Goal: Task Accomplishment & Management: Manage account settings

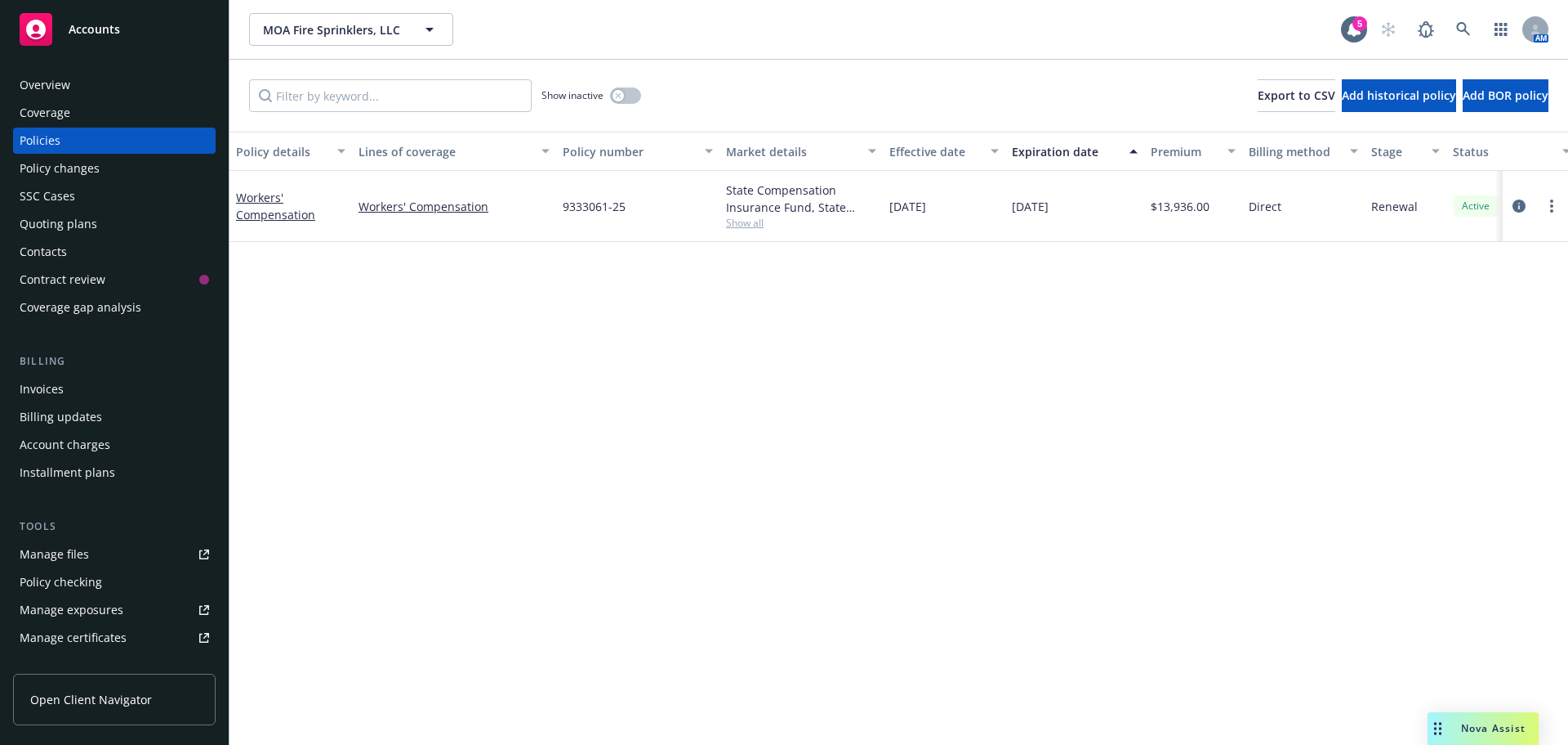
click at [30, 248] on div "Contacts" at bounding box center [43, 252] width 47 height 26
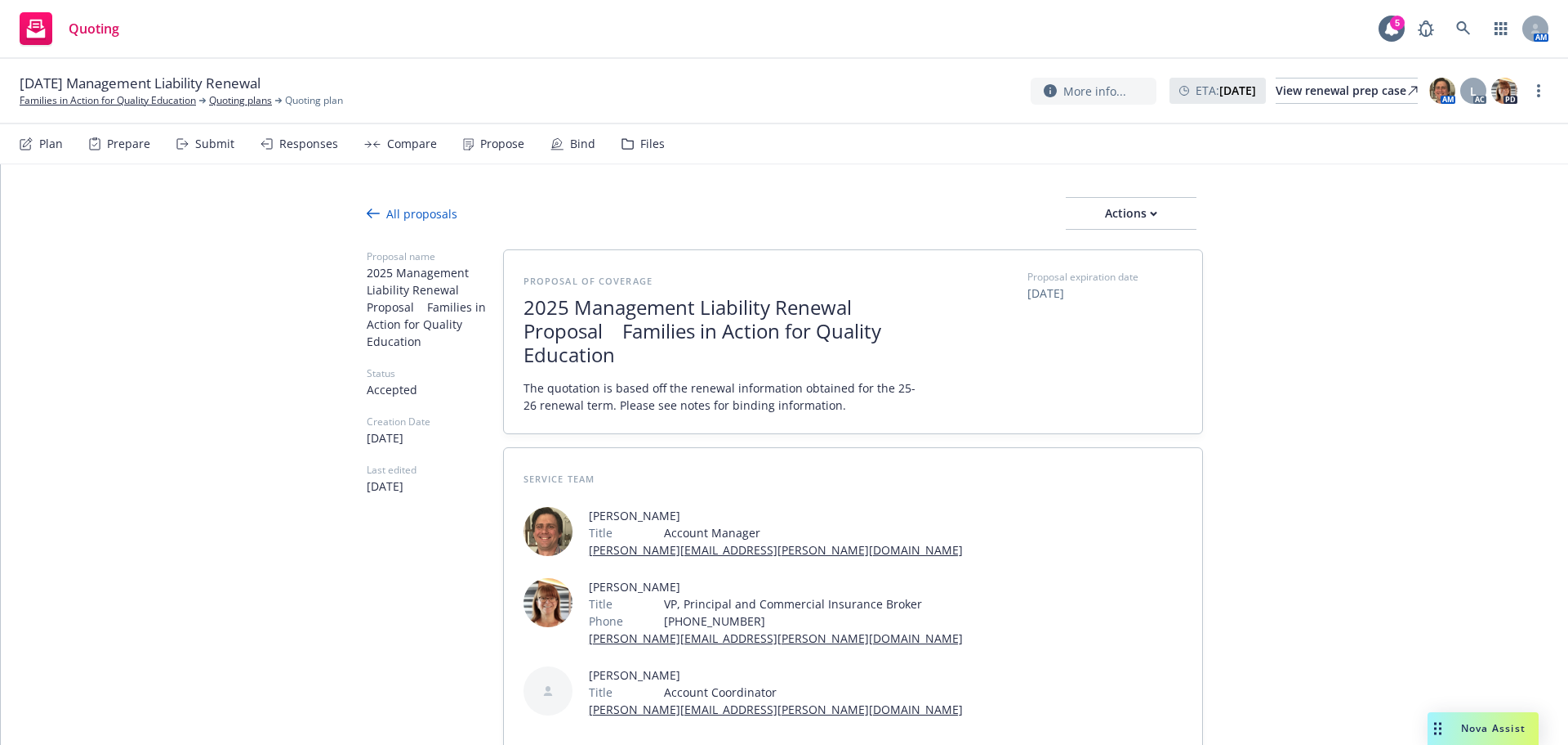
type textarea "x"
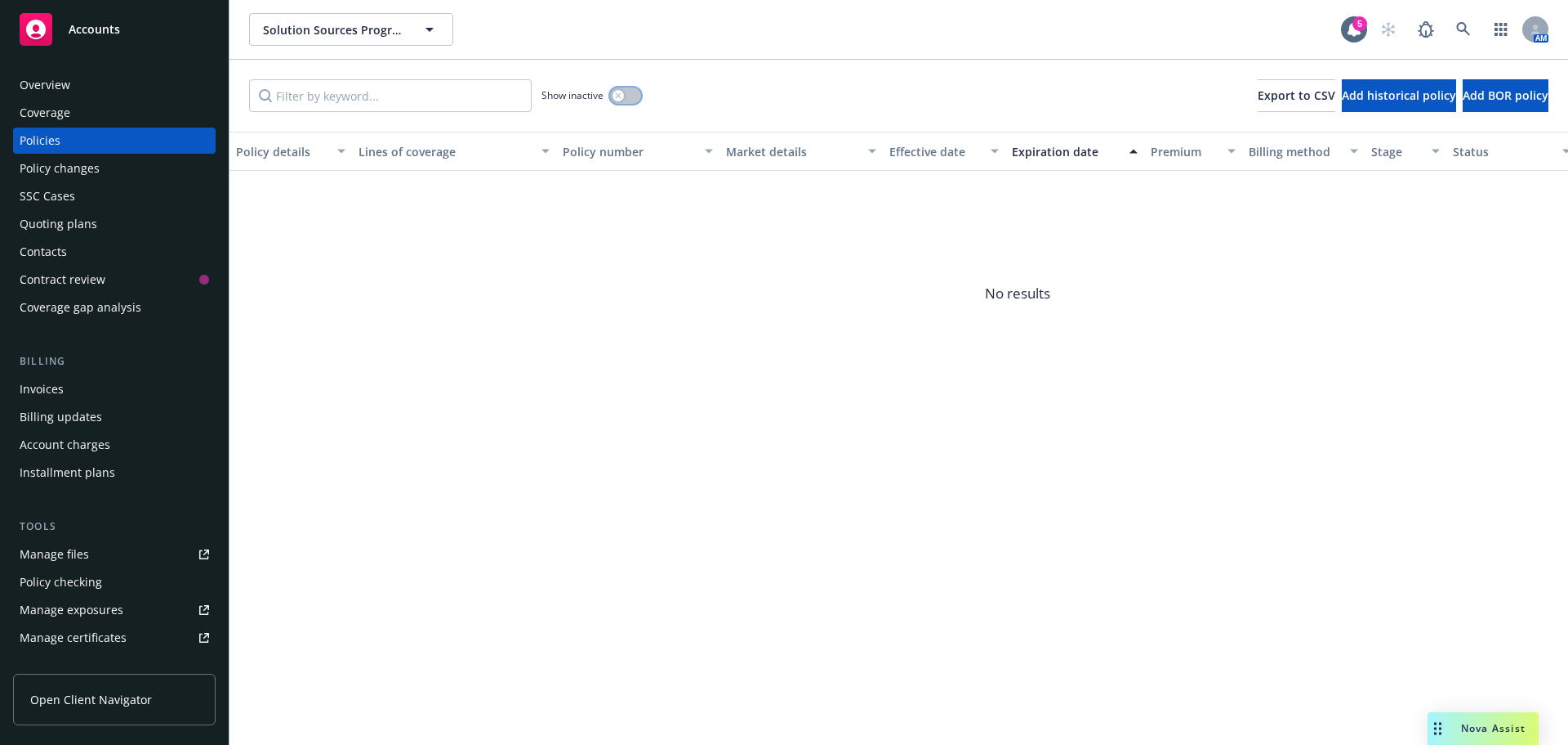
click at [624, 97] on button "button" at bounding box center [625, 96] width 31 height 16
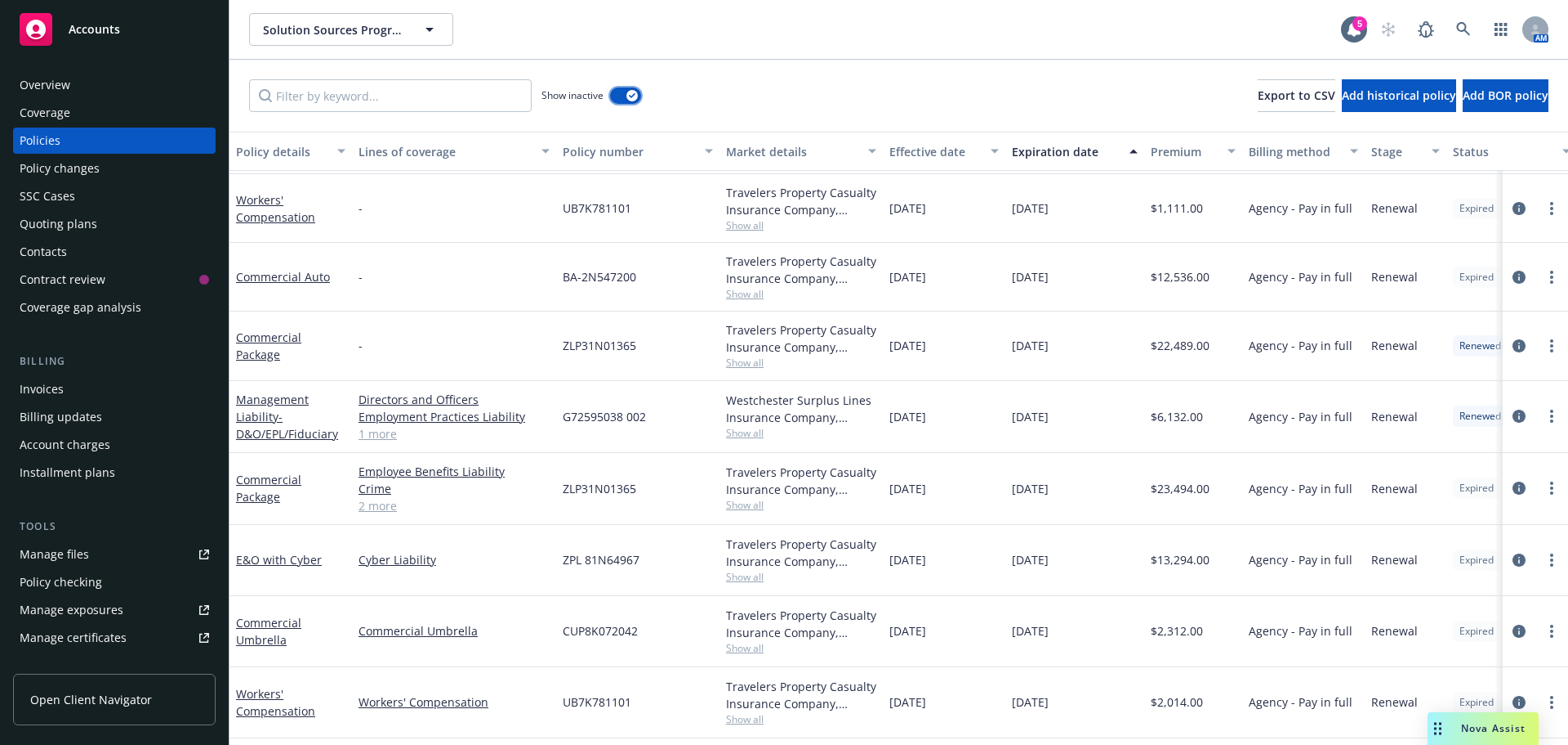
scroll to position [2824, 0]
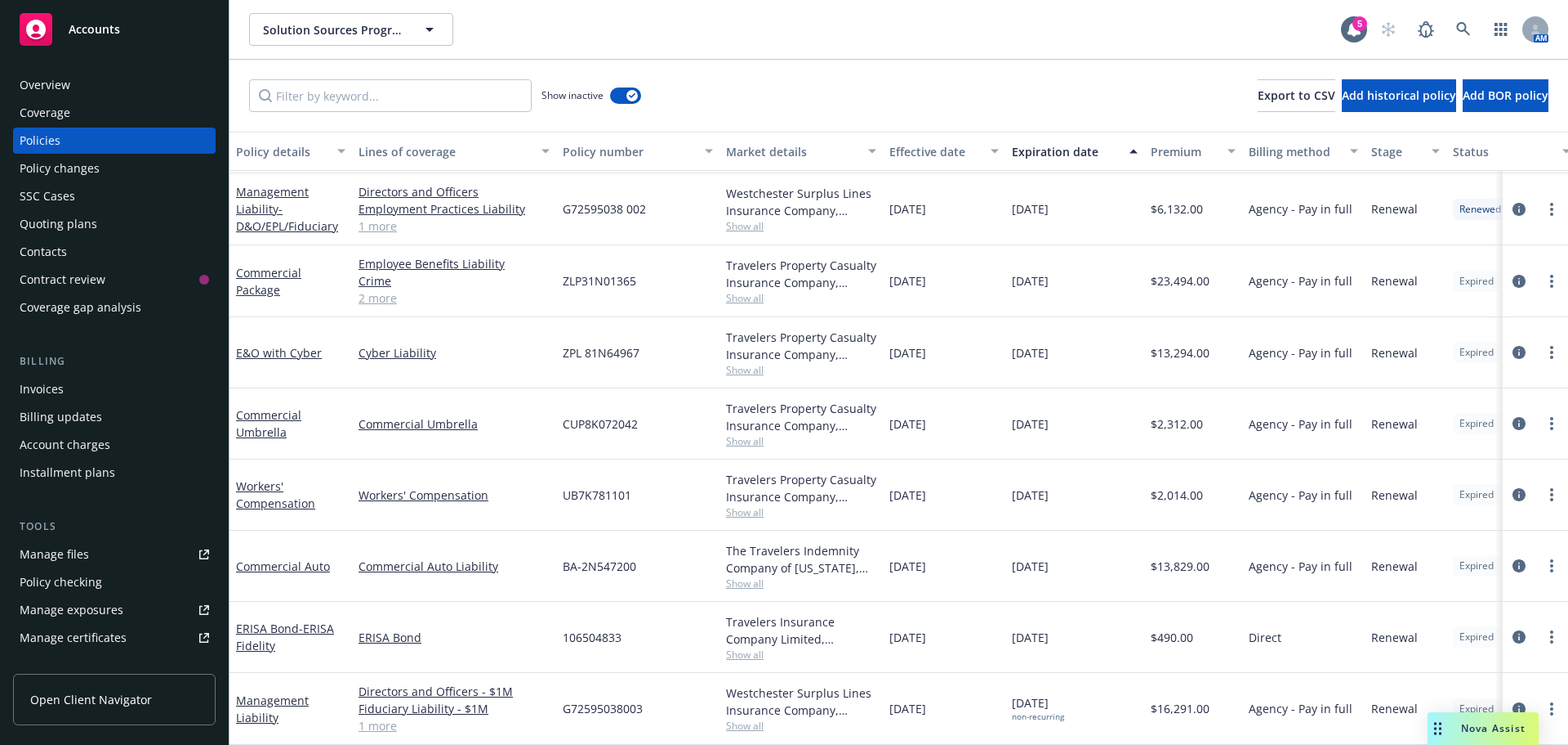
click at [741, 576] on span "Show all" at bounding box center [801, 583] width 151 height 14
click at [483, 564] on div "Commercial Auto Liability" at bounding box center [454, 565] width 205 height 71
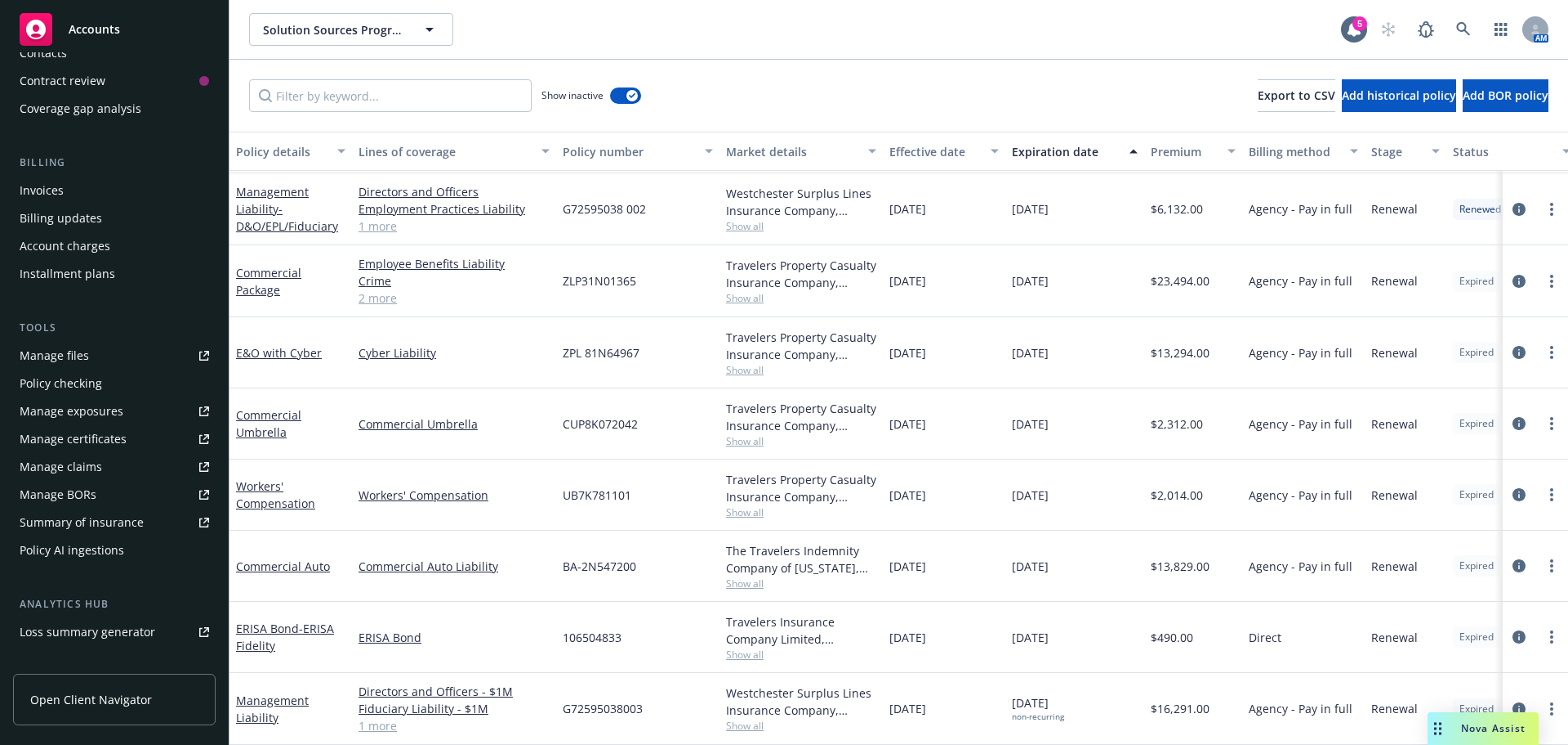
scroll to position [375, 0]
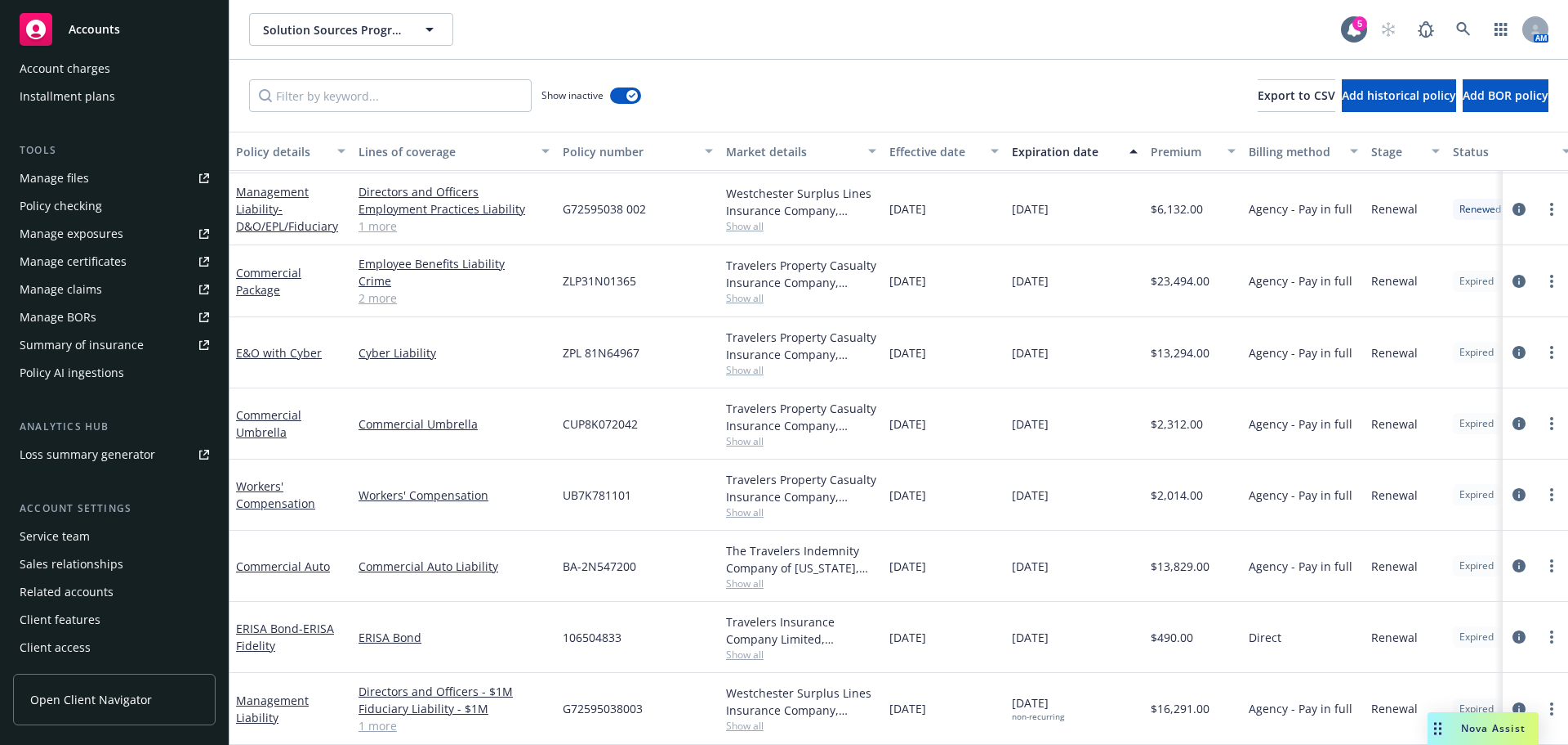
click at [56, 531] on div "Service team" at bounding box center [55, 536] width 70 height 26
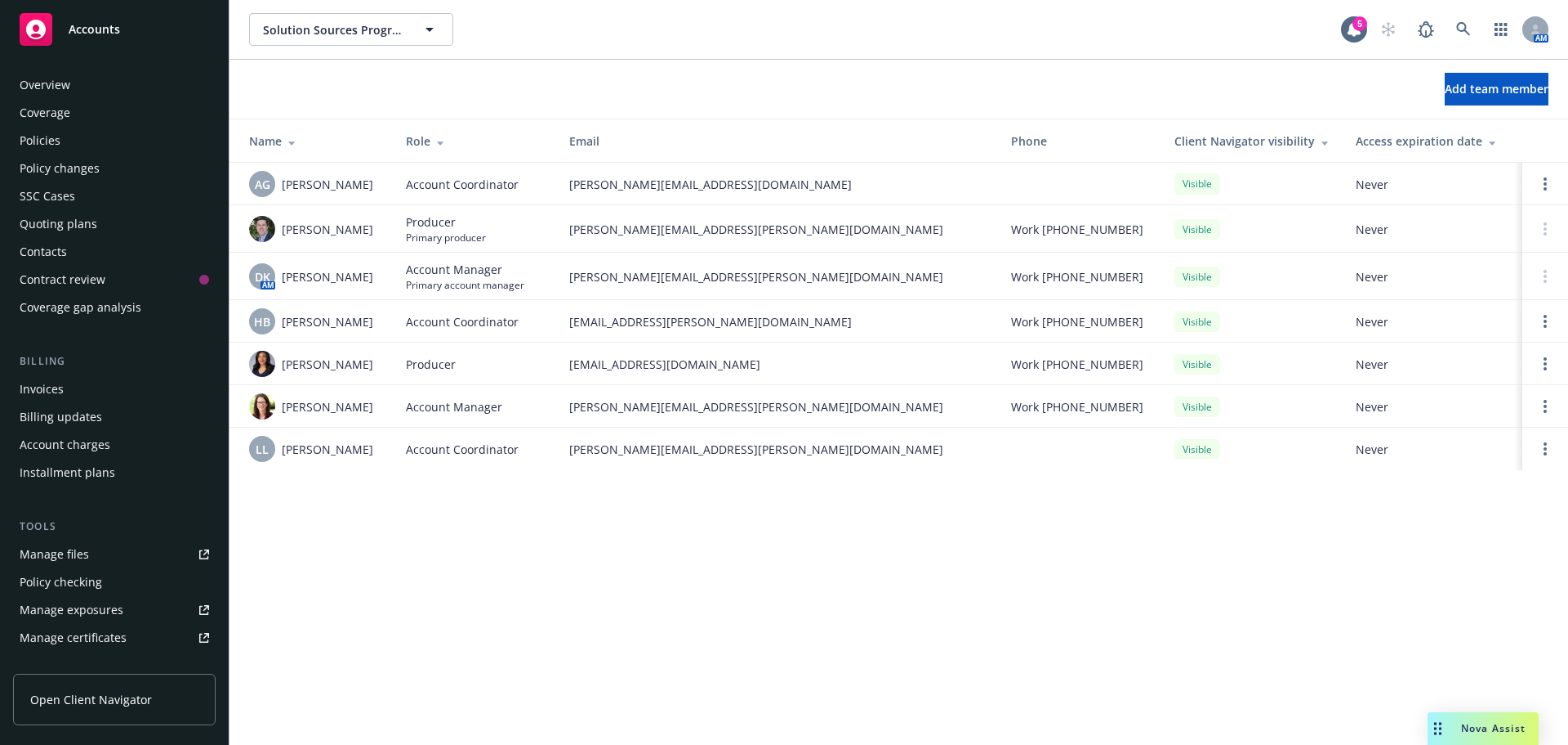
click at [56, 133] on div "Policies" at bounding box center [40, 141] width 41 height 26
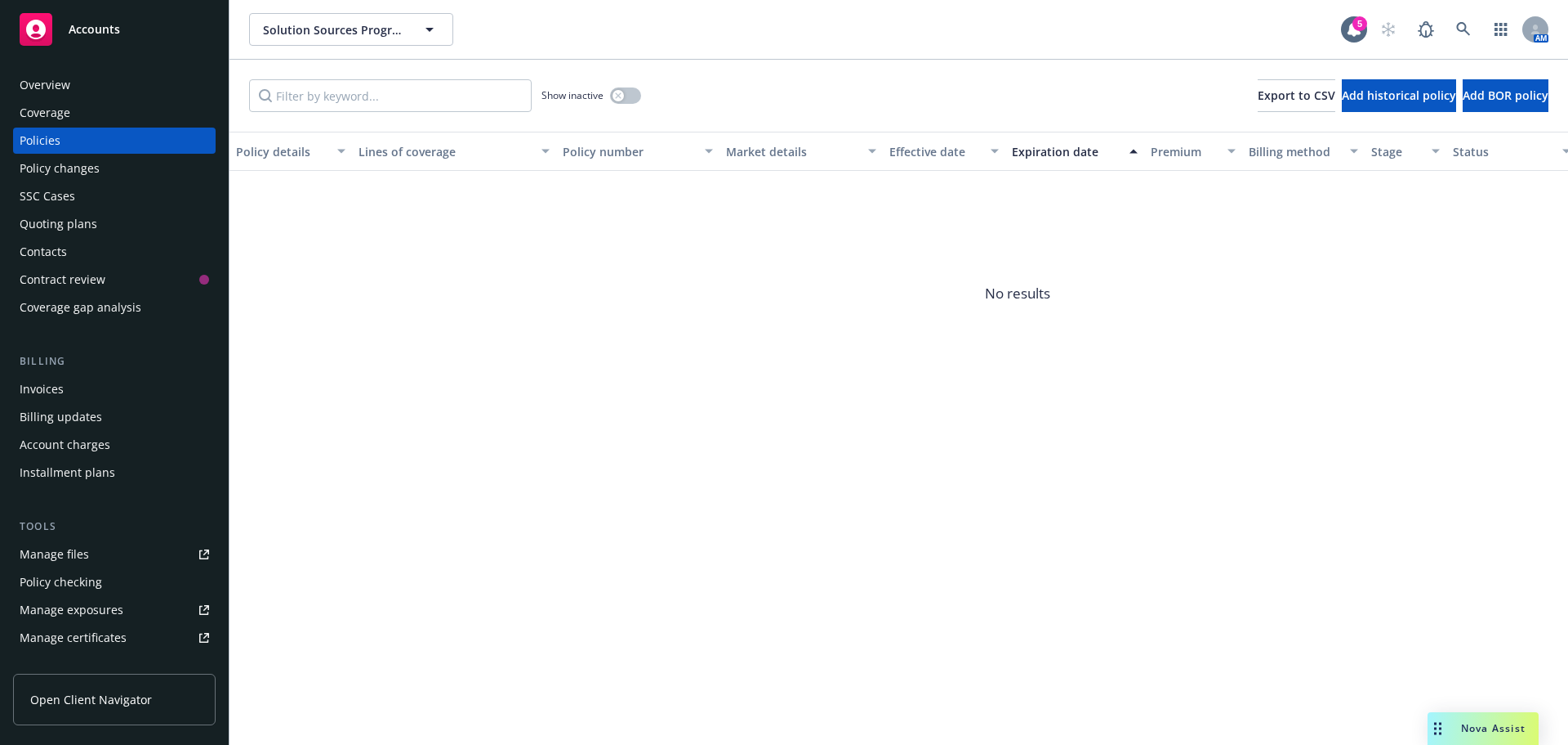
click at [67, 218] on div "Quoting plans" at bounding box center [59, 224] width 78 height 26
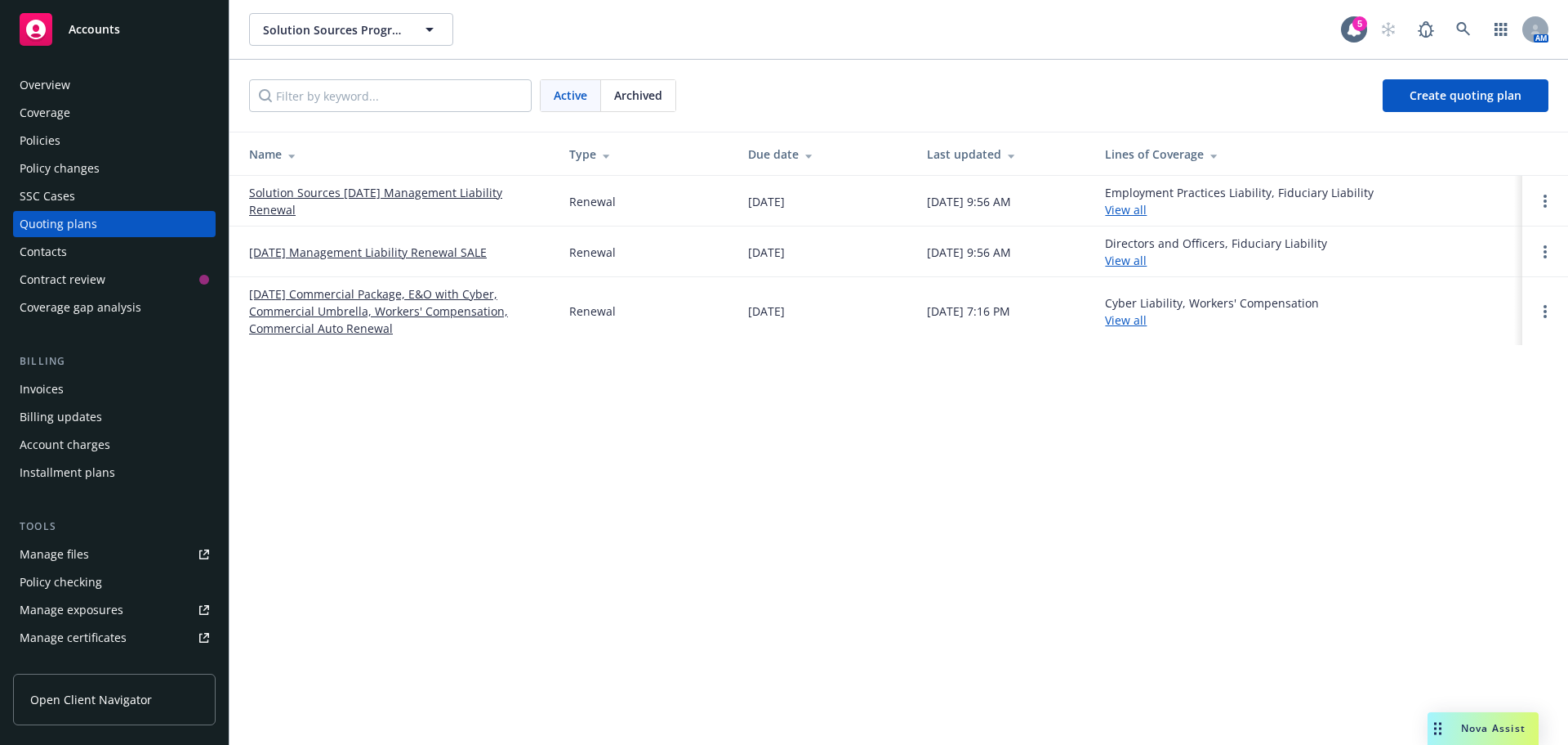
click at [668, 93] on div "Archived" at bounding box center [638, 95] width 74 height 31
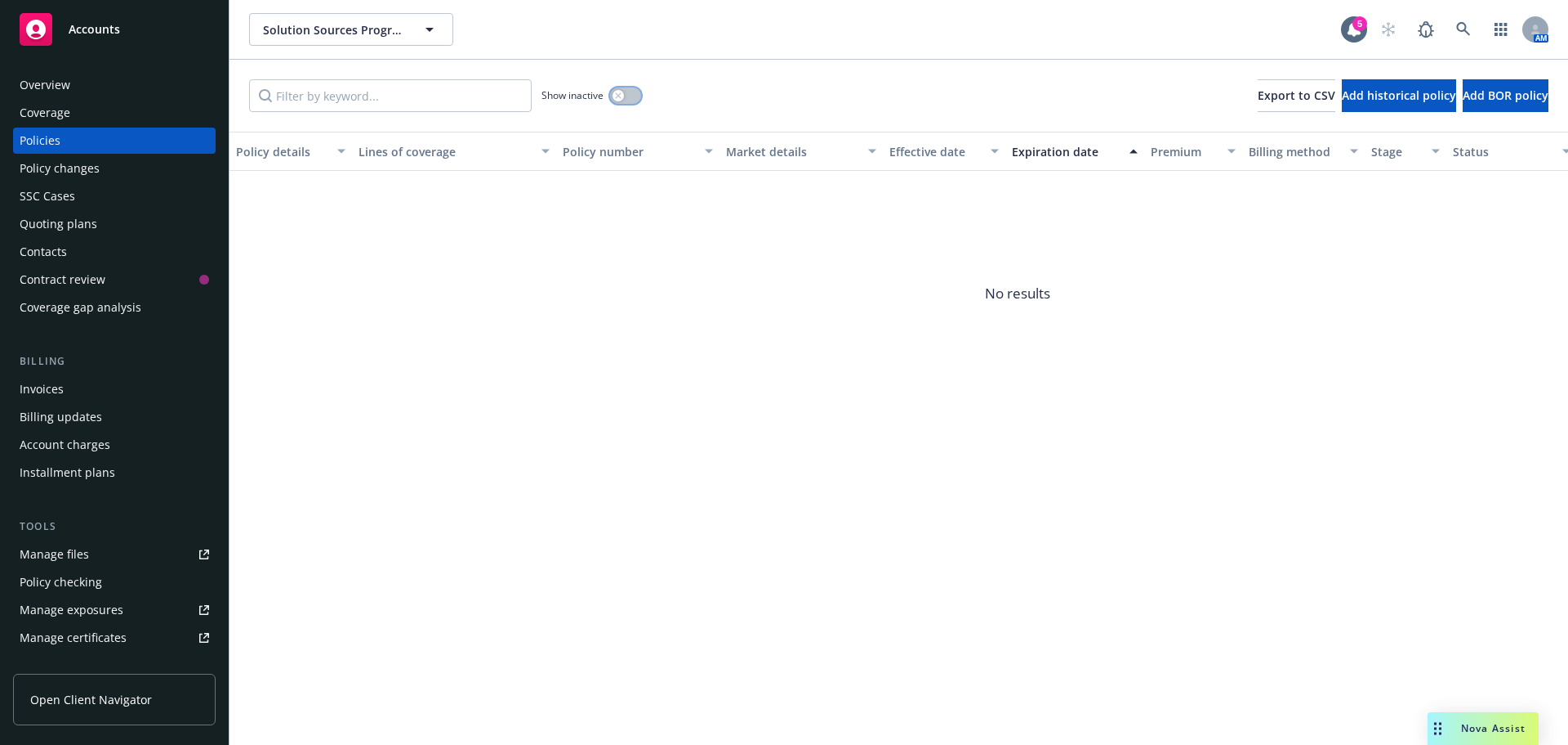
click at [634, 97] on button "button" at bounding box center [625, 96] width 31 height 16
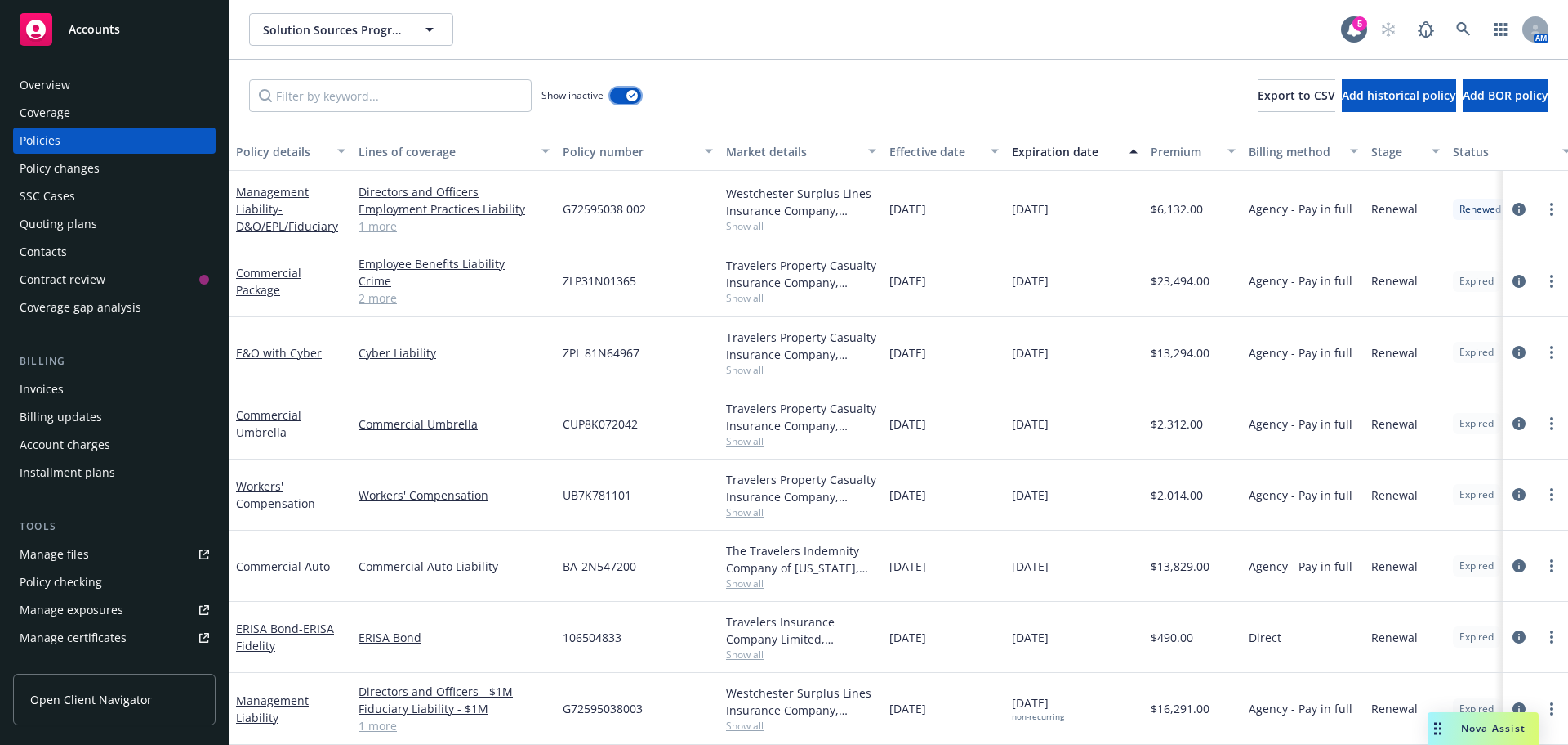
scroll to position [2824, 0]
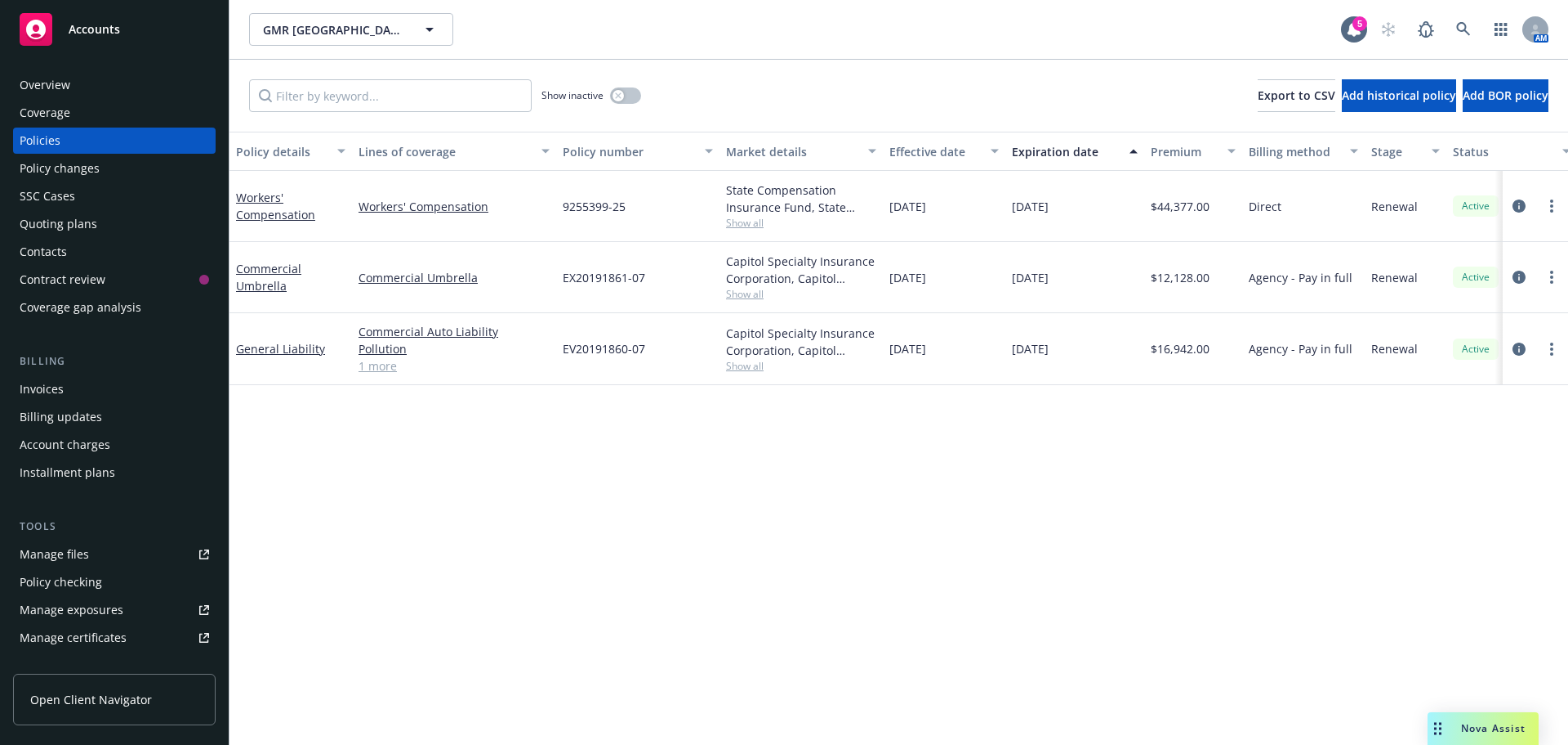
click at [46, 388] on div "Invoices" at bounding box center [42, 388] width 44 height 26
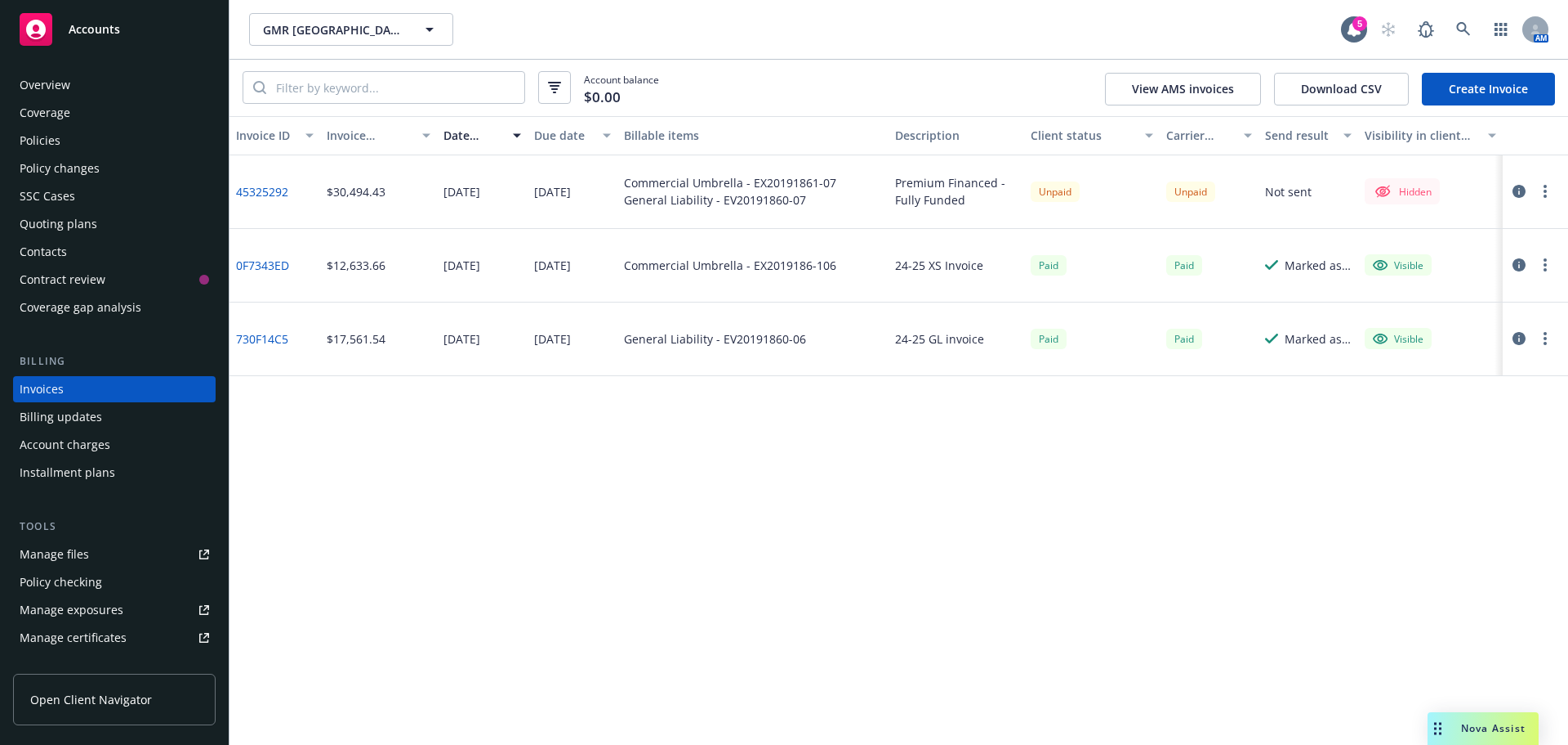
click at [1526, 184] on button "button" at bounding box center [1519, 192] width 20 height 20
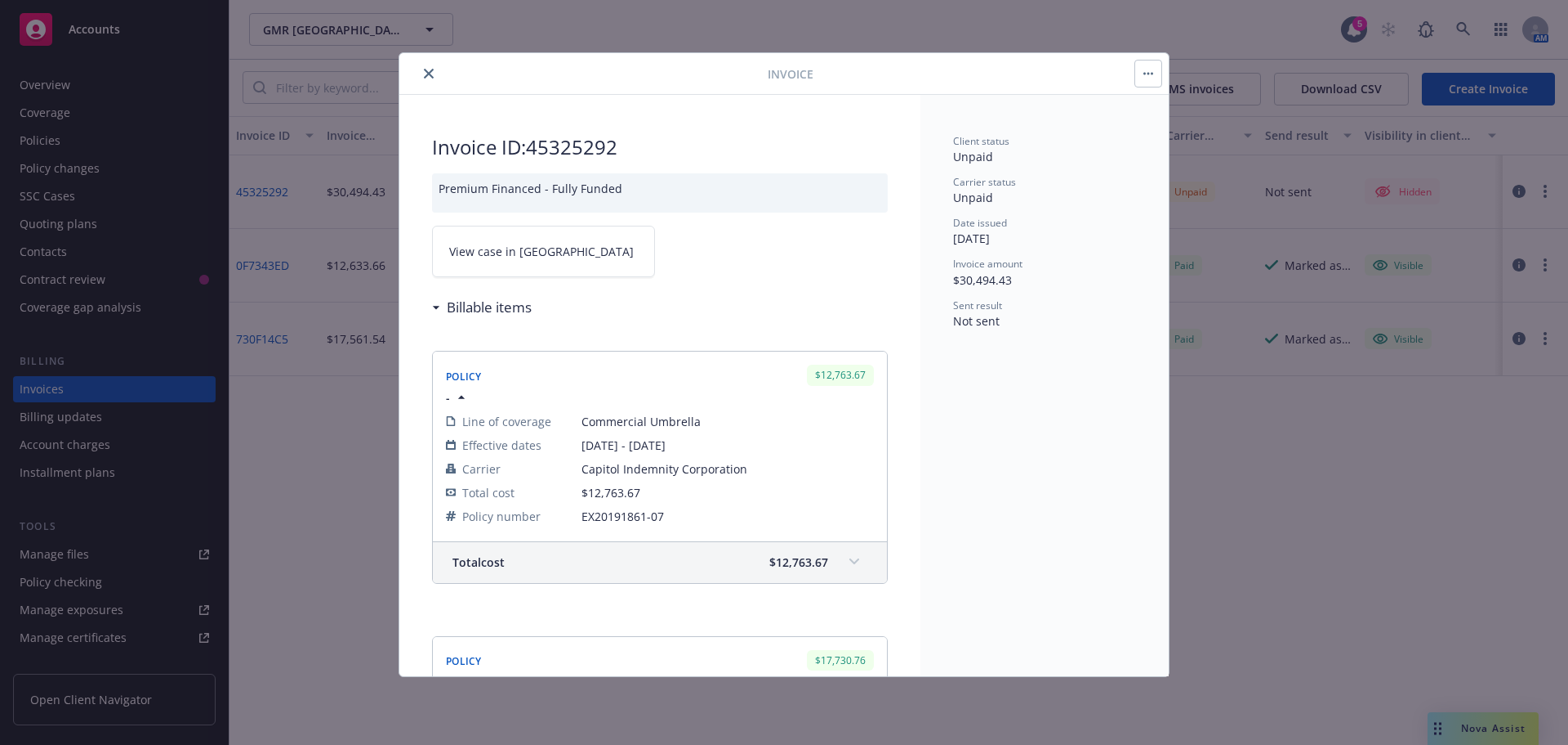
click at [1143, 74] on button "button" at bounding box center [1149, 74] width 26 height 26
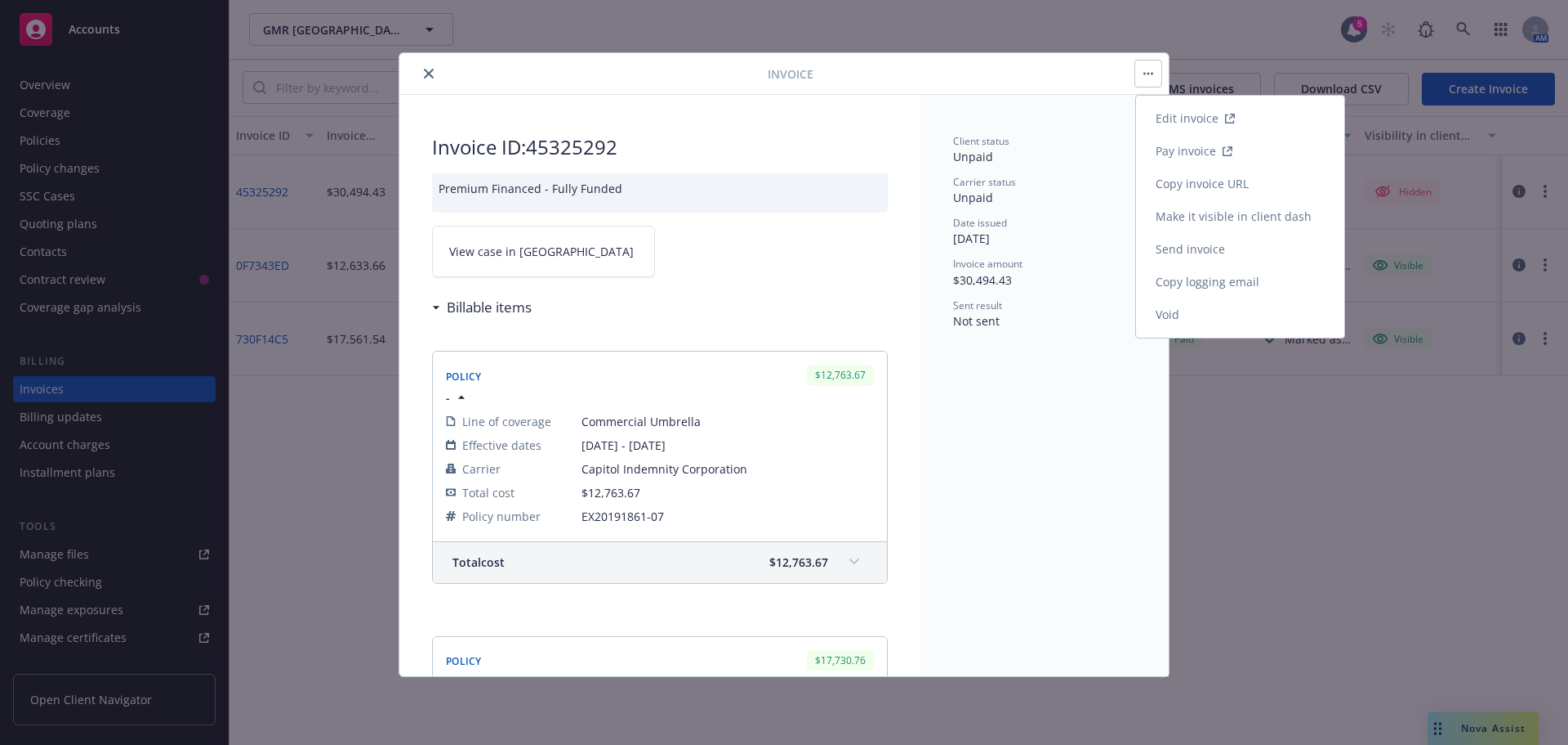
click at [1169, 223] on link "Make it visible in client dash" at bounding box center [1240, 217] width 209 height 33
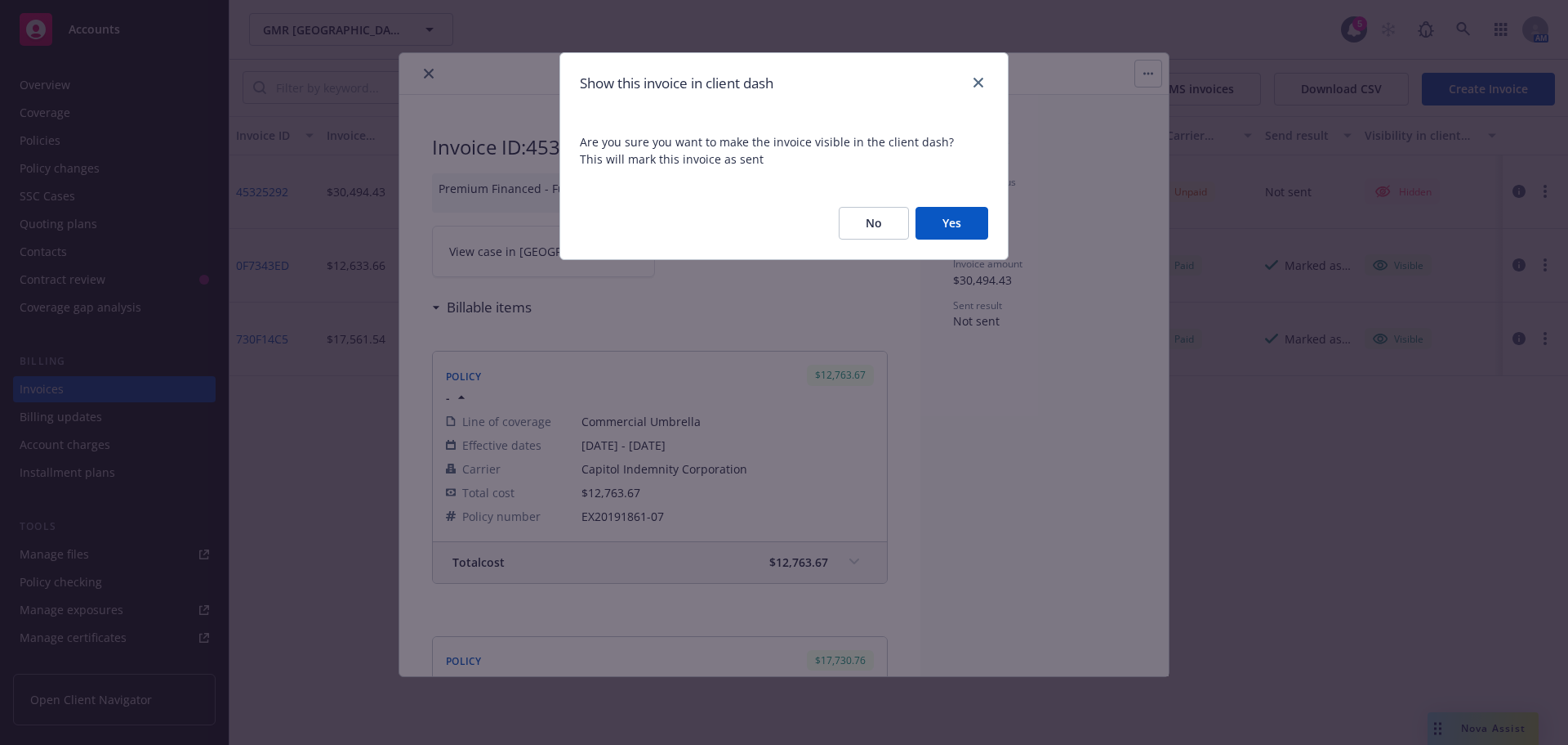
click at [948, 219] on button "Yes" at bounding box center [951, 223] width 73 height 33
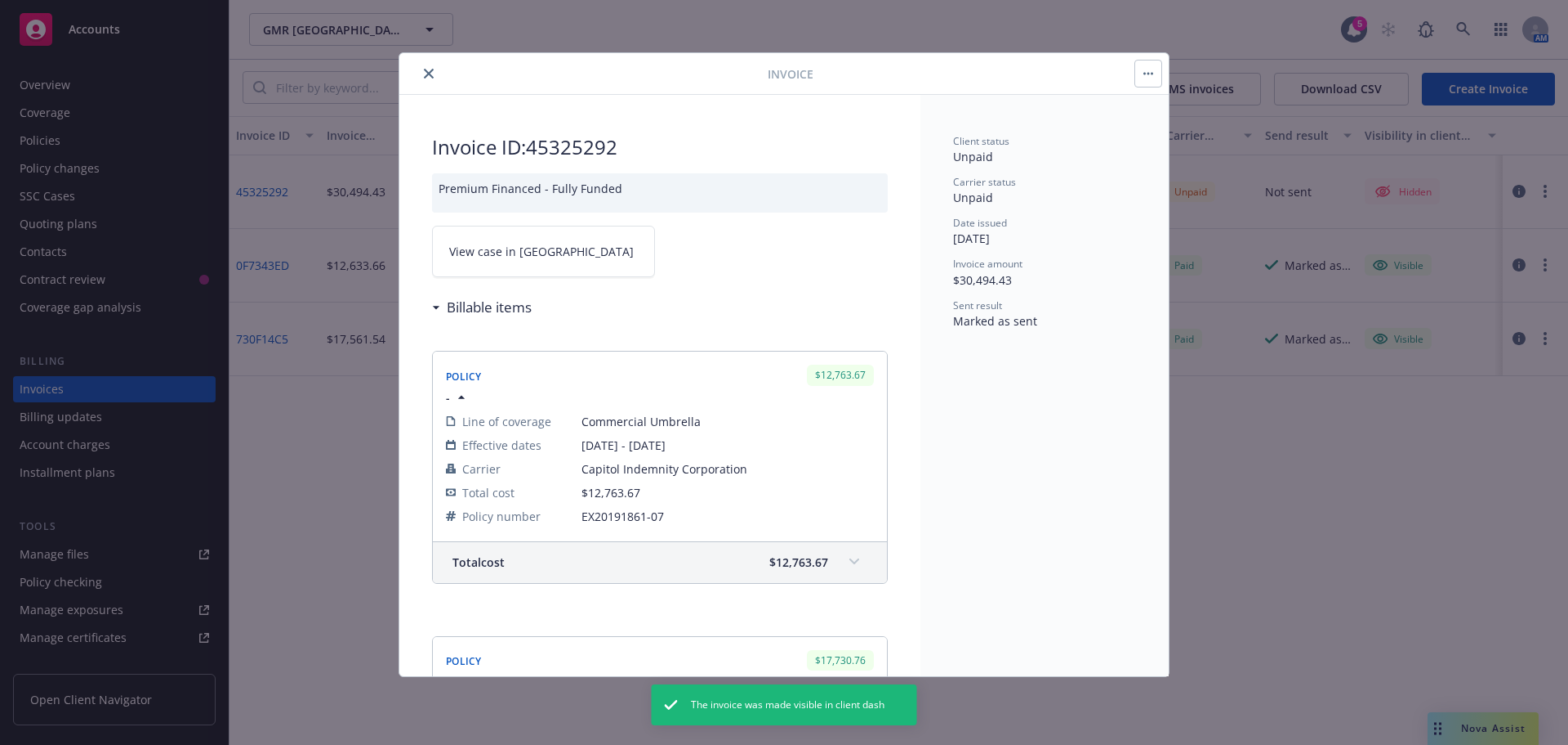
click at [415, 65] on div at bounding box center [587, 74] width 362 height 20
click at [426, 69] on icon "close" at bounding box center [429, 74] width 10 height 10
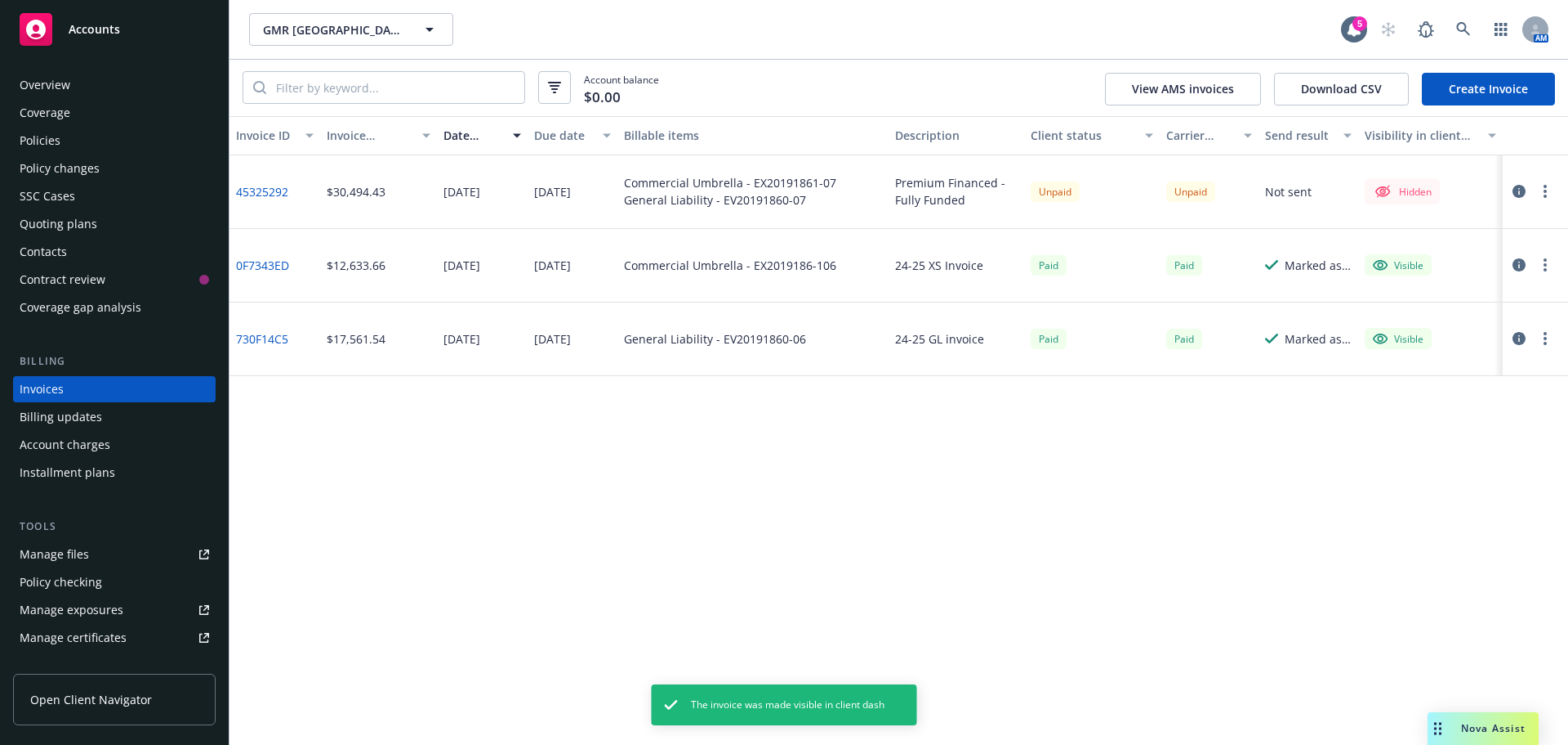
click at [257, 268] on link "0F7343ED" at bounding box center [262, 265] width 53 height 17
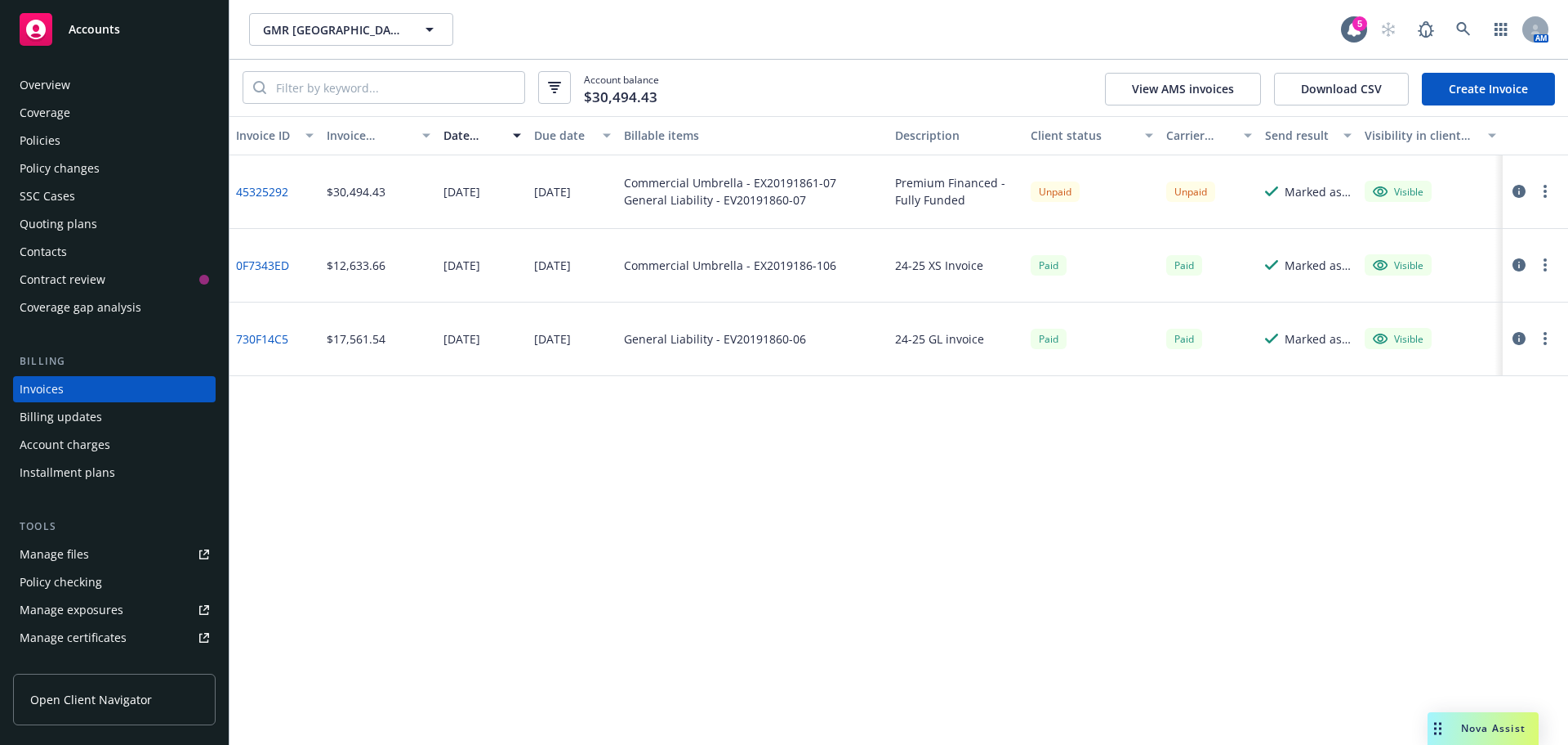
click at [1525, 262] on icon "button" at bounding box center [1519, 265] width 13 height 13
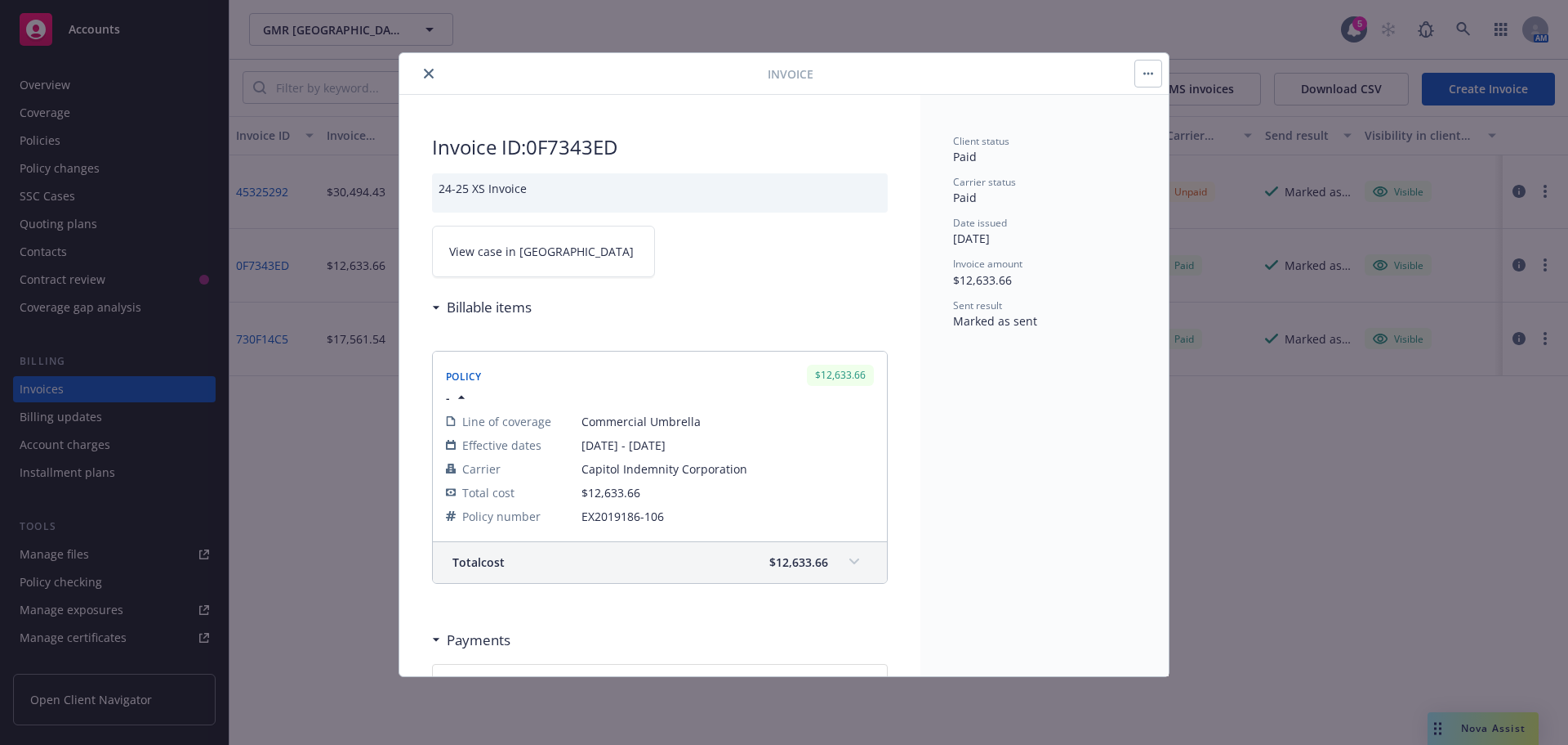
click at [1156, 76] on button "button" at bounding box center [1149, 74] width 26 height 26
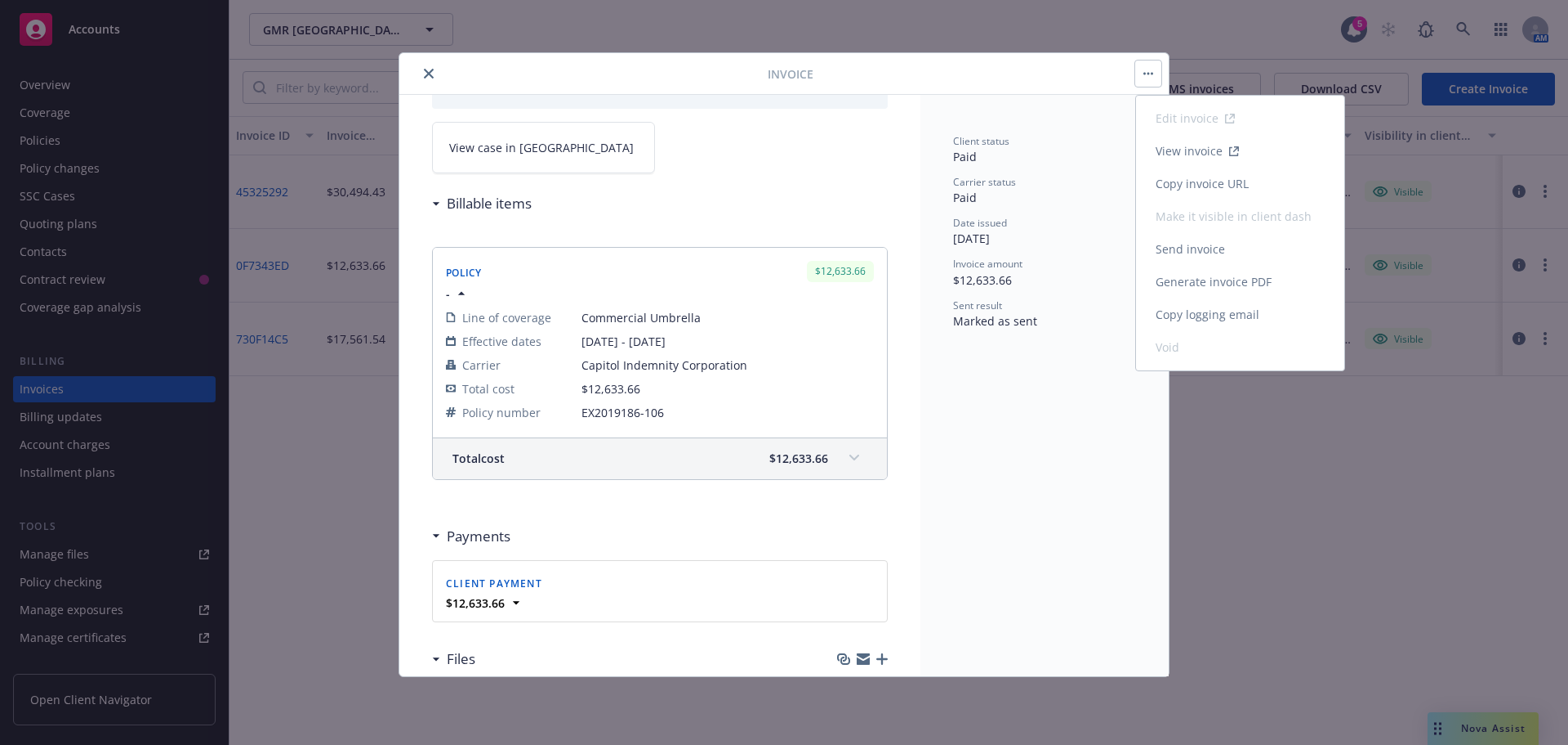
scroll to position [223, 0]
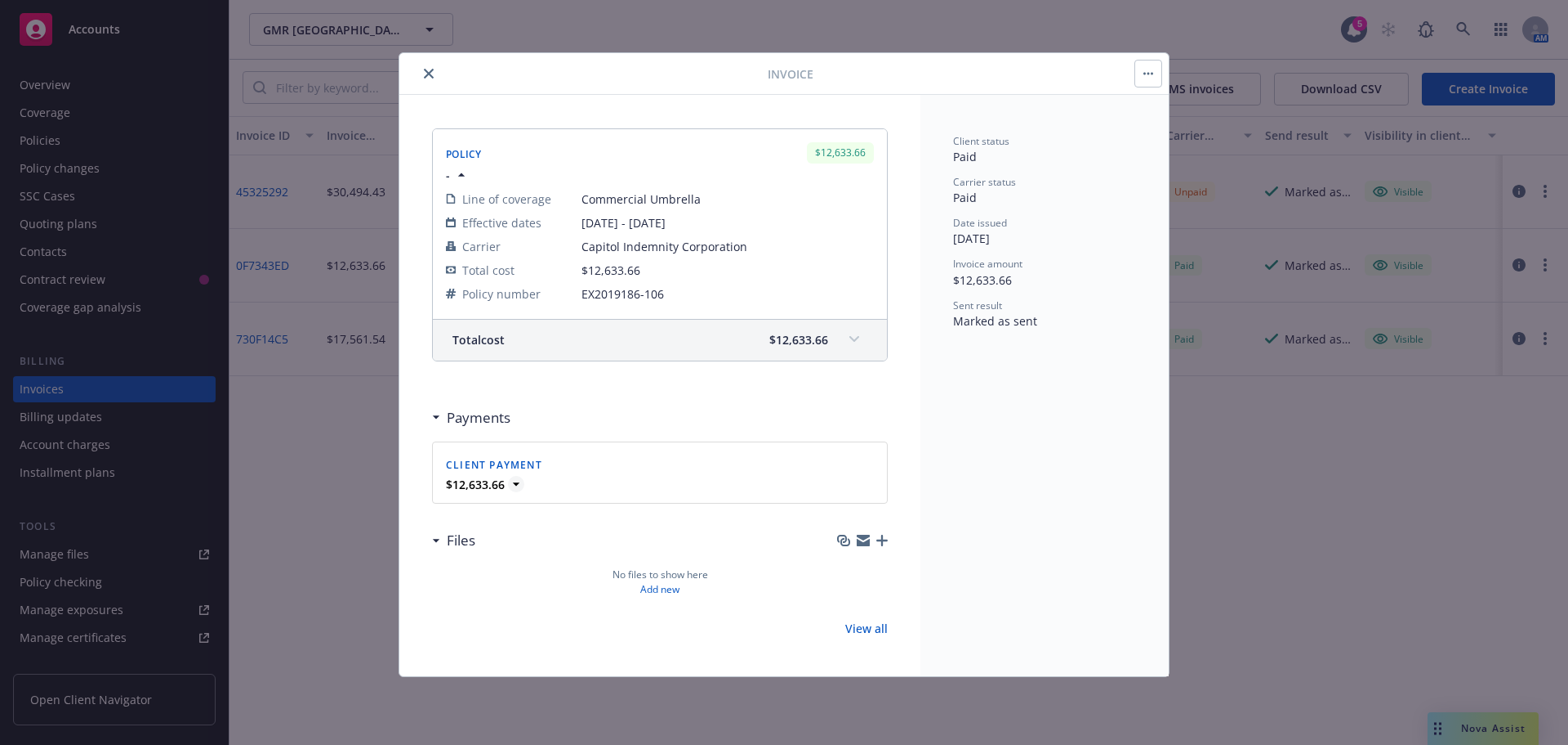
click at [511, 482] on icon at bounding box center [516, 483] width 16 height 16
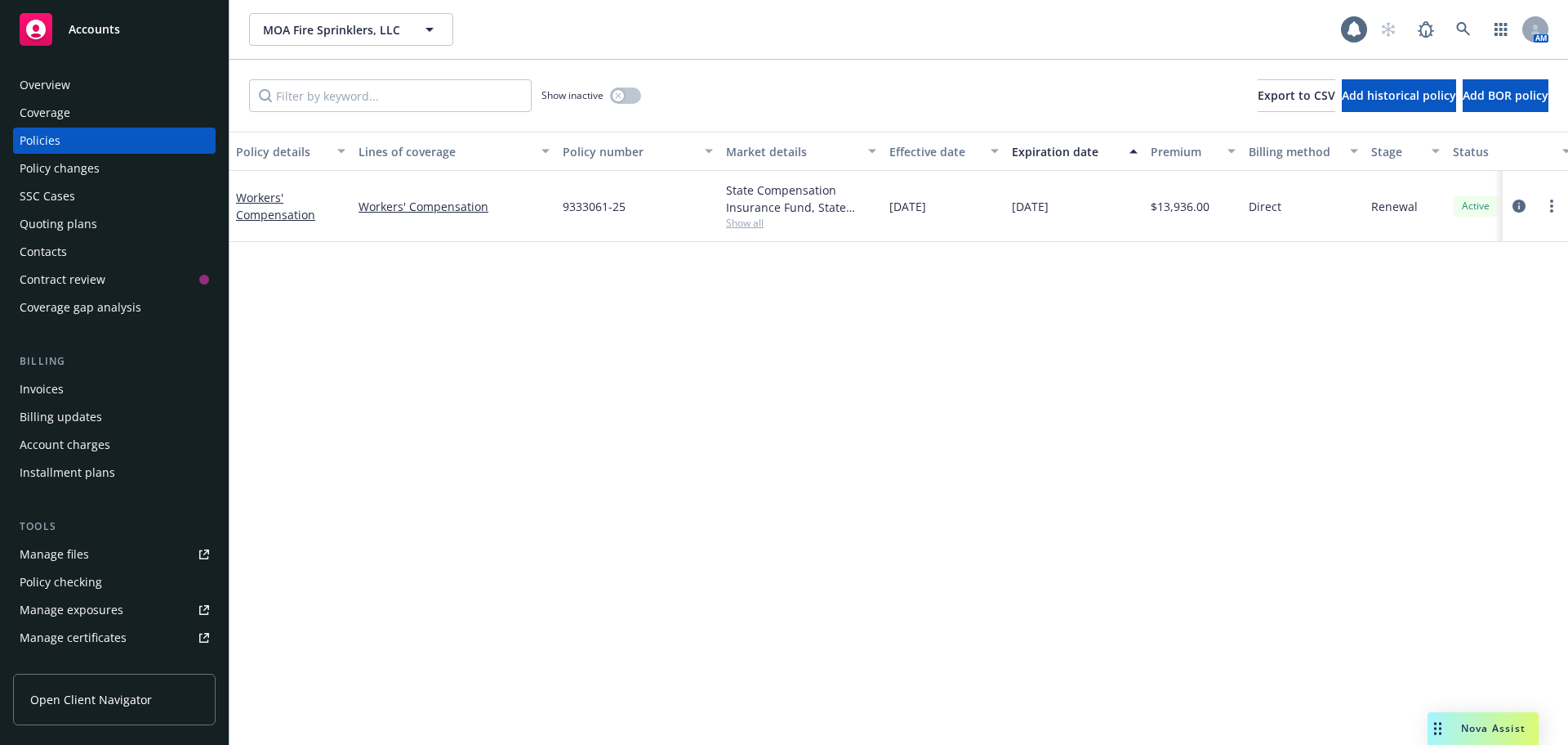
click at [53, 225] on div "Quoting plans" at bounding box center [59, 224] width 78 height 26
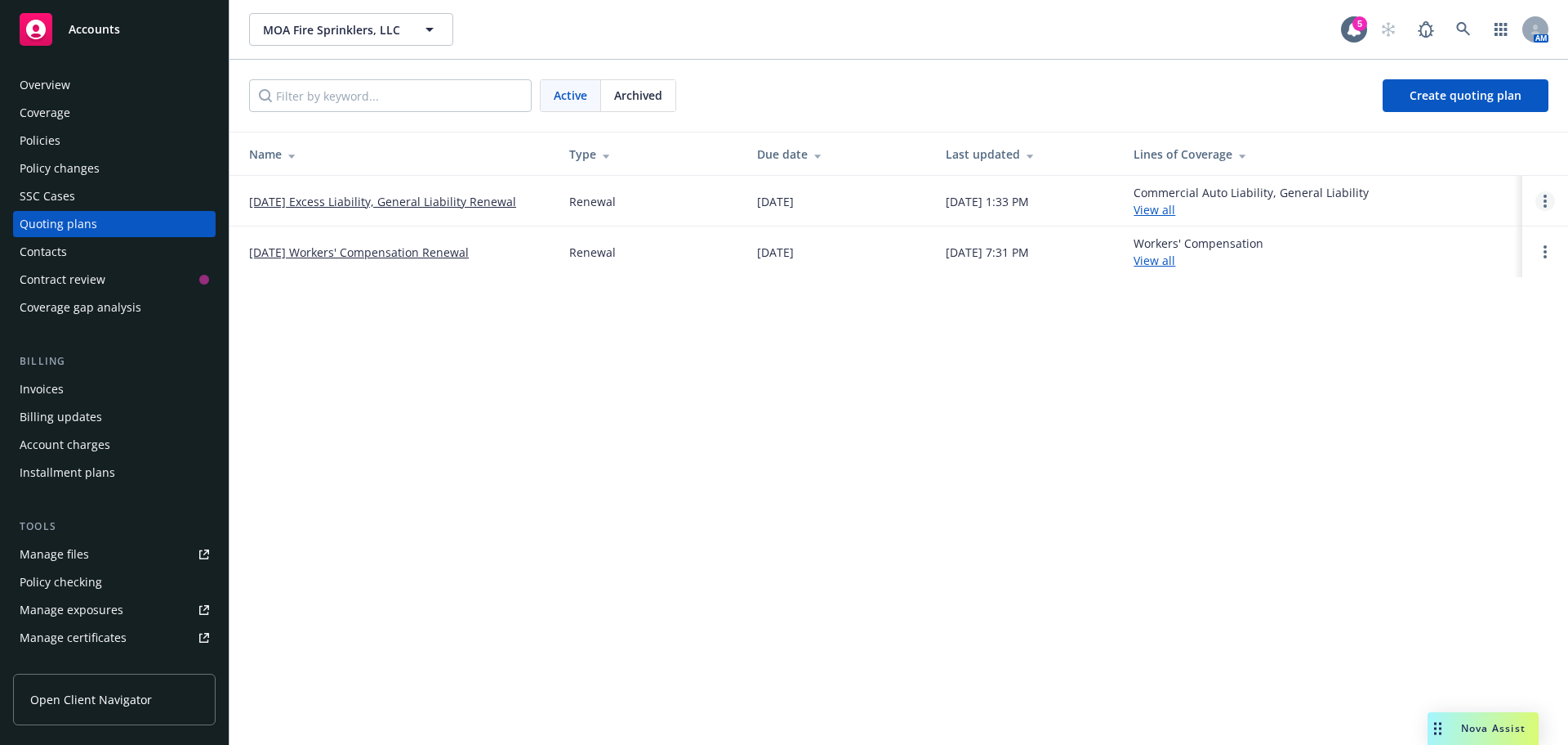
click at [1545, 202] on circle "Open options" at bounding box center [1545, 201] width 3 height 3
click at [1435, 83] on span "Copy logging email" at bounding box center [1461, 91] width 143 height 16
click at [56, 250] on div "Contacts" at bounding box center [43, 252] width 47 height 26
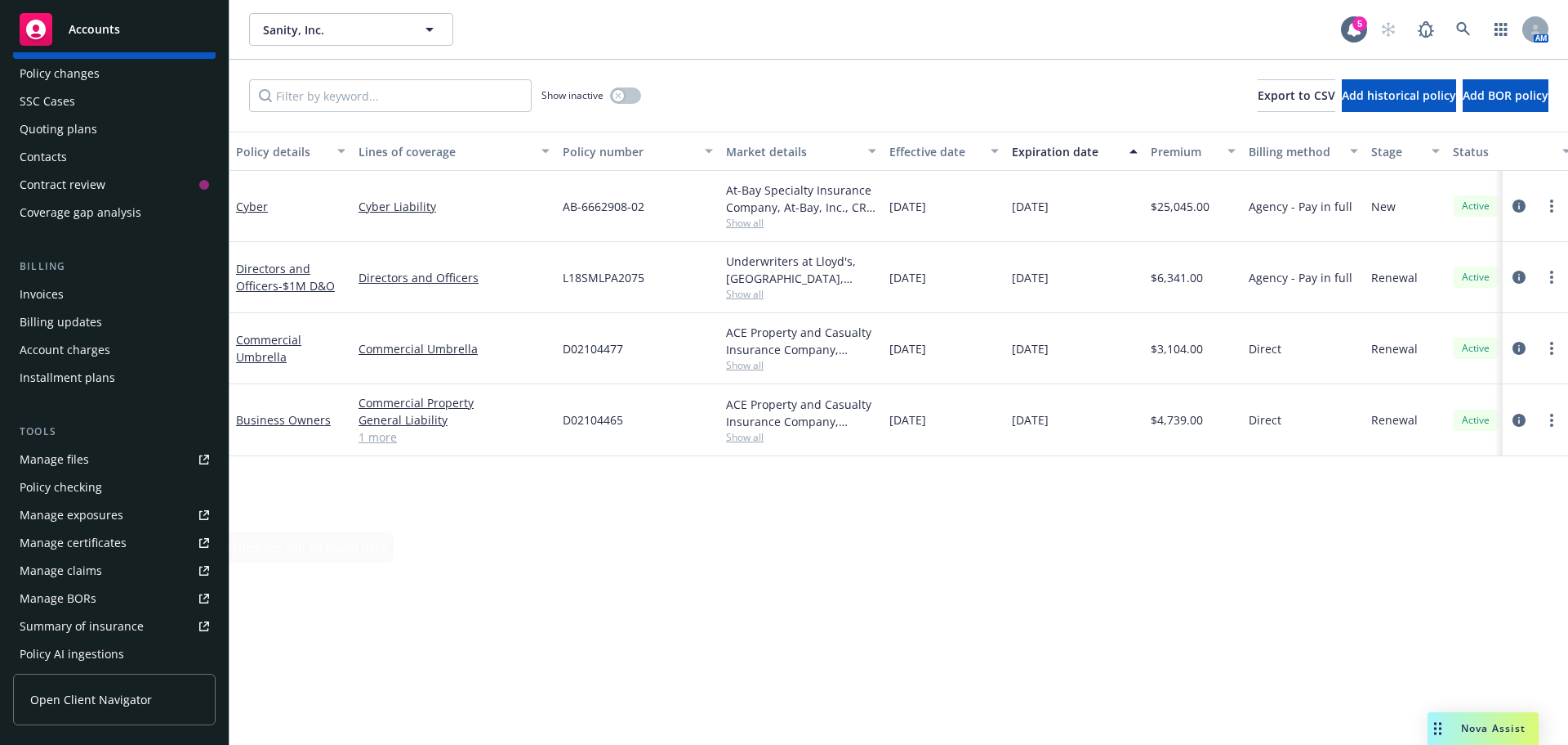
scroll to position [375, 0]
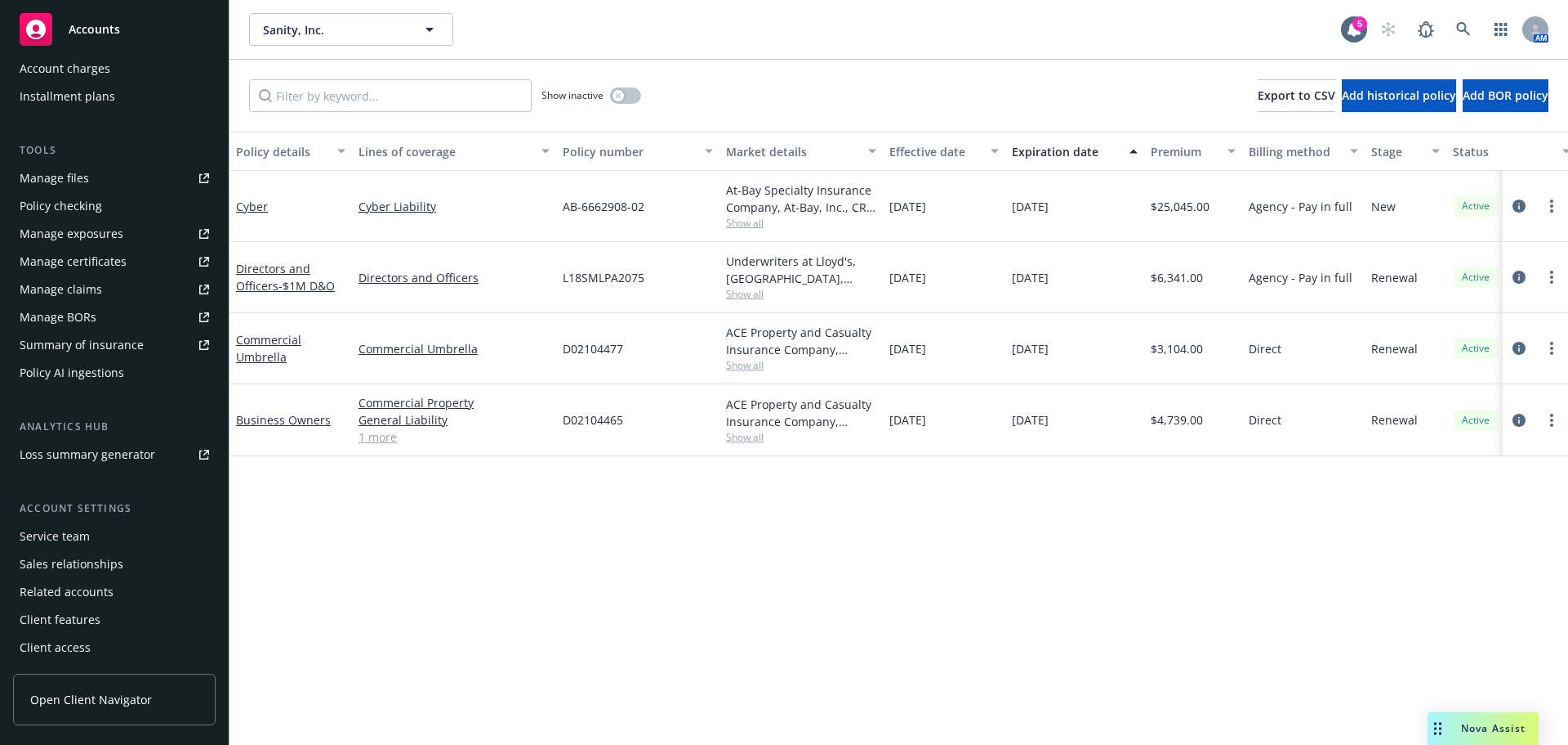
click at [733, 293] on span "Show all" at bounding box center [801, 294] width 151 height 14
click at [427, 302] on div "Directors and Officers" at bounding box center [454, 277] width 205 height 71
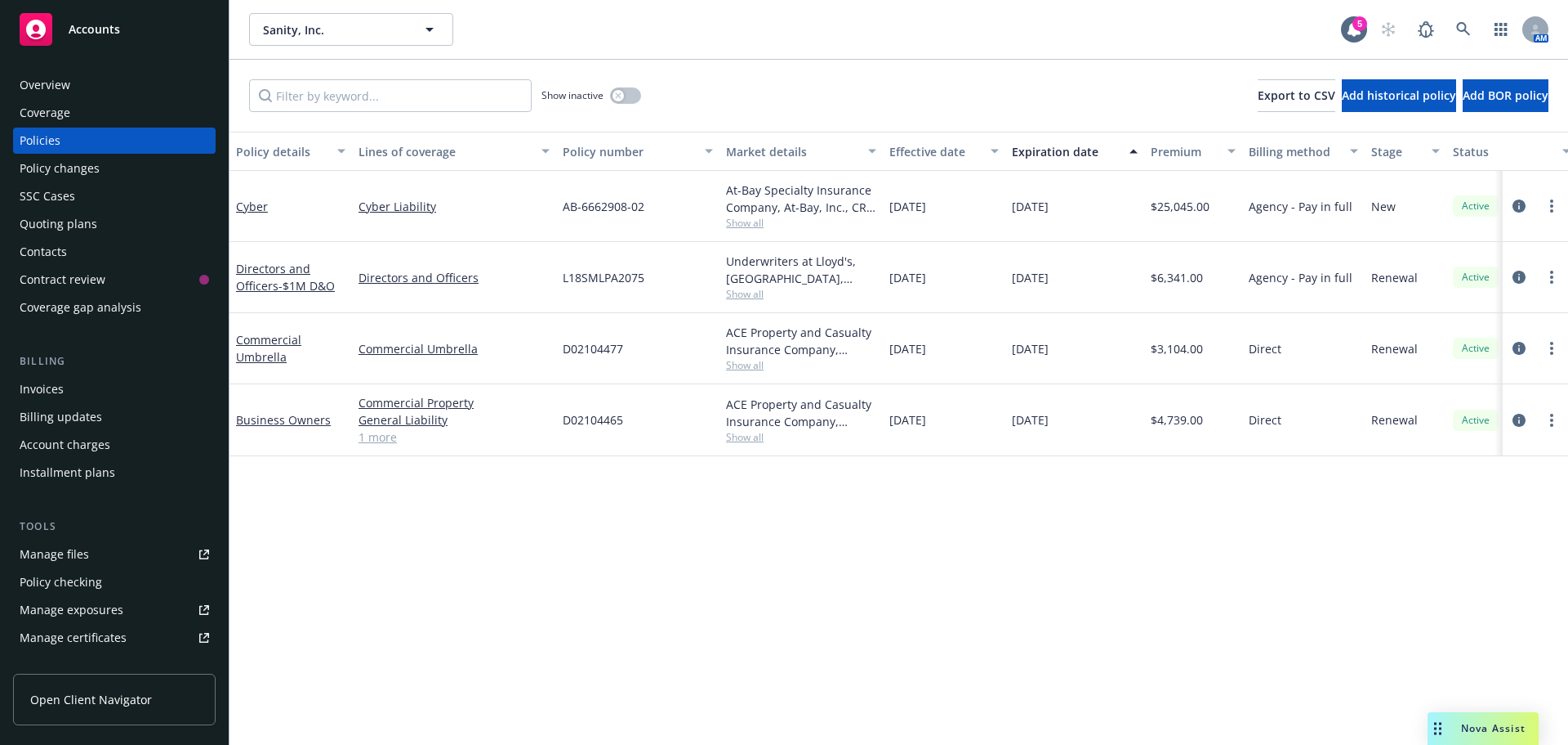
click at [46, 252] on div "Contacts" at bounding box center [43, 252] width 47 height 26
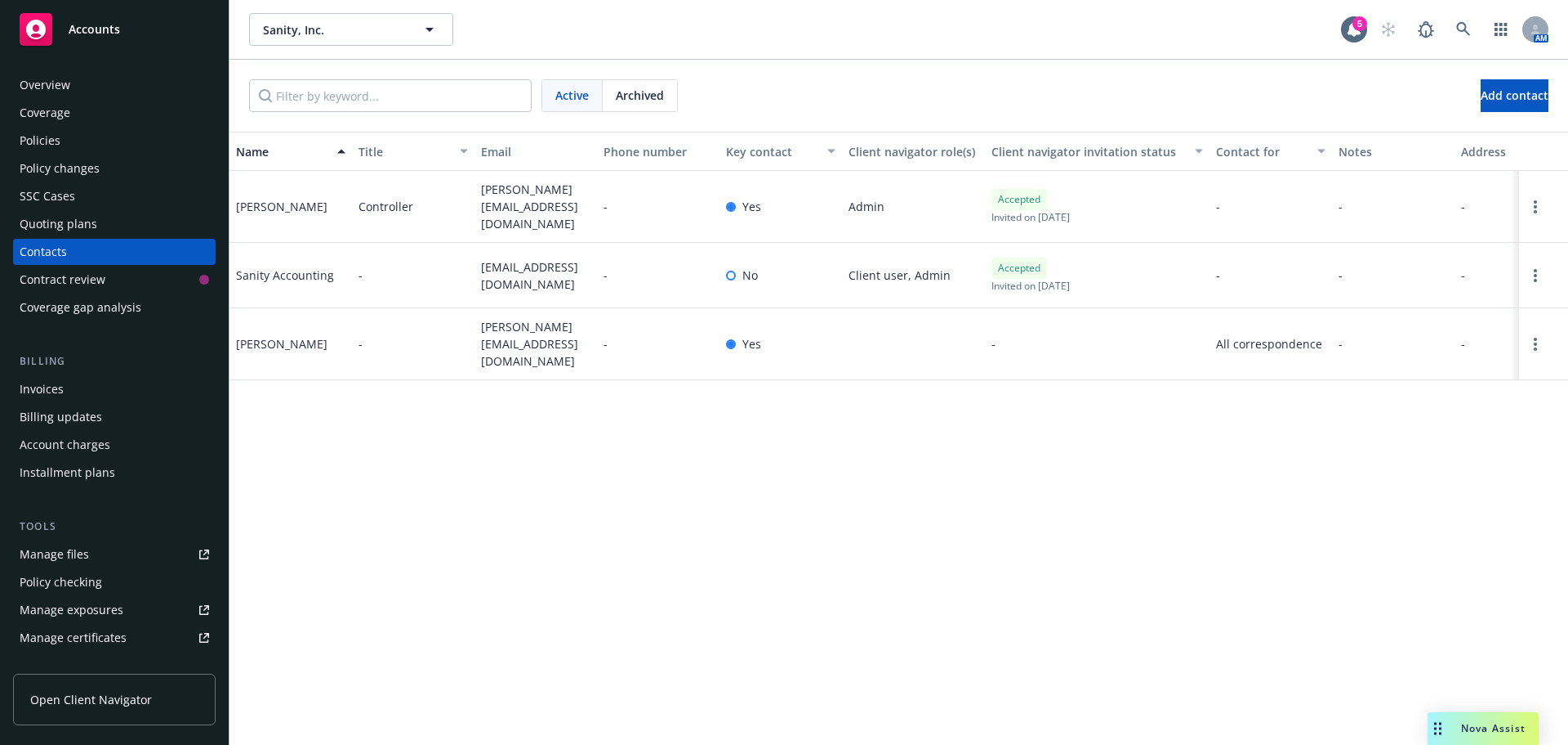
click at [53, 88] on div "Overview" at bounding box center [45, 85] width 51 height 26
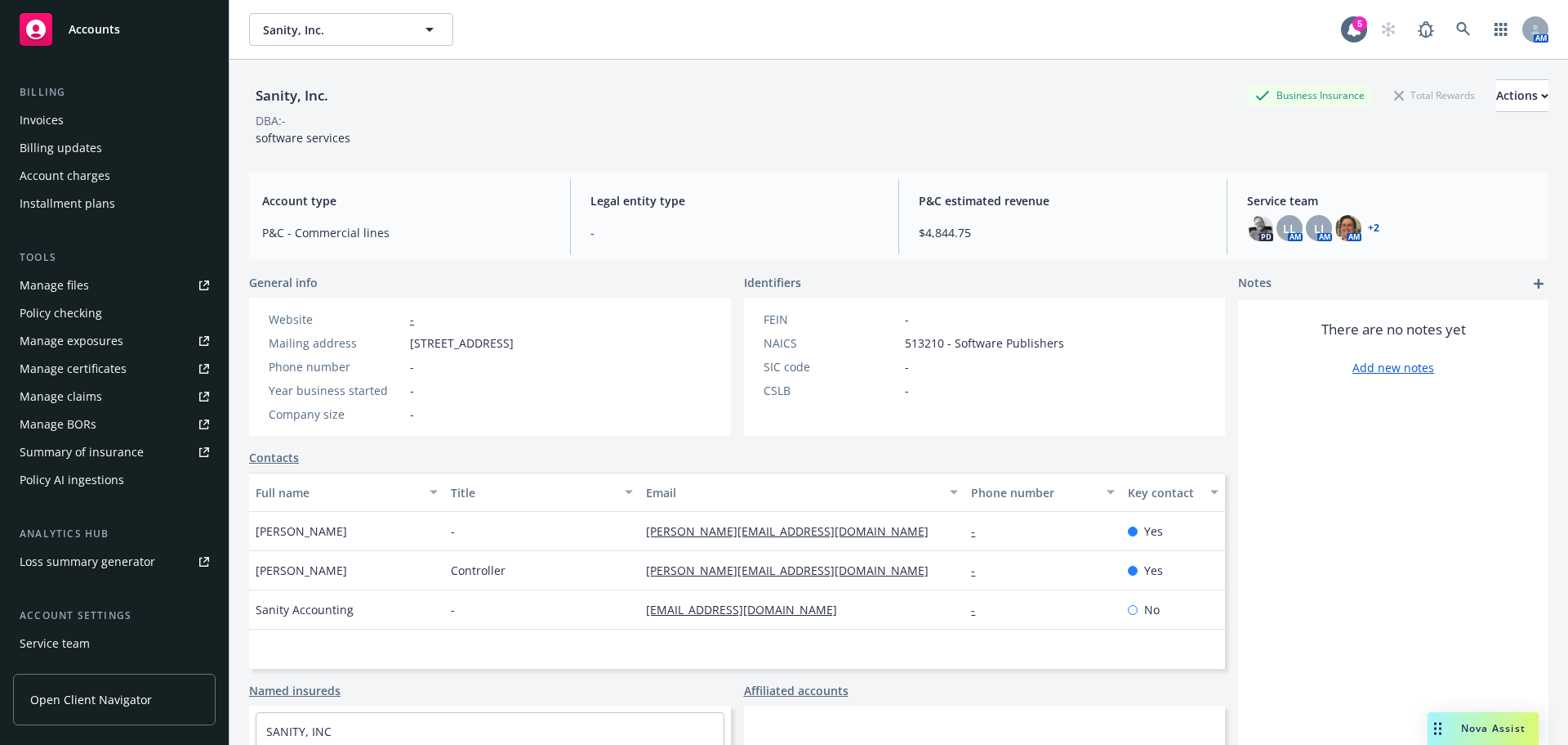
scroll to position [327, 0]
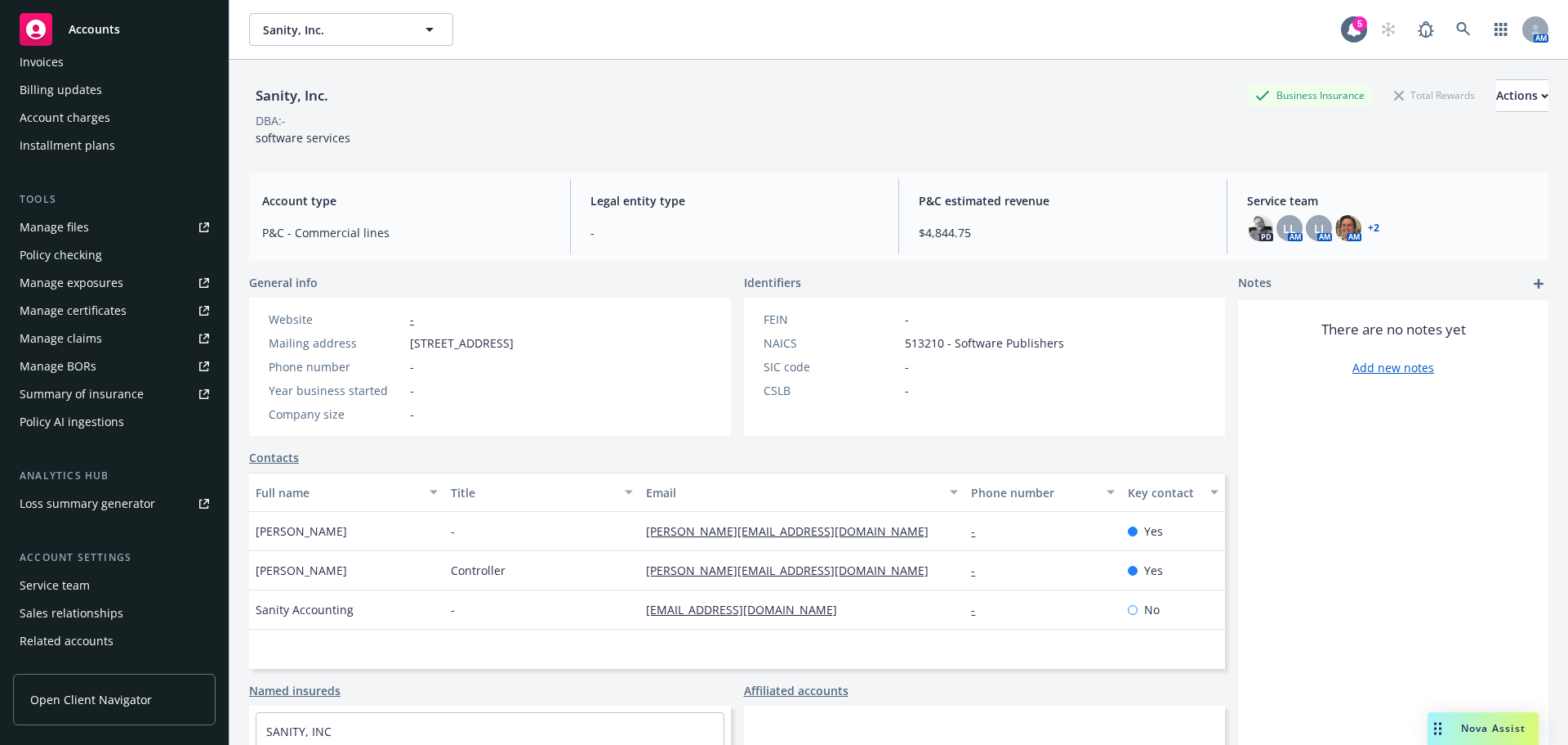
click at [39, 590] on div "Service team" at bounding box center [55, 585] width 70 height 26
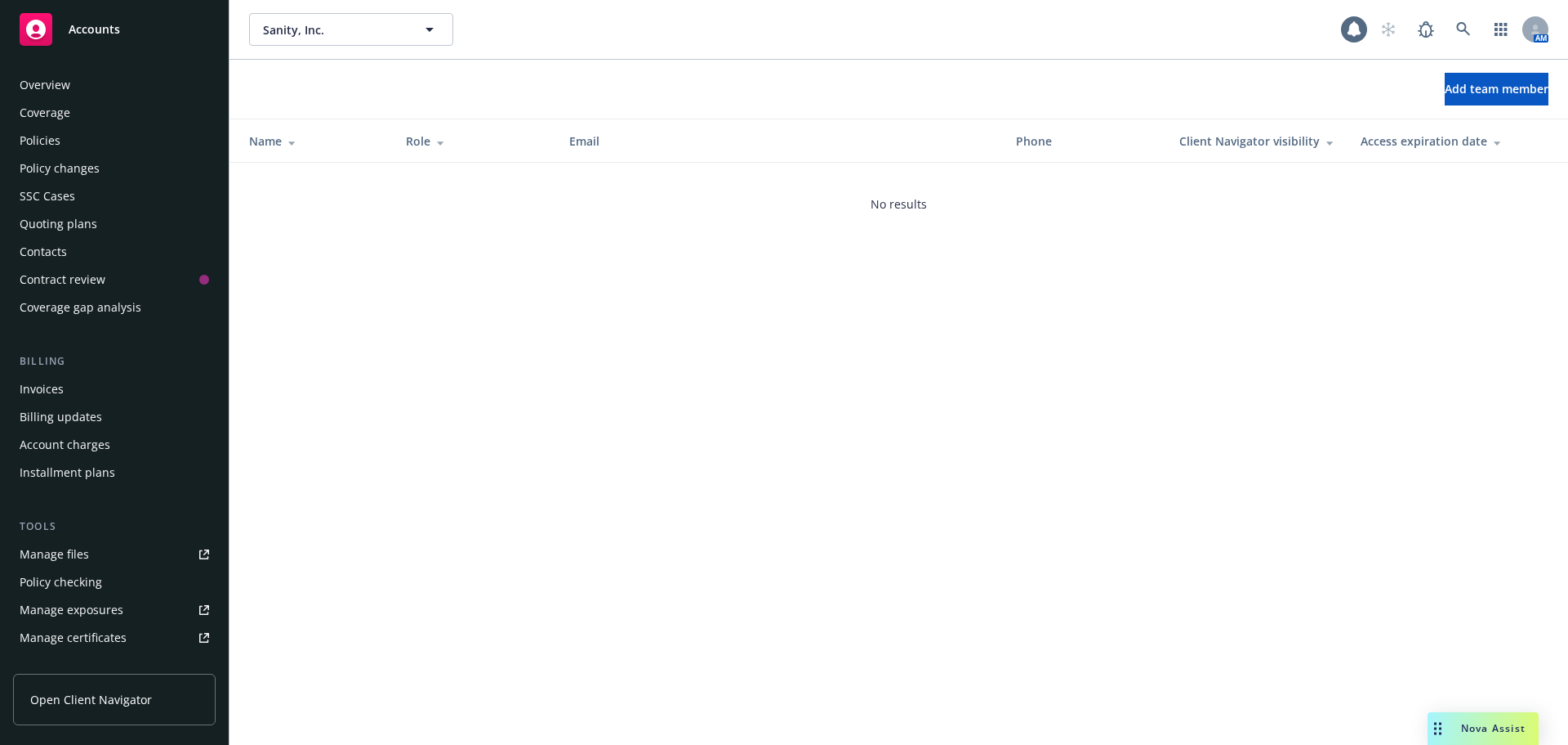
scroll to position [375, 0]
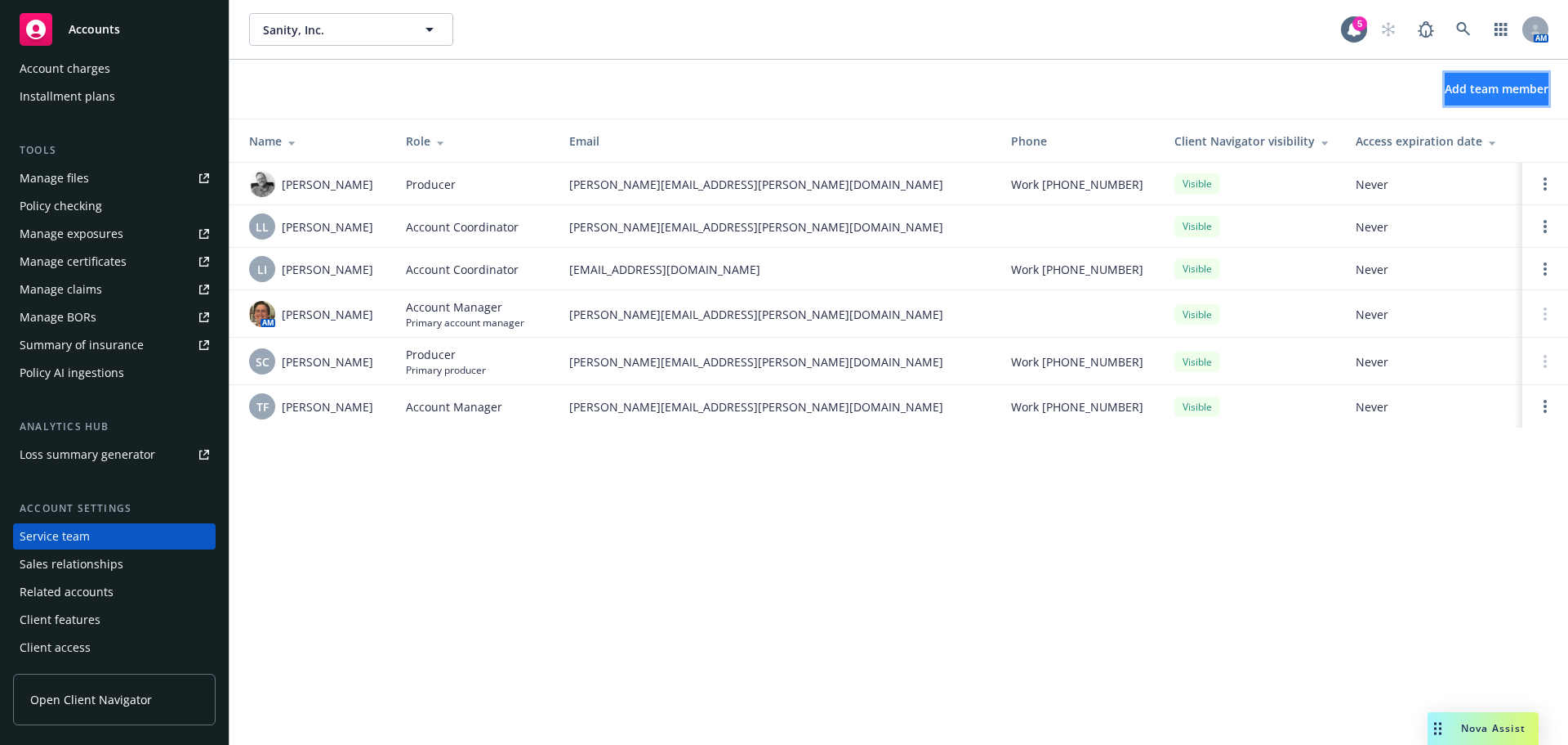
click at [1445, 83] on button "Add team member" at bounding box center [1497, 89] width 104 height 33
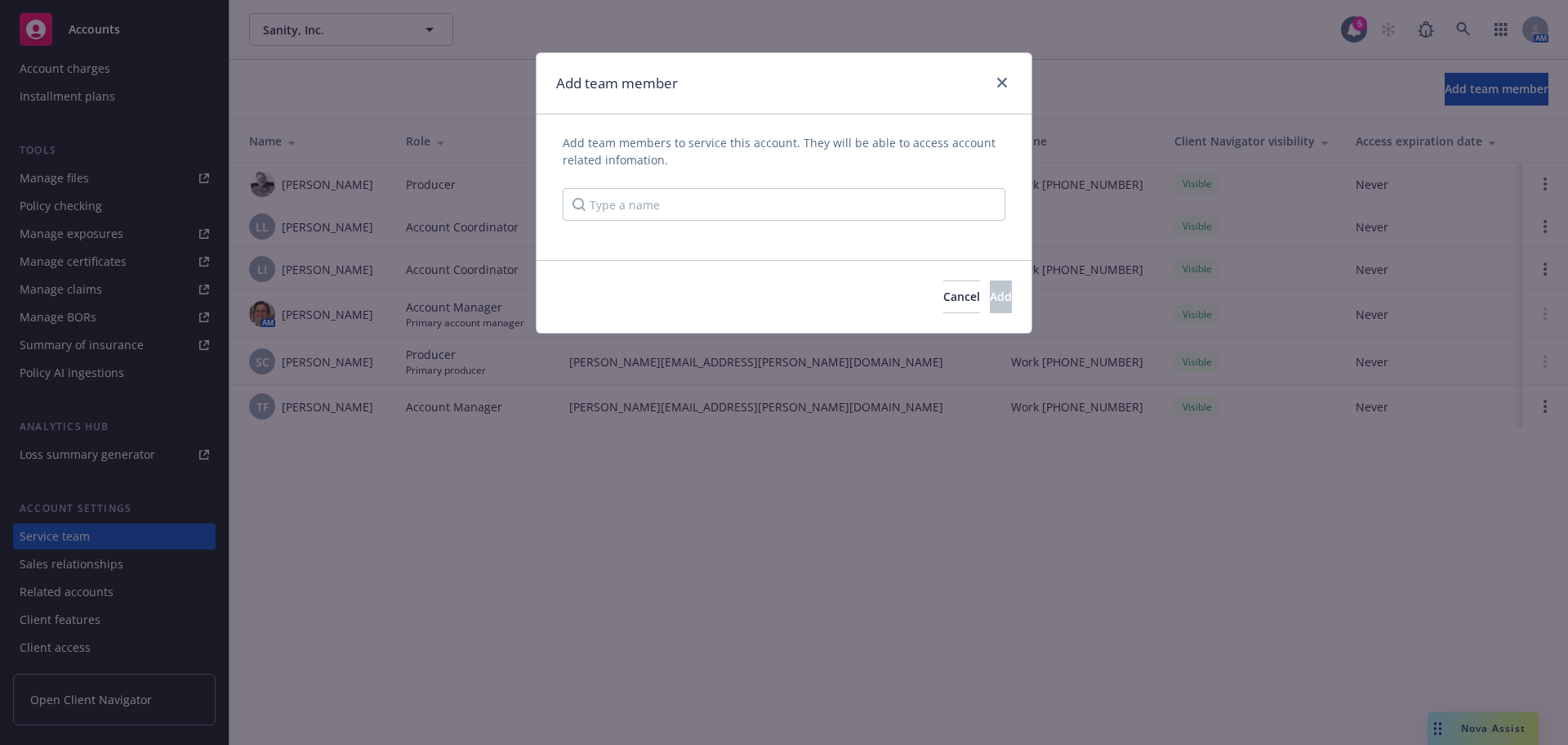
click at [364, 378] on div "Add team member Add team members to service this account. They will be able to …" at bounding box center [784, 372] width 1568 height 745
click at [999, 86] on icon "close" at bounding box center [1002, 83] width 10 height 10
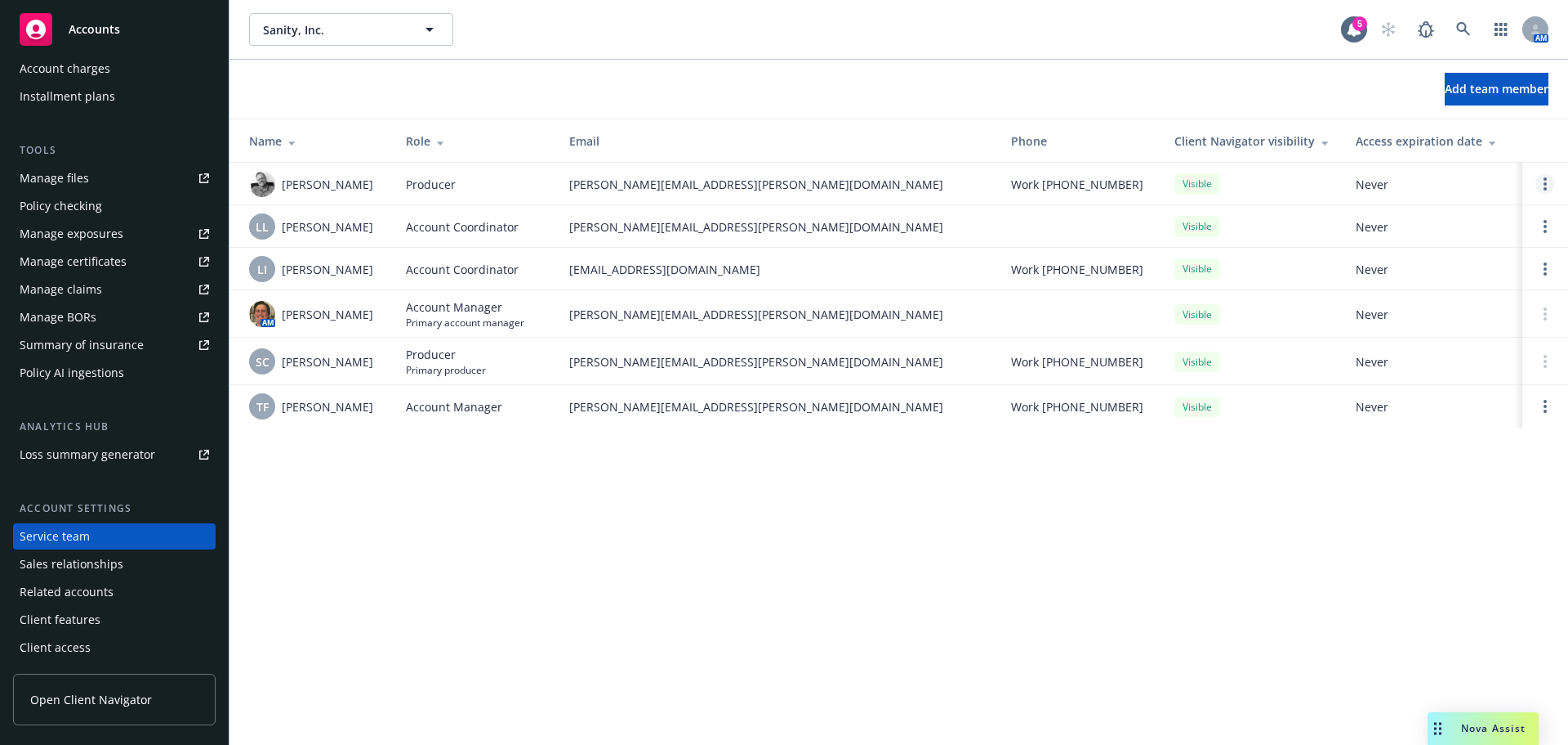
click at [1545, 186] on icon "Open options" at bounding box center [1545, 184] width 3 height 13
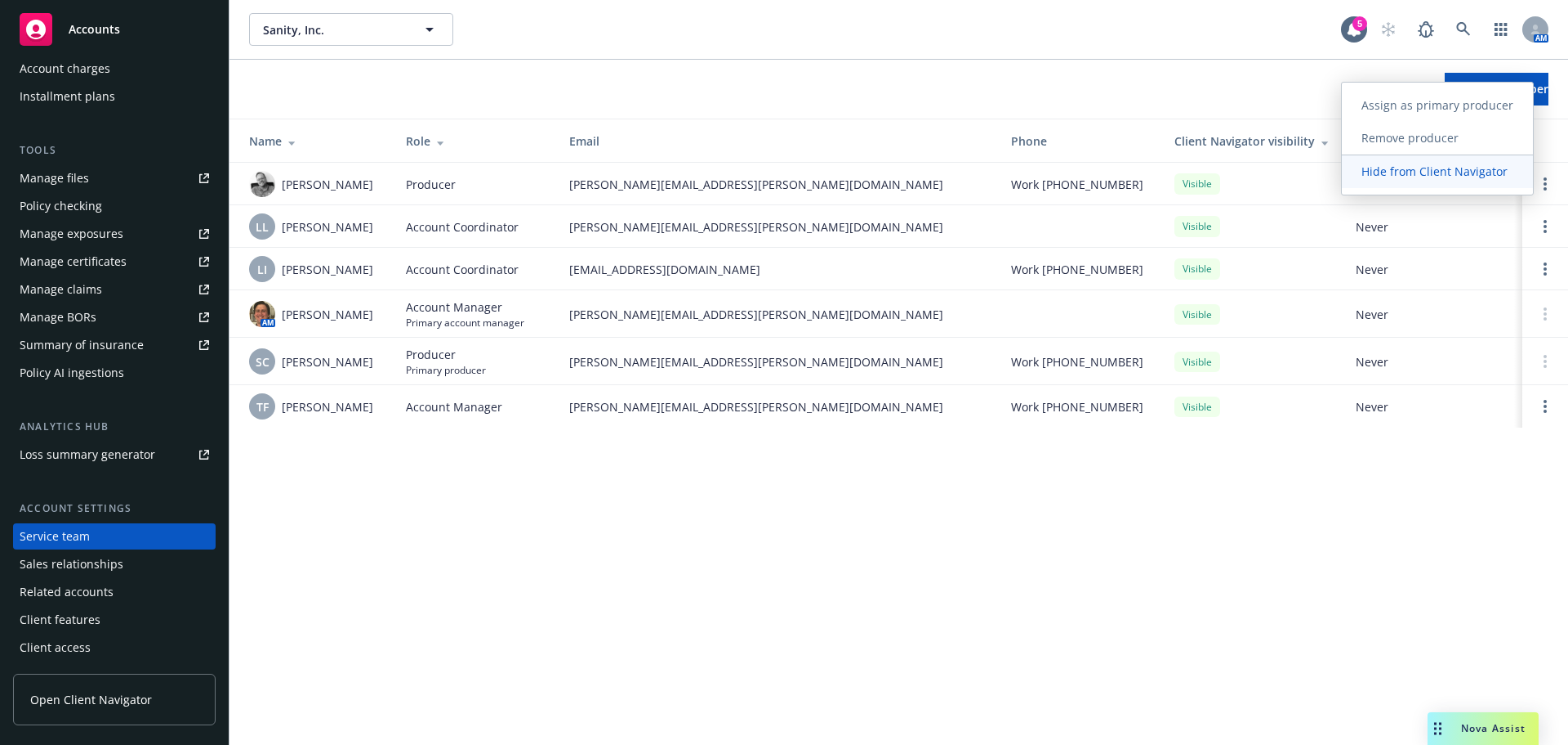
click at [1393, 171] on span "Hide from Client Navigator" at bounding box center [1435, 172] width 186 height 16
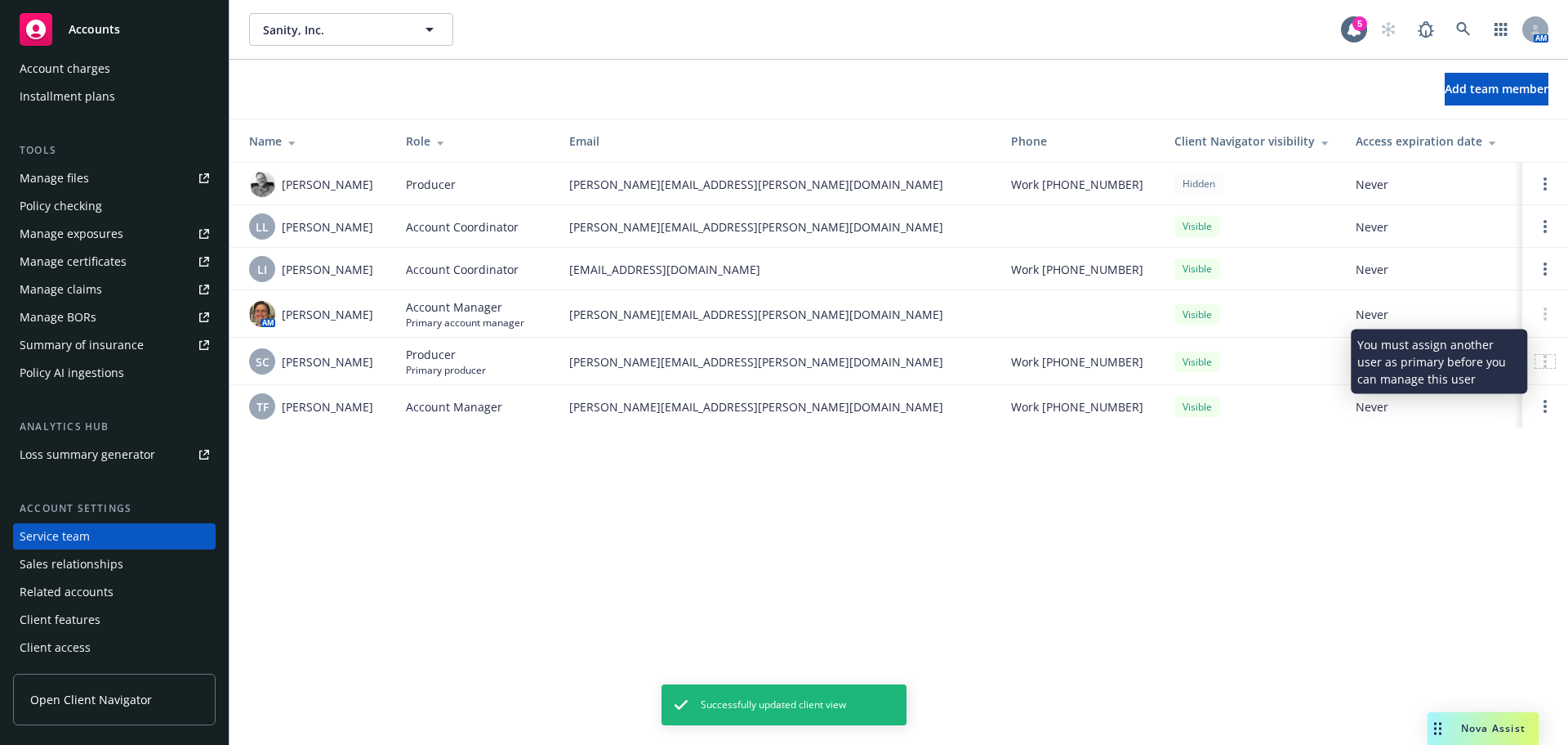
click at [1550, 364] on div at bounding box center [1546, 361] width 20 height 13
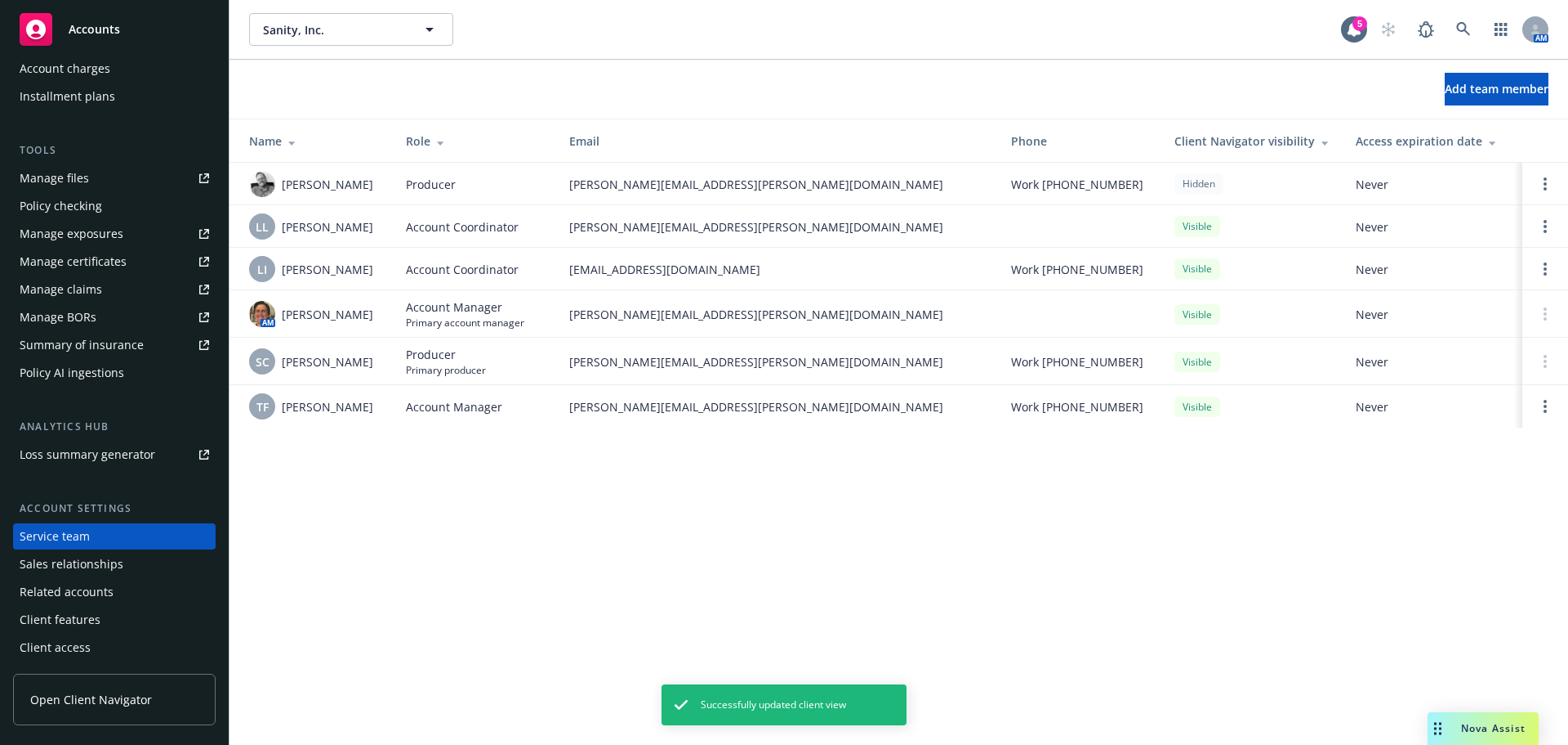
click at [382, 367] on td "SC Sean Curtsinger" at bounding box center [311, 361] width 164 height 47
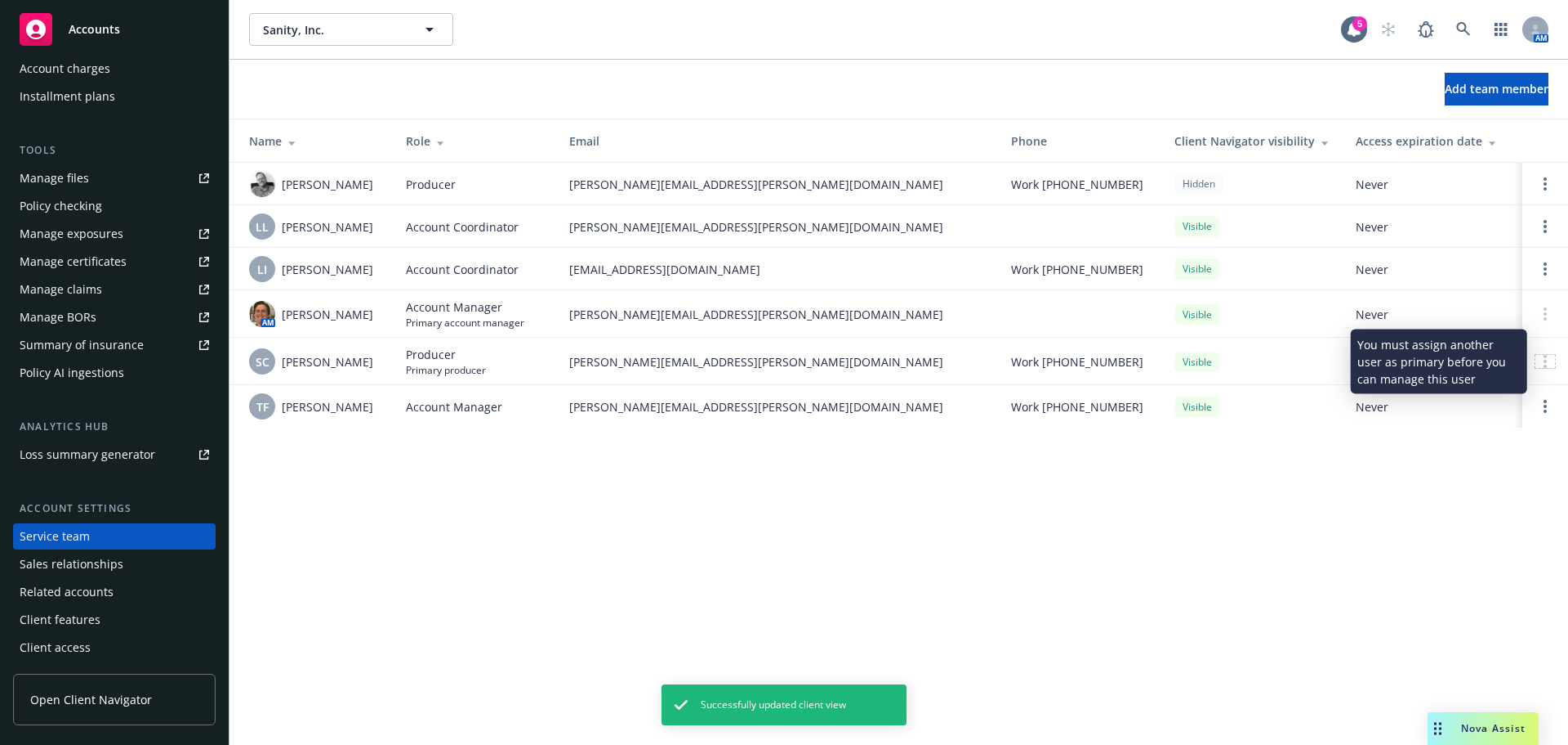
click at [1545, 355] on icon at bounding box center [1545, 361] width 3 height 13
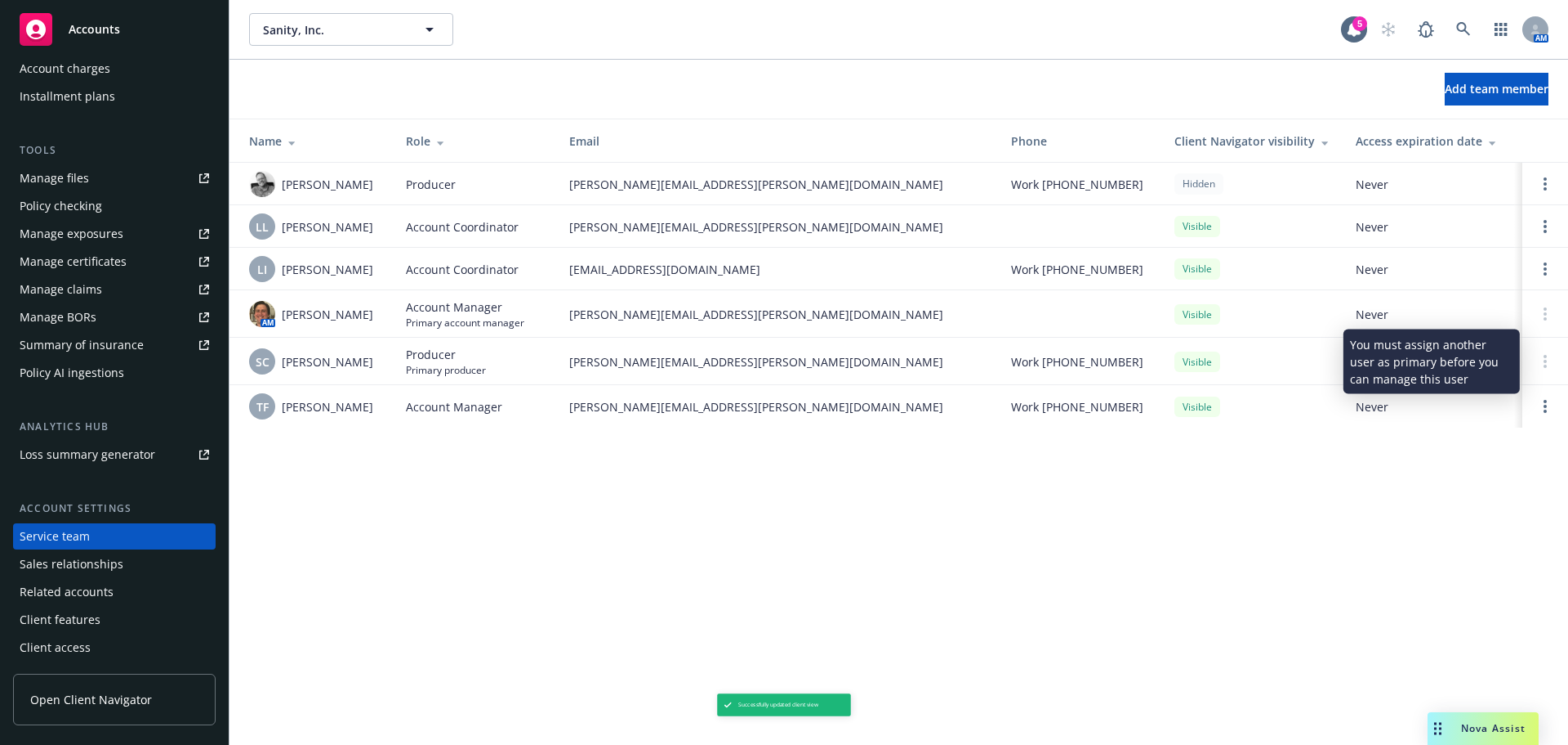
click at [1011, 594] on div "Sanity, Inc. Sanity, Inc. 5 AM Add team member Name Role Email Phone Client Nav…" at bounding box center [898, 372] width 1338 height 745
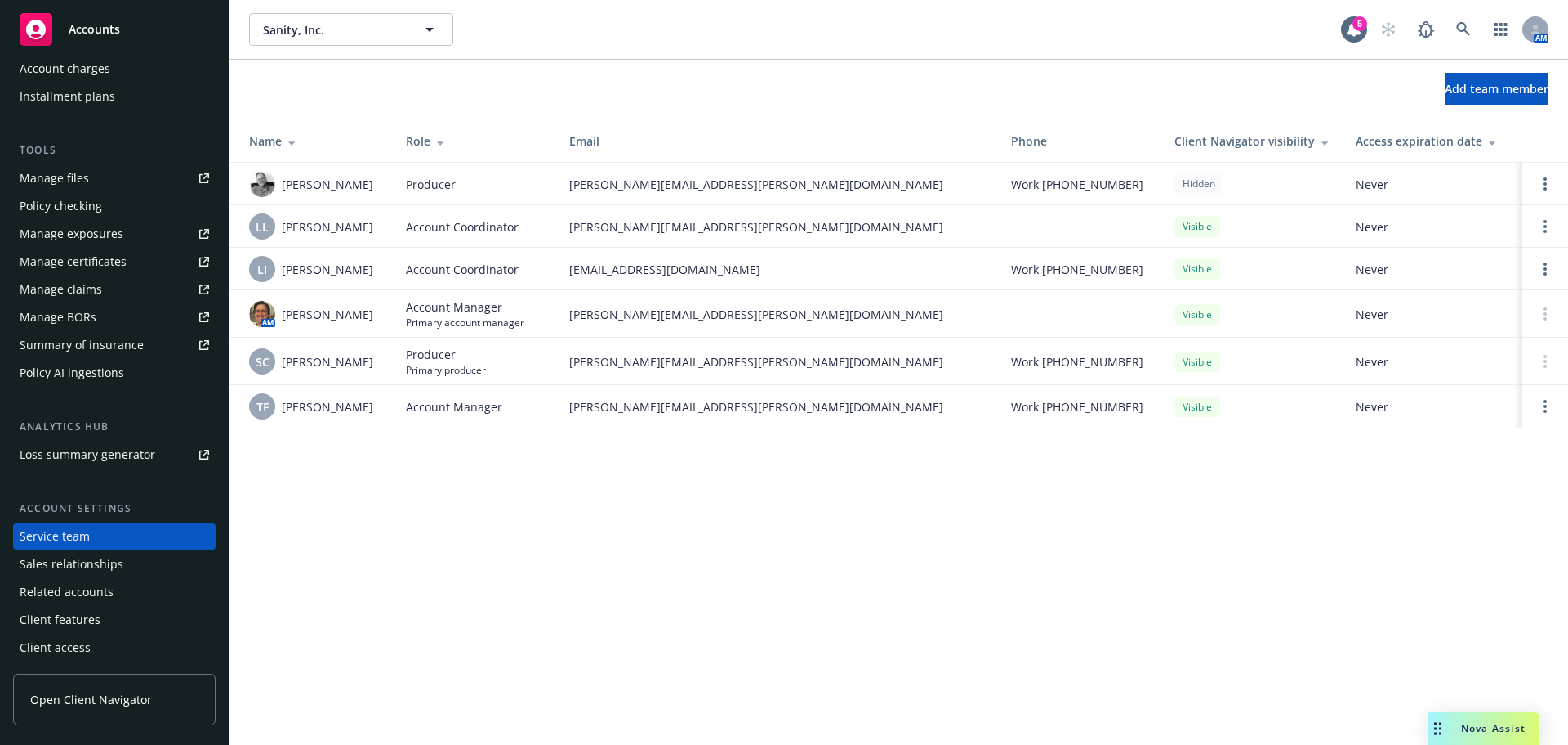
scroll to position [0, 0]
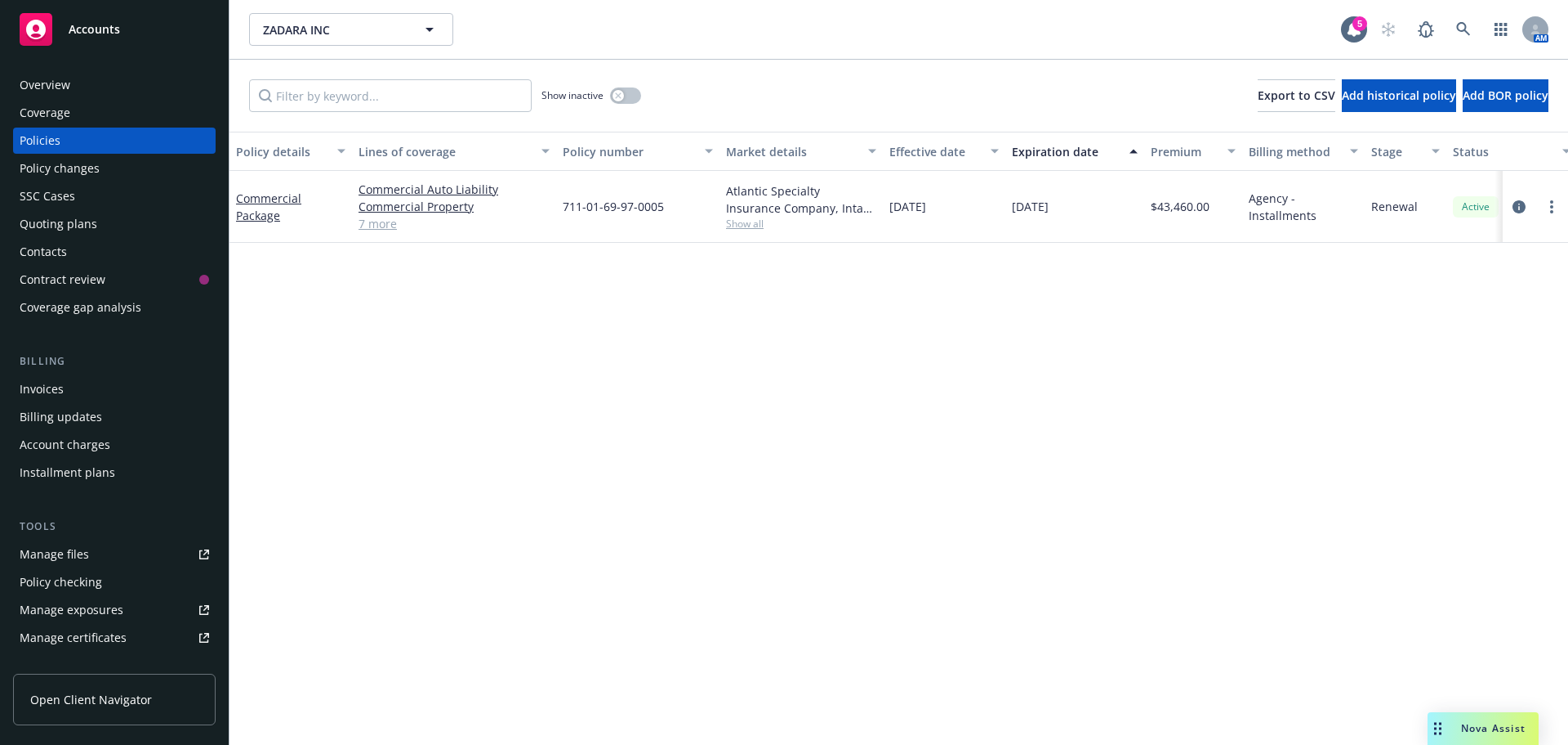
click at [748, 222] on span "Show all" at bounding box center [801, 224] width 151 height 14
click at [378, 228] on link "7 more" at bounding box center [454, 223] width 192 height 17
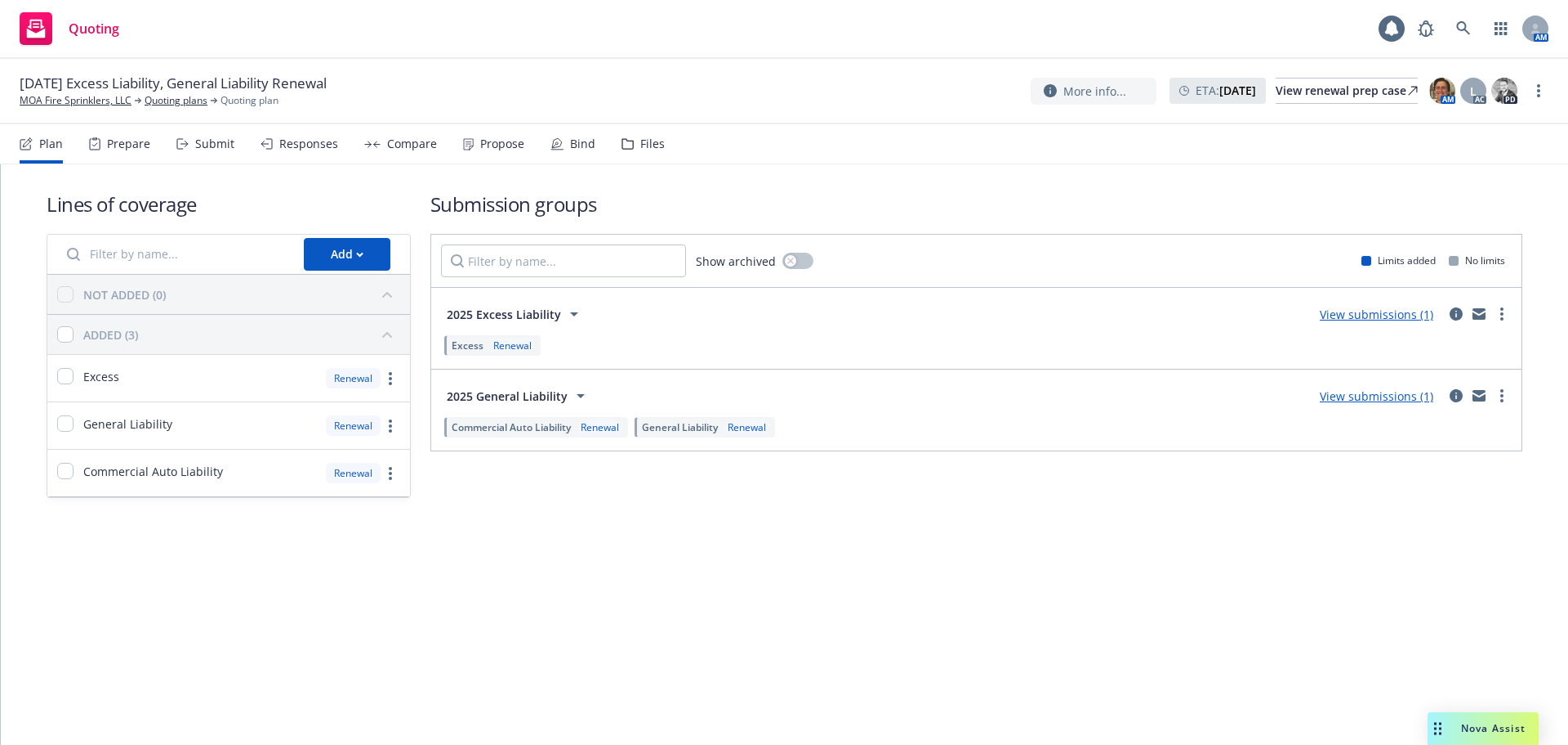
click at [497, 142] on div "Propose" at bounding box center [502, 143] width 44 height 13
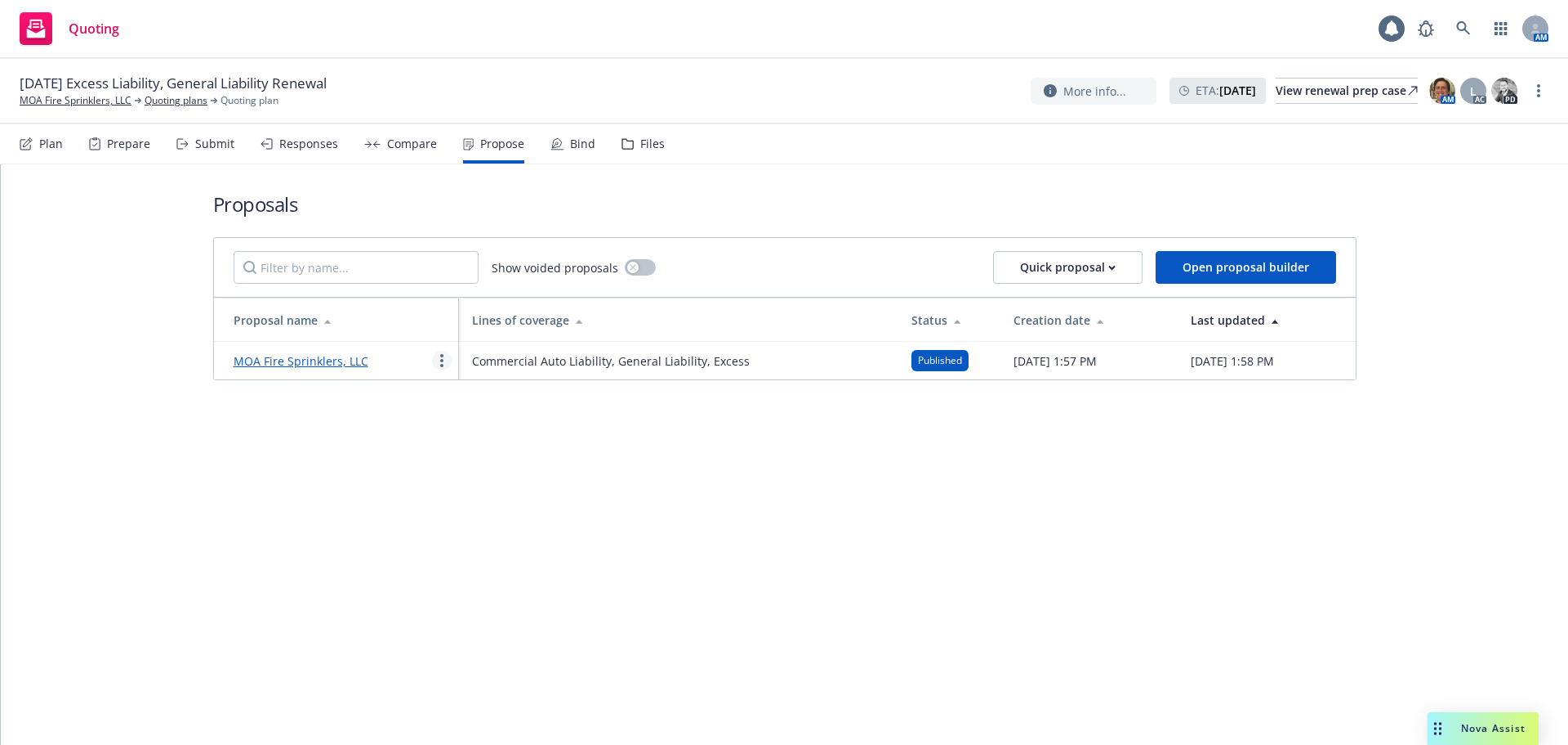
click at [442, 361] on circle "more" at bounding box center [441, 360] width 3 height 3
click at [471, 463] on span "Log client response" at bounding box center [506, 465] width 146 height 16
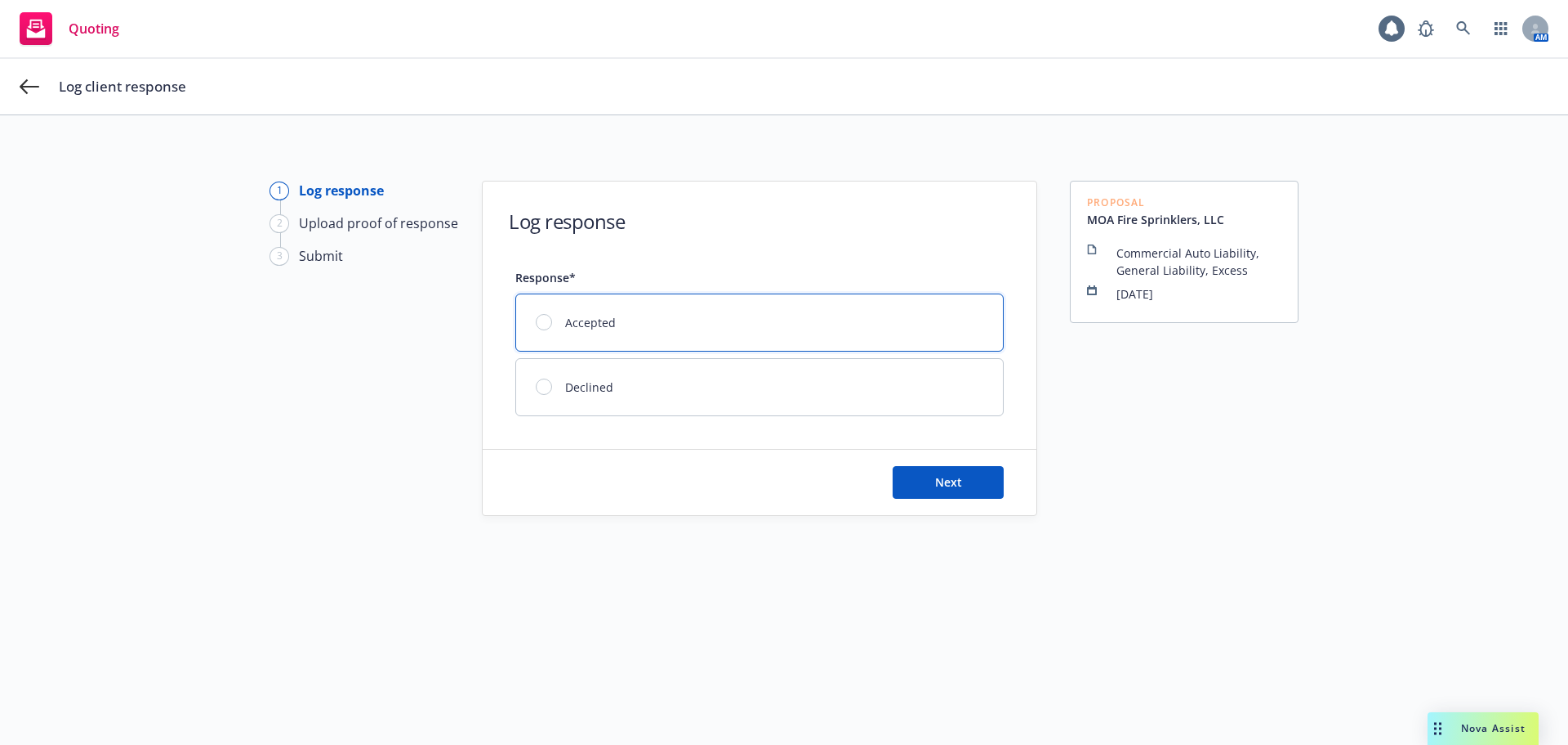
click at [536, 320] on div at bounding box center [544, 322] width 16 height 16
click at [917, 493] on button "Next" at bounding box center [948, 481] width 111 height 33
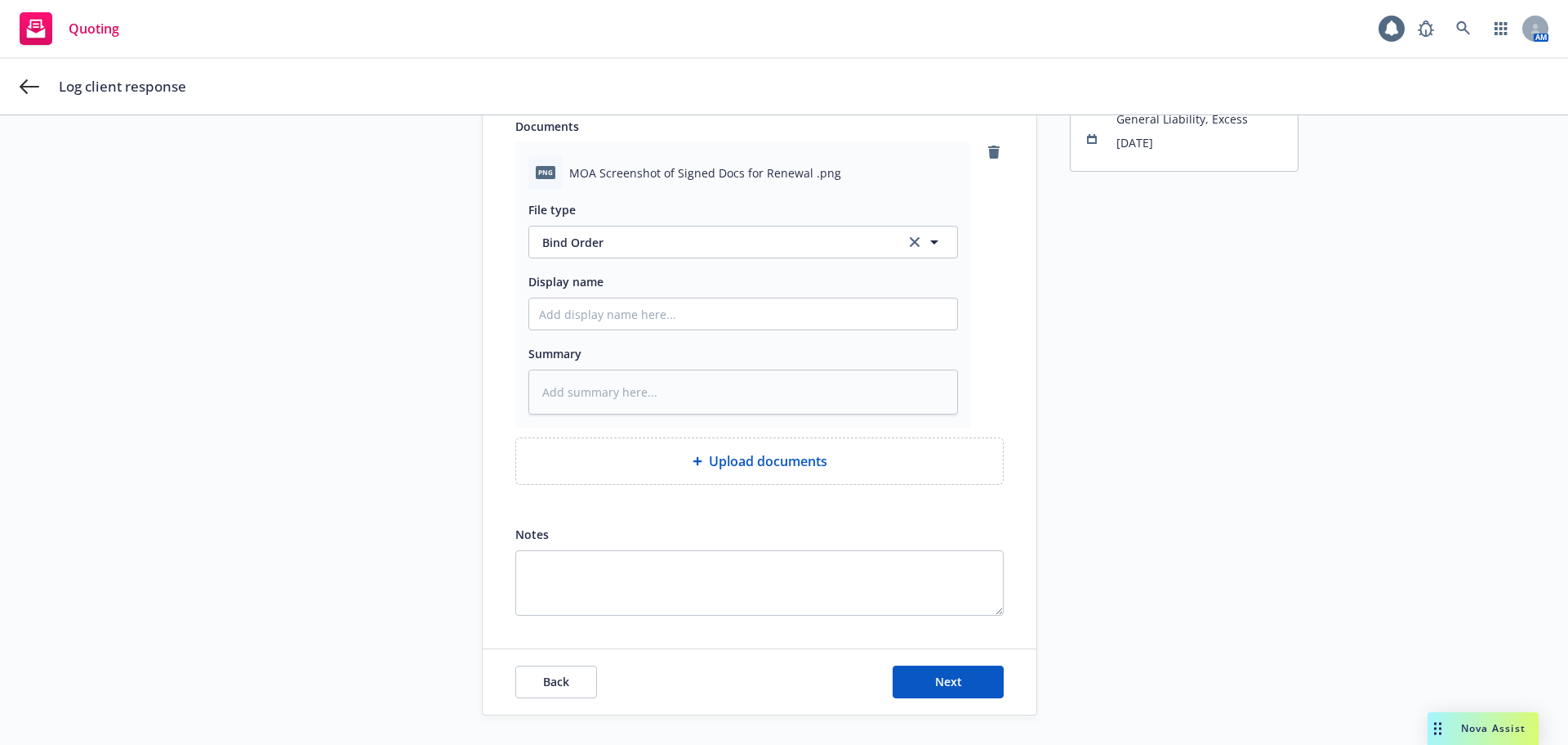
scroll to position [187, 0]
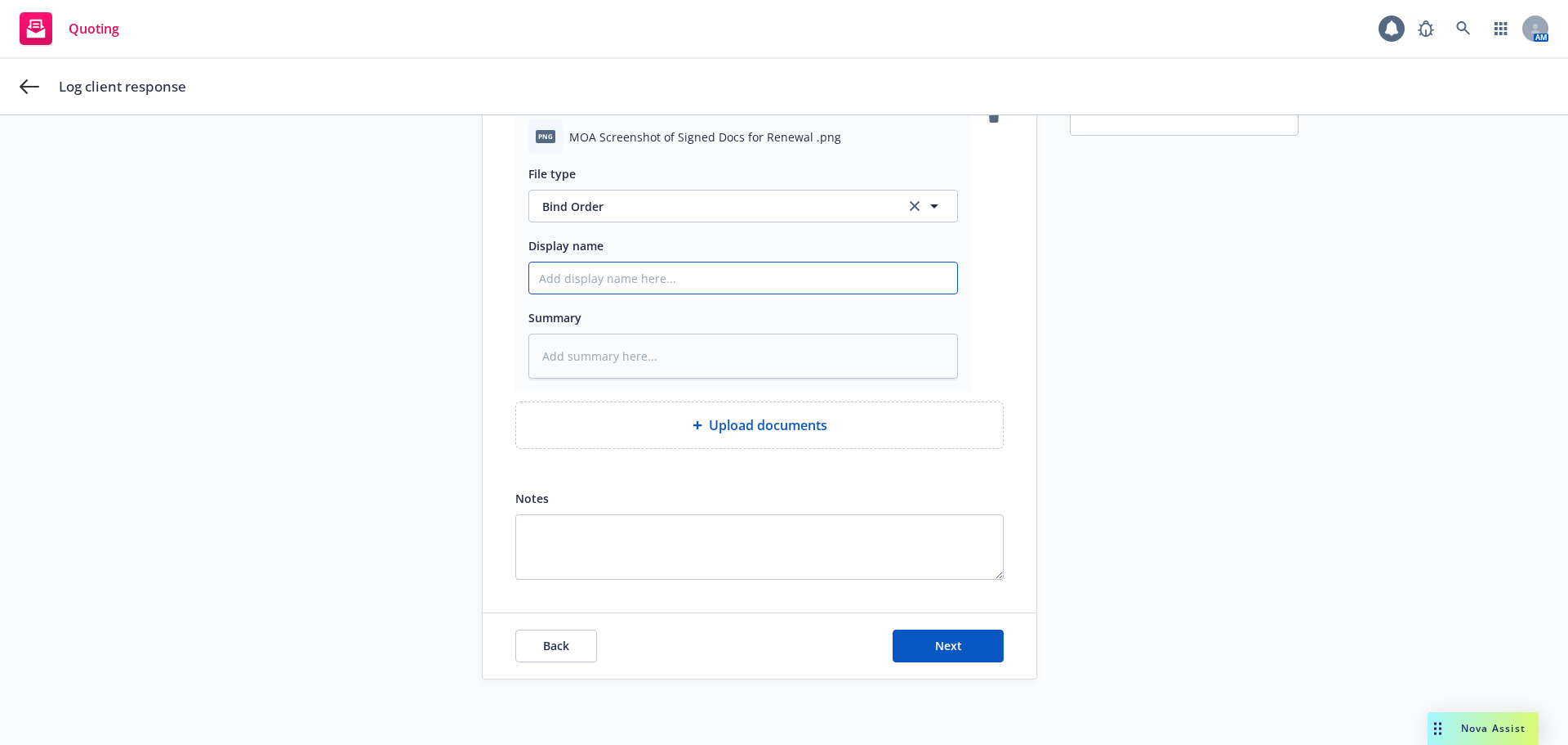
click at [548, 283] on input "Display name" at bounding box center [743, 278] width 428 height 31
type textarea "x"
type input "2"
type textarea "x"
type input "25"
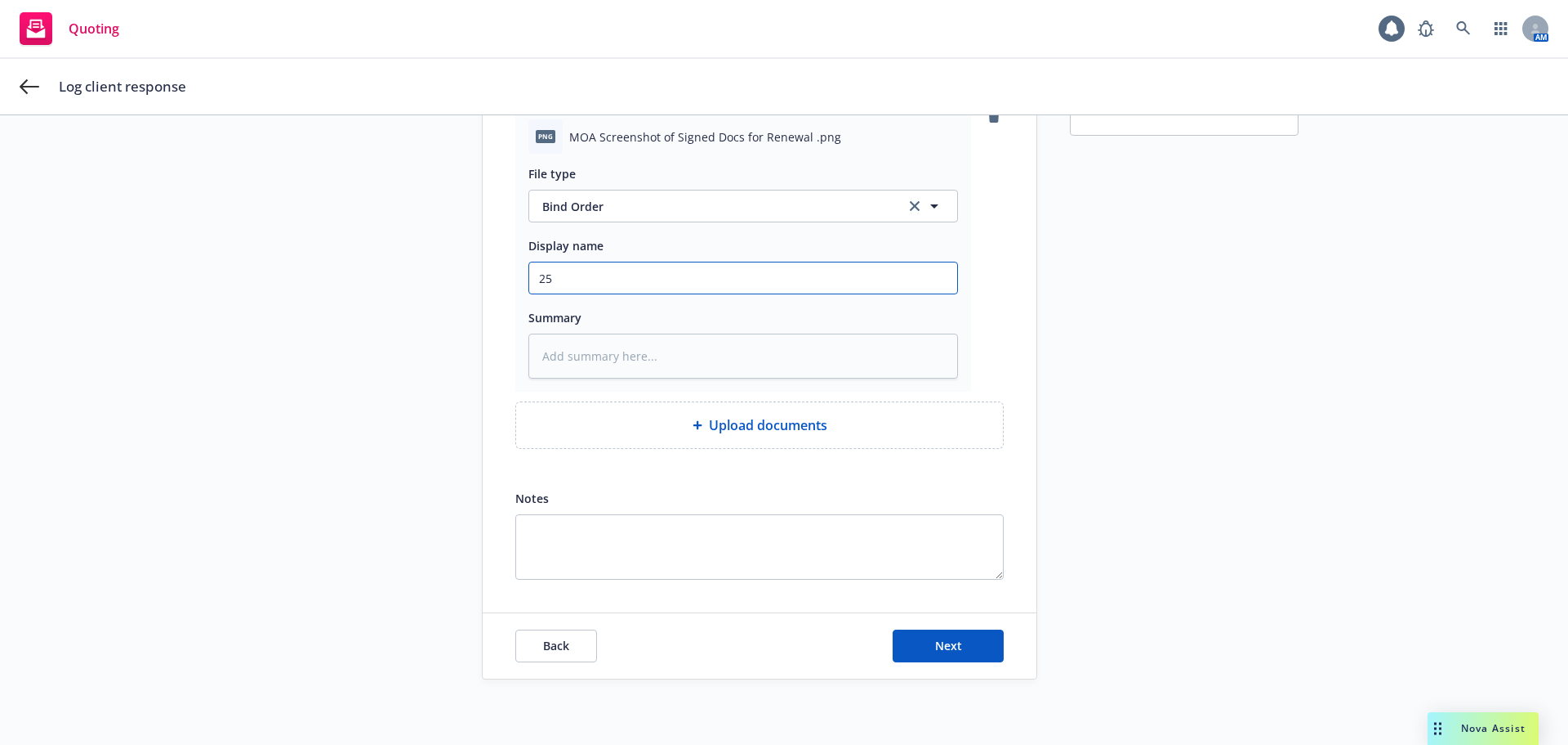
type textarea "x"
type input "25-"
type textarea "x"
type input "25-2"
type textarea "x"
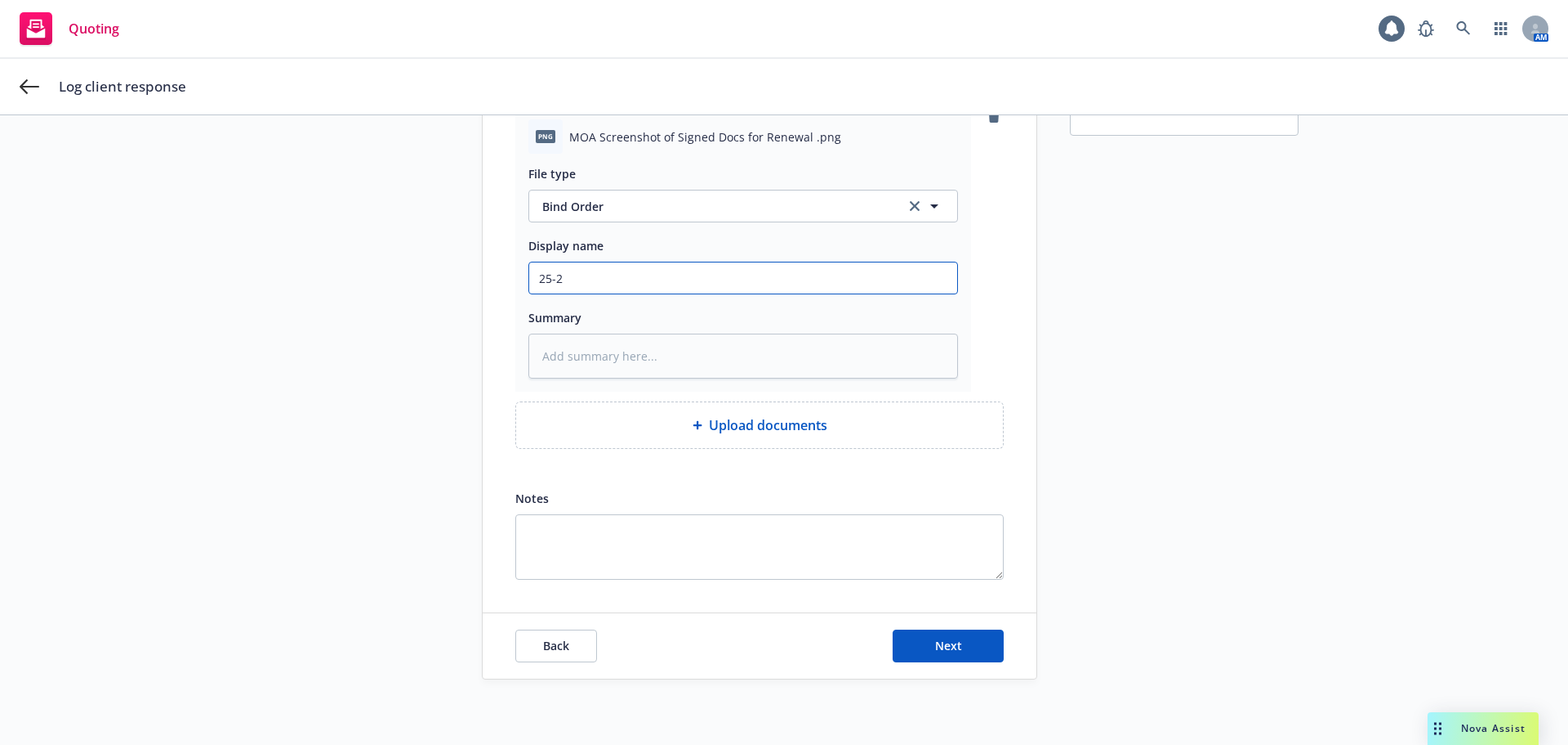
type input "25-26"
type textarea "x"
type input "25-26"
type textarea "x"
type input "25-26 S"
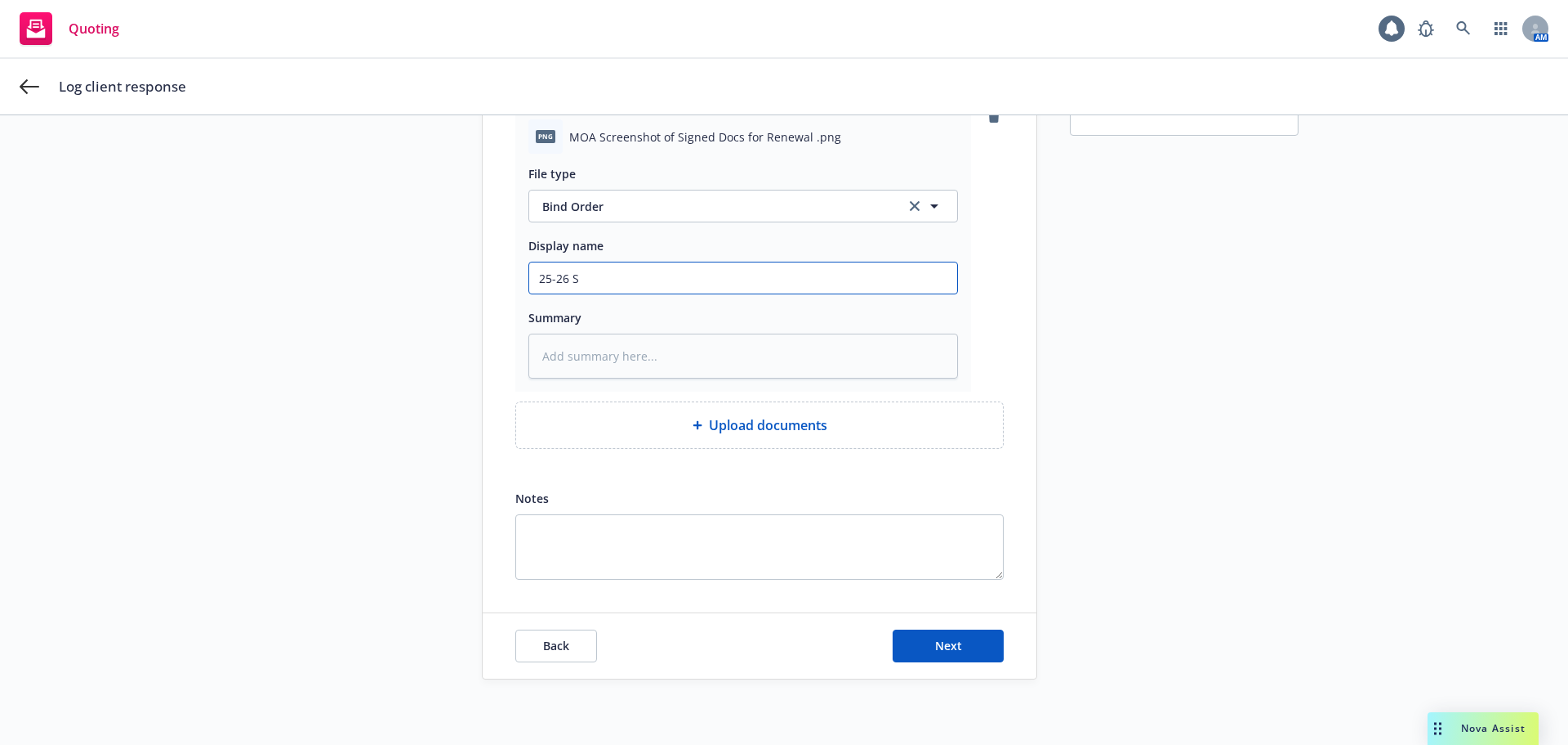
type textarea "x"
type input "25-26 Sc"
type textarea "x"
type input "25-26 Scr"
type textarea "x"
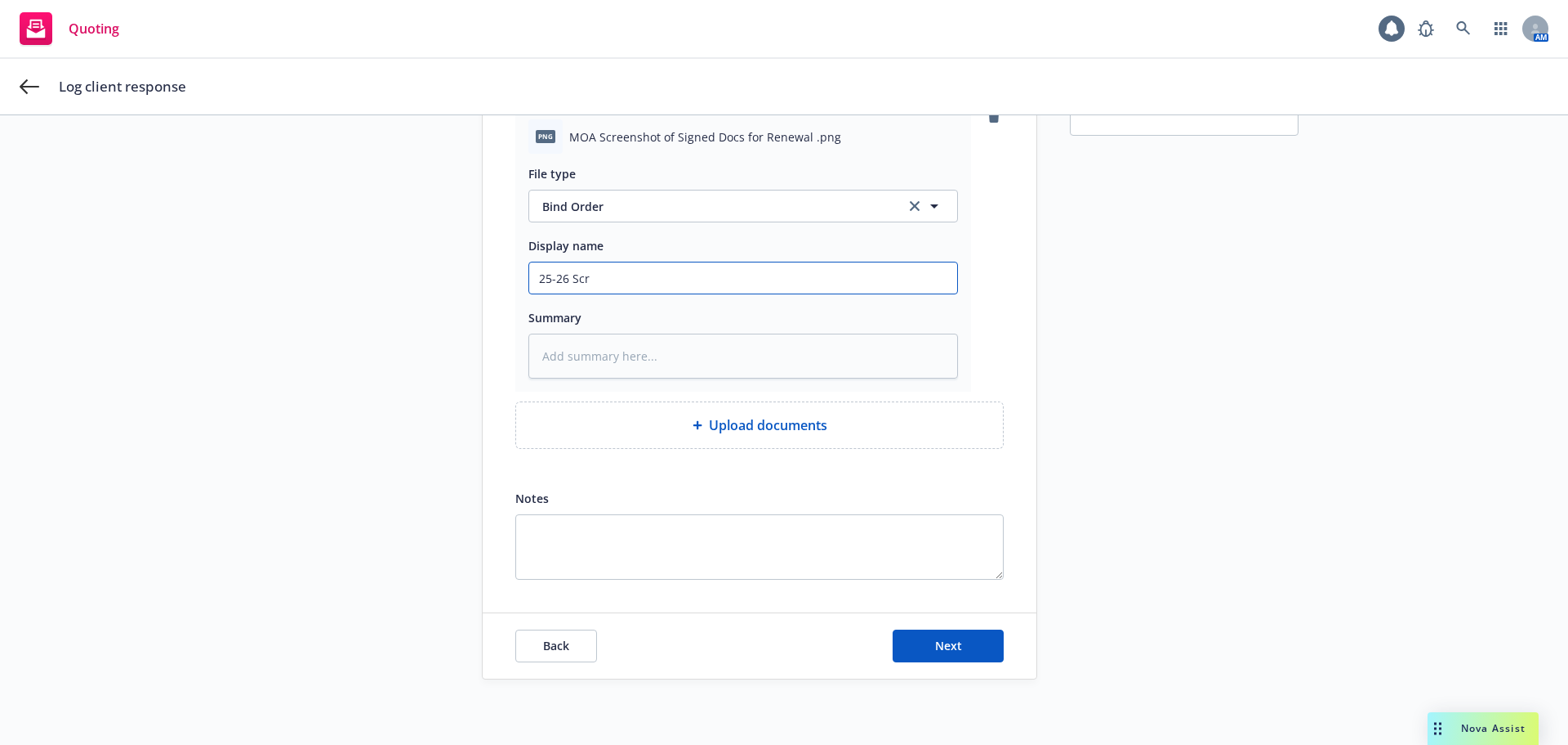
type input "25-26 Scre"
type textarea "x"
type input "25-26 Scree"
type textarea "x"
type input "25-26 Screen"
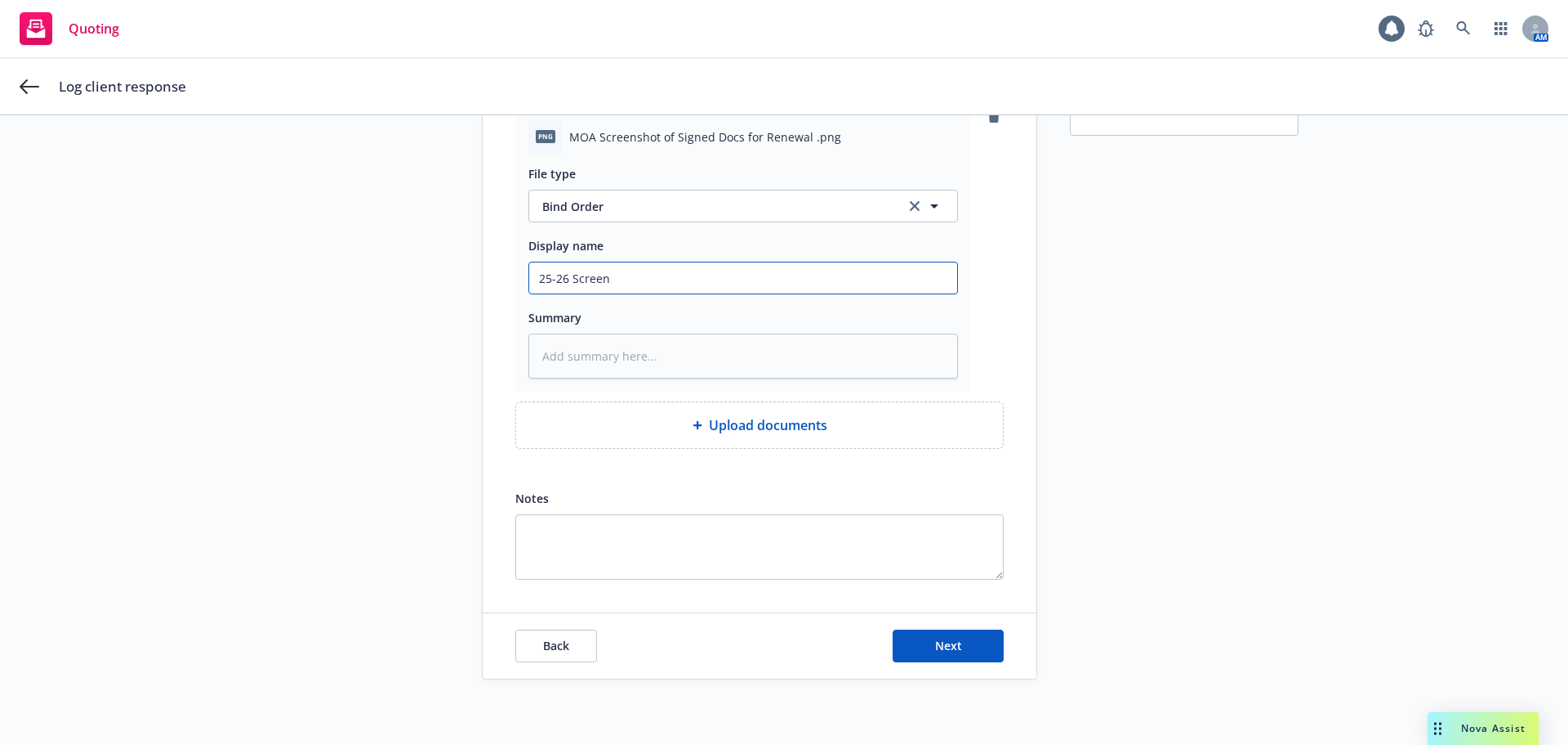
type textarea "x"
type input "25-26 ScreenS"
type textarea "x"
type input "25-26 ScreenSh"
type textarea "x"
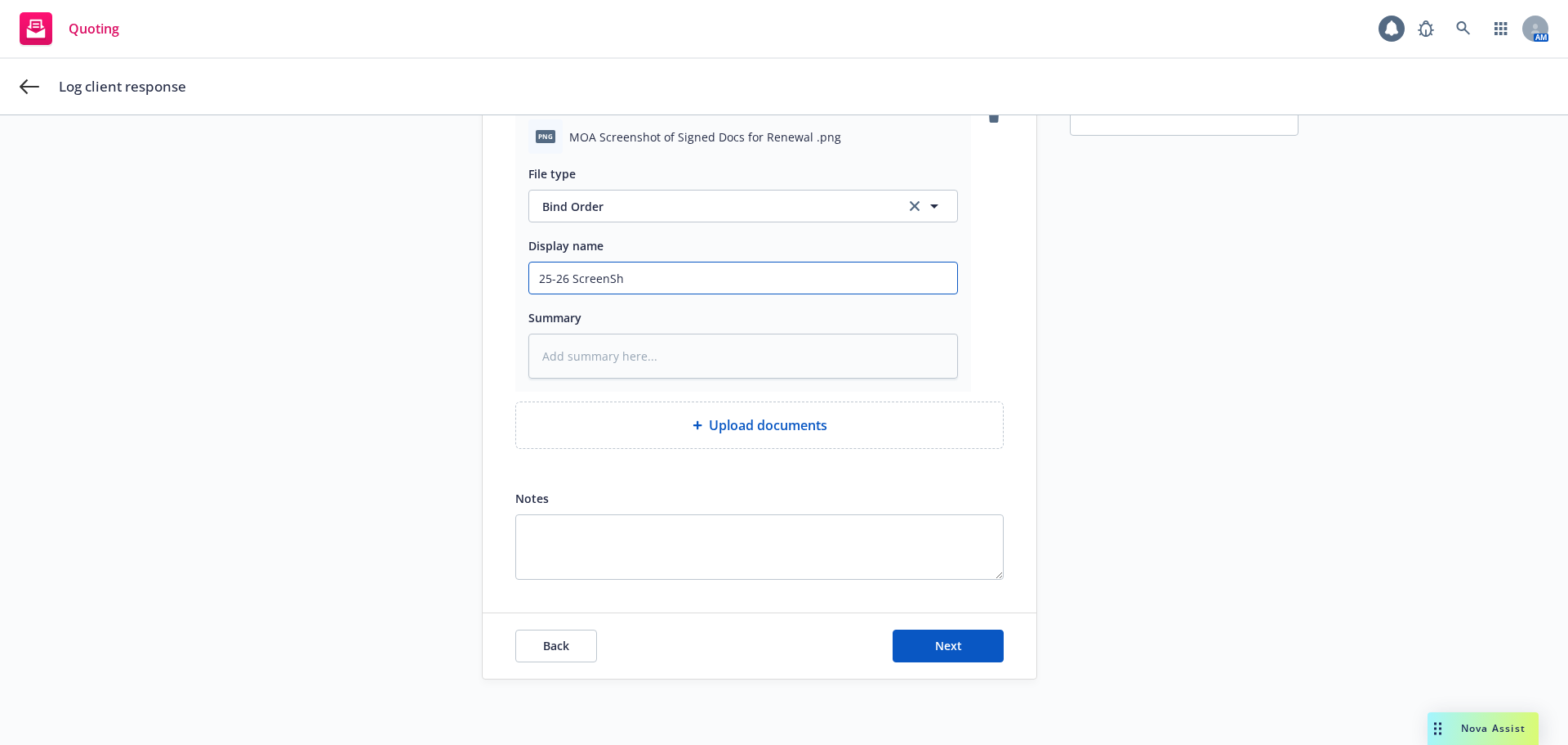
type input "25-26 ScreenSho"
type textarea "x"
type input "25-26 ScreenShot"
type textarea "x"
type input "25-26 ScreenShote"
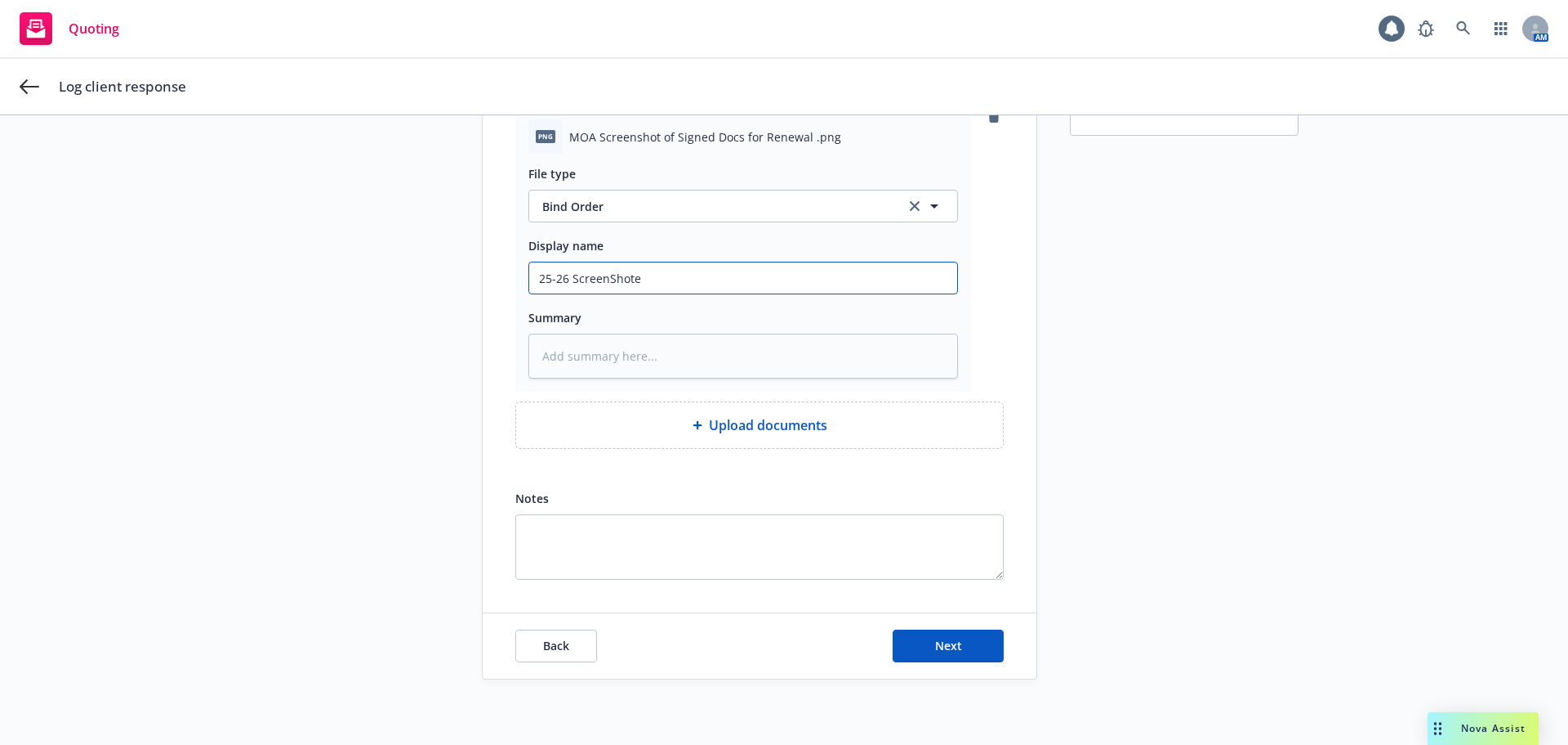
type textarea "x"
type input "25-26 ScreenShot"
type textarea "x"
type input "25-26 ScreenShot"
type textarea "x"
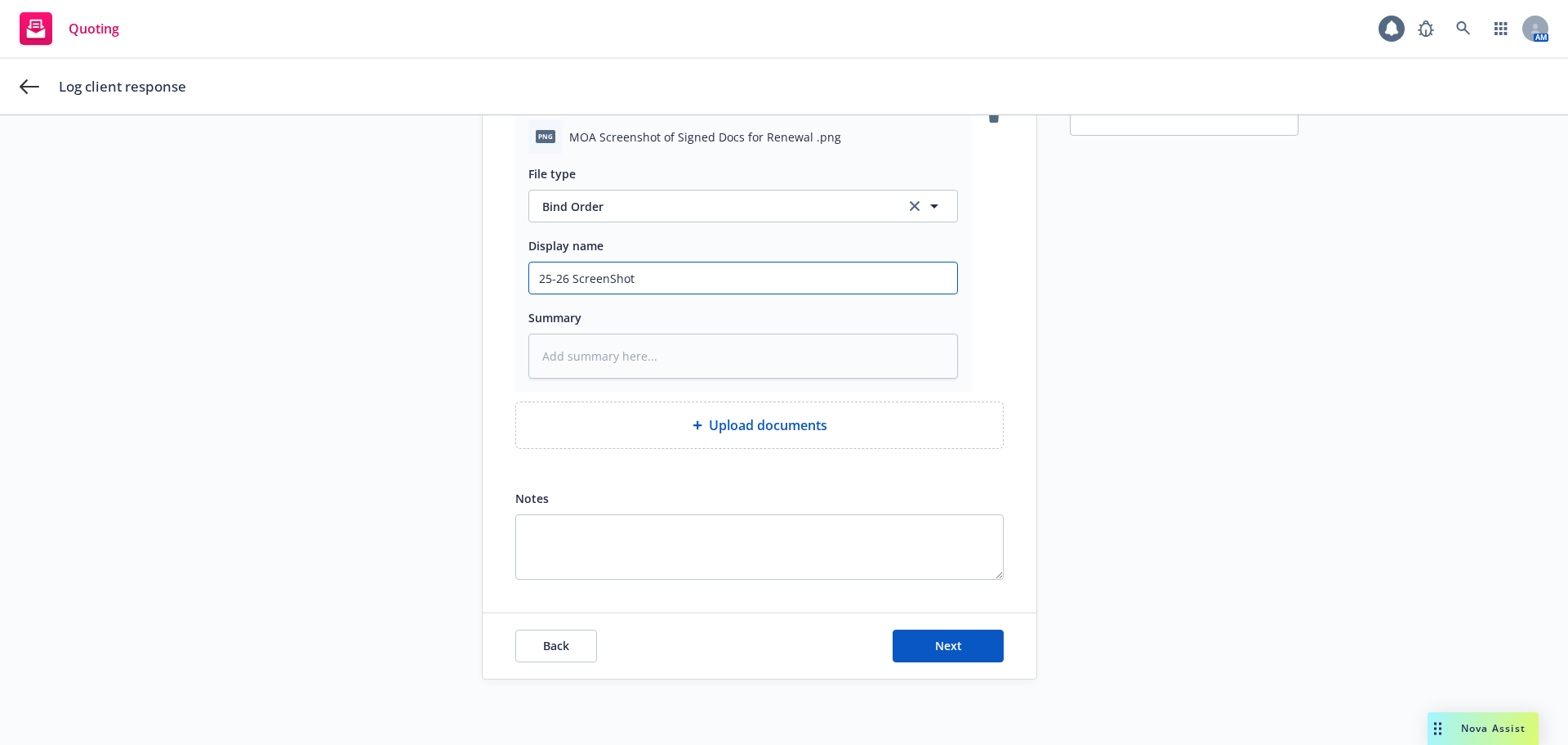
type input "25-26 ScreenShot"
type textarea "x"
type input "25-26 ScreenSho"
type textarea "x"
type input "25-26 ScreenSh"
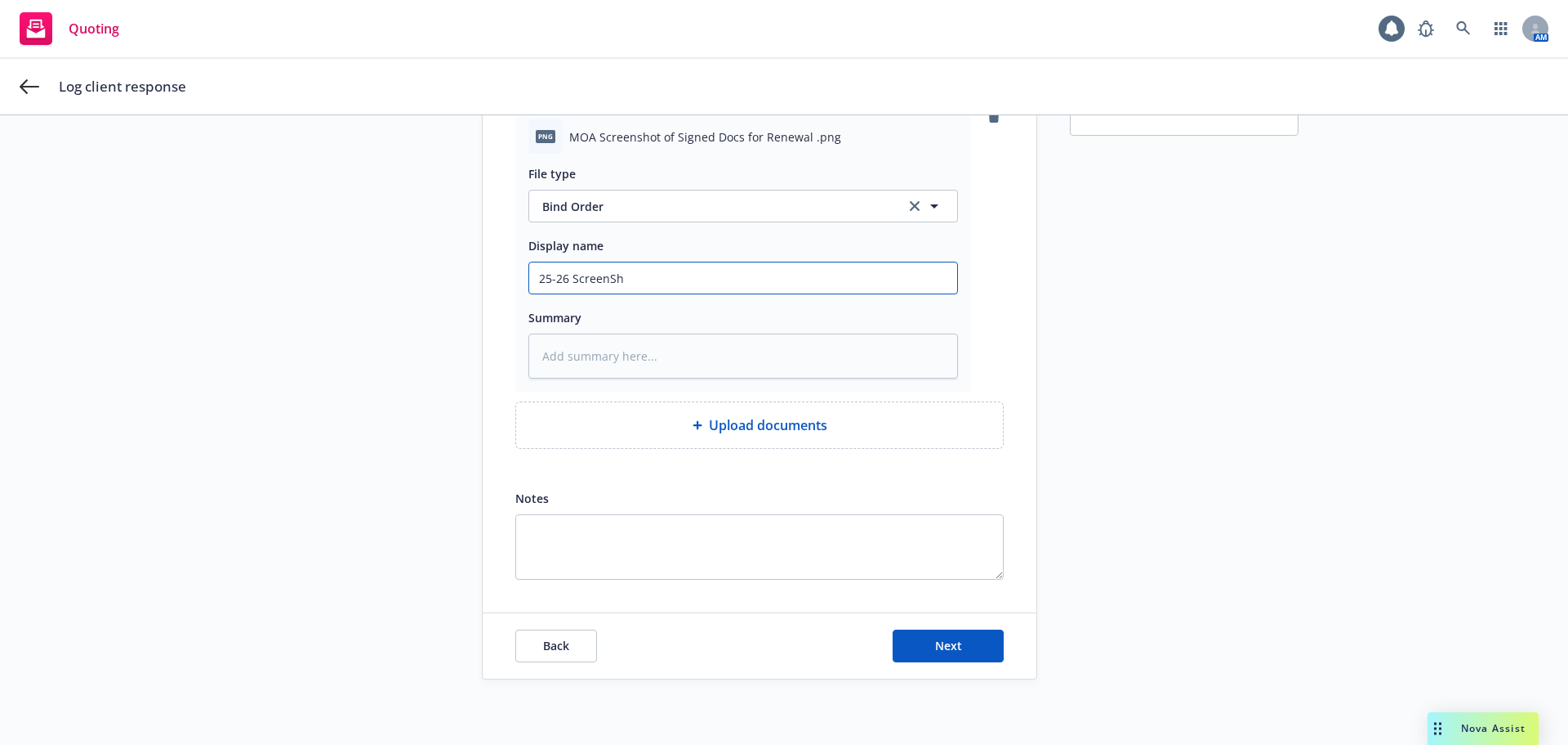
type textarea "x"
type input "25-26 ScreenS"
type textarea "x"
type input "25-26 Screen"
type textarea "x"
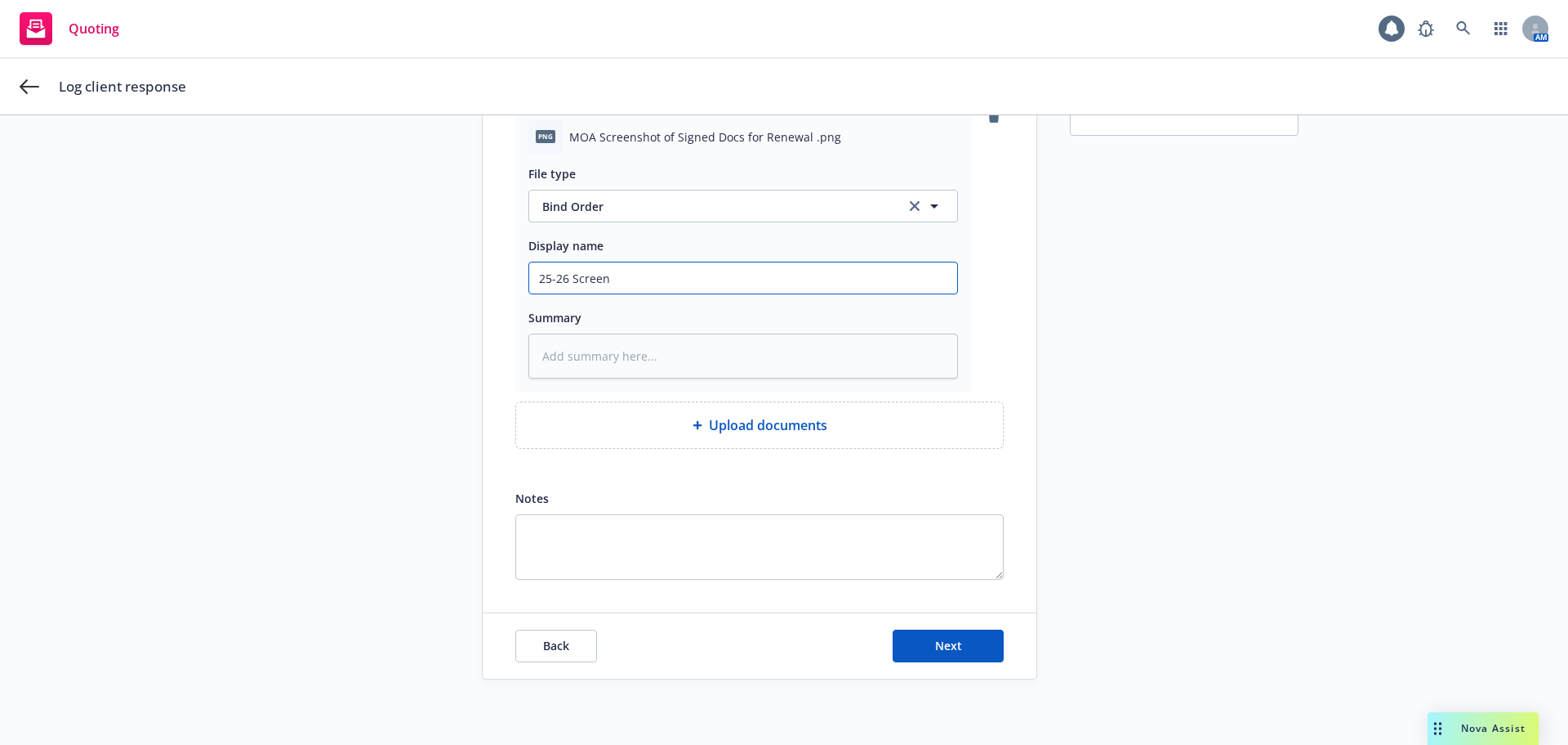
type input "25-26 Screen"
type textarea "x"
type input "25-26 Screen s"
type textarea "x"
type input "25-26 Screen sh"
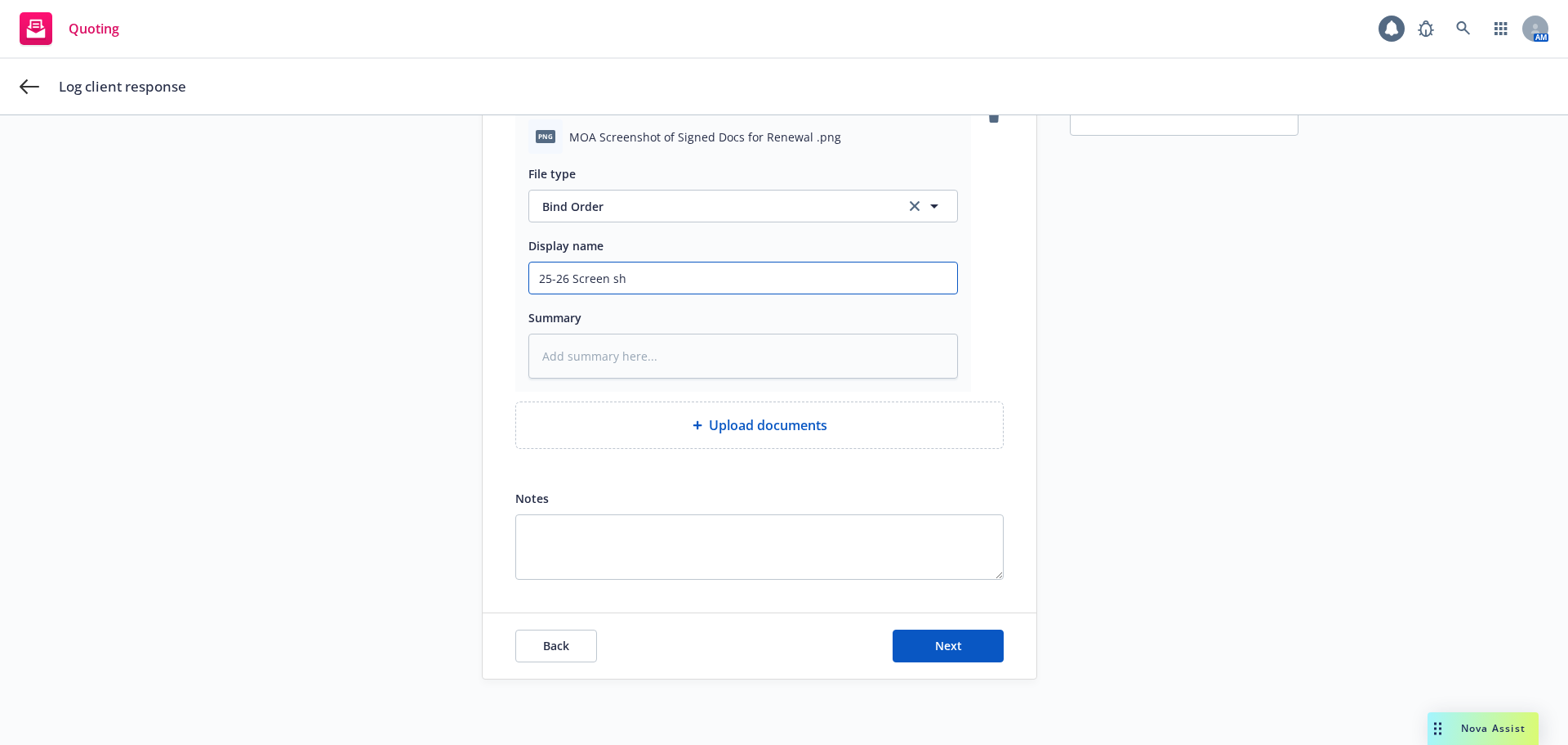
type textarea "x"
type input "25-26 Screen sho"
type textarea "x"
type input "25-26 Screen shot"
type textarea "x"
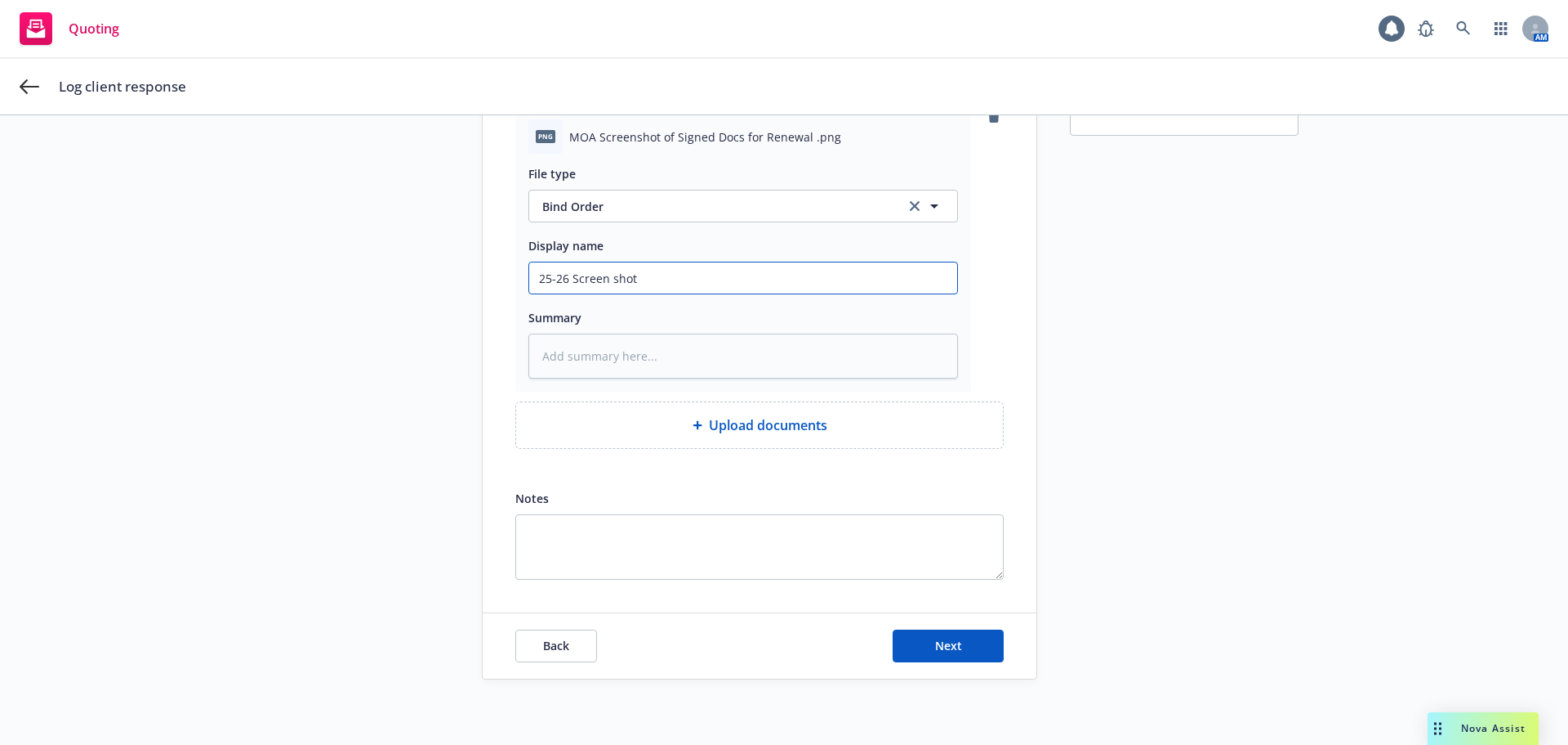
type input "25-26 Screen shot"
type textarea "x"
type input "25-26 Screen shot o"
type textarea "x"
type input "25-26 Screen shot of"
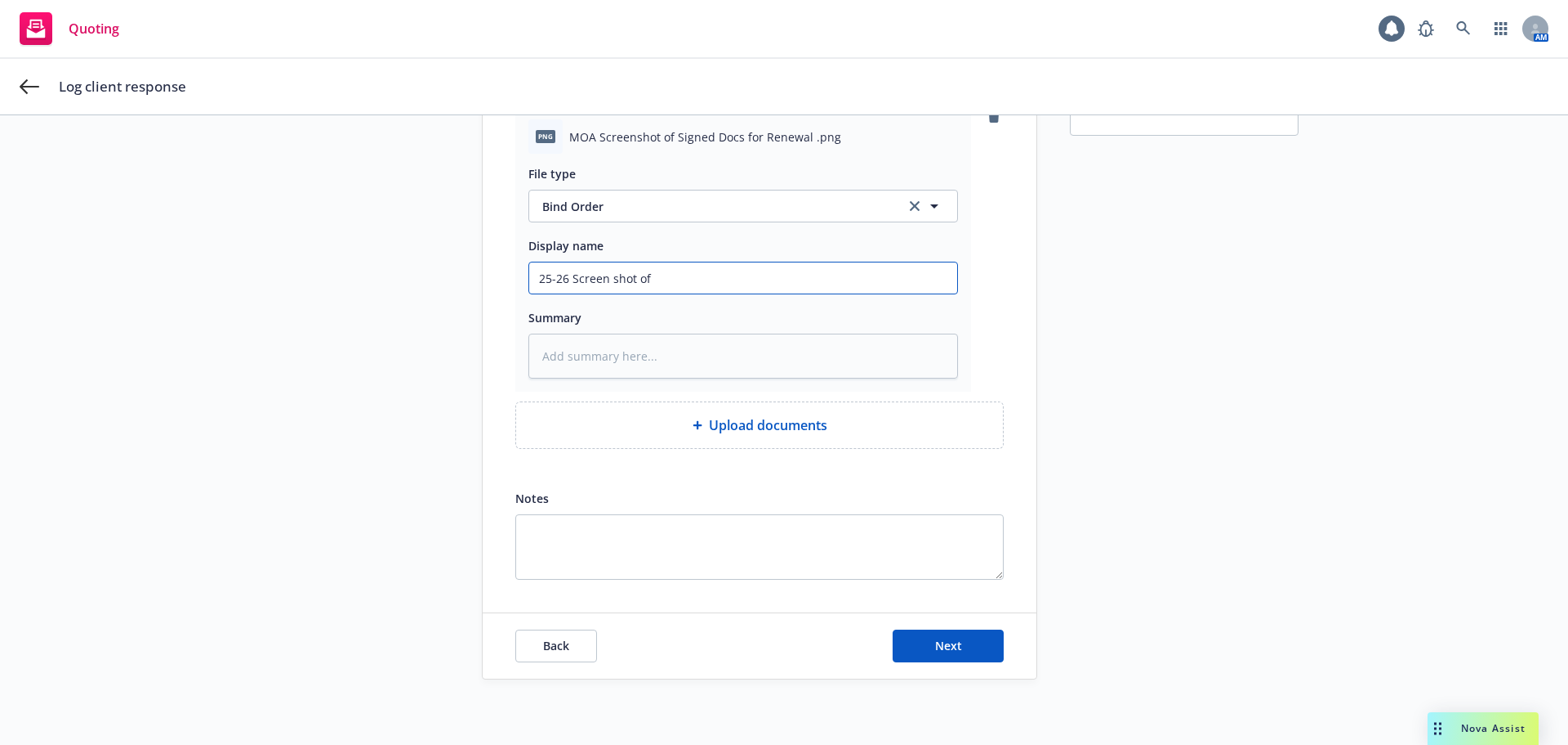
type textarea "x"
type input "25-26 Screen shot of"
type textarea "x"
type input "25-26 Screen shot of B"
type textarea "x"
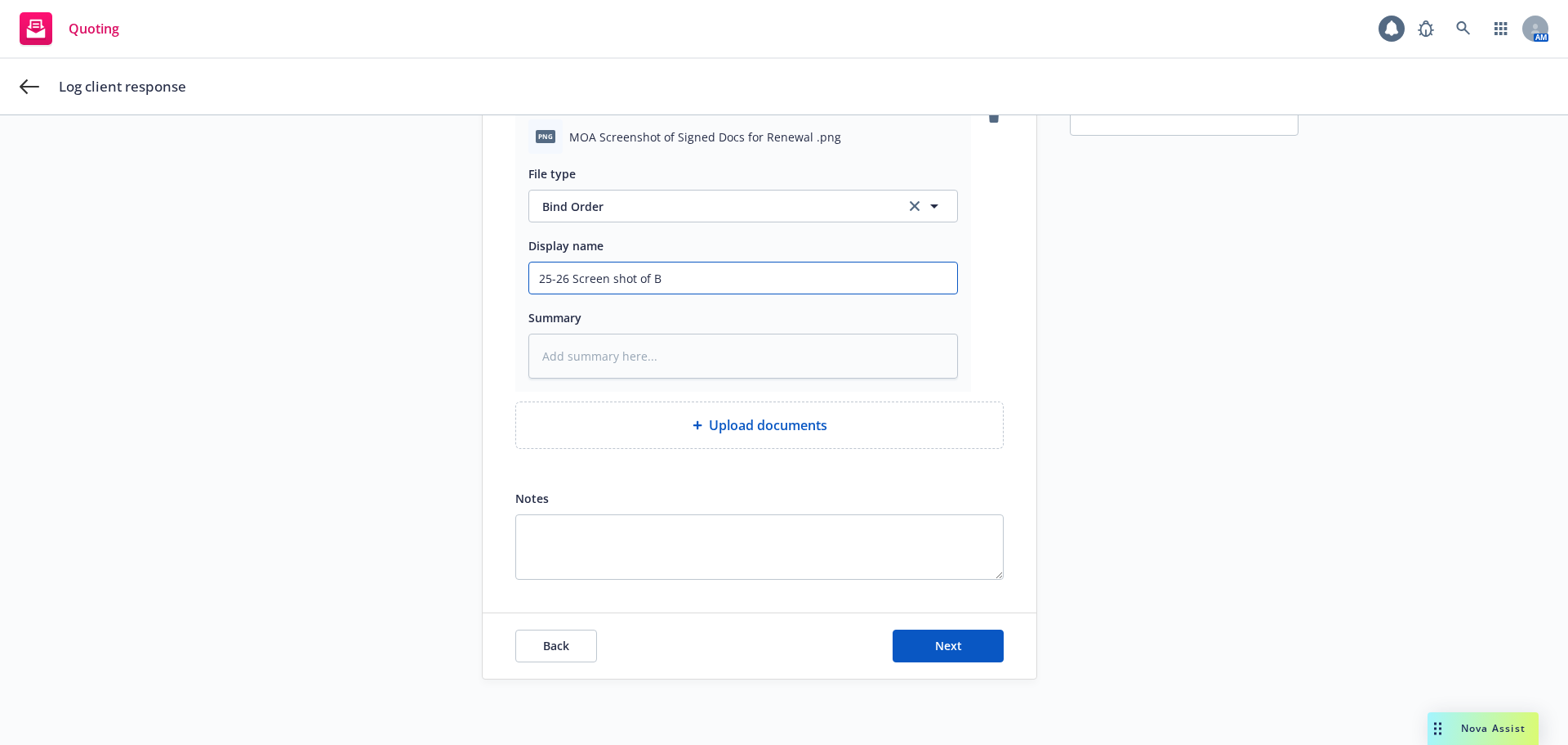
type input "25-26 Screen shot of Bi"
type textarea "x"
type input "25-26 Screen shot of Bin"
type textarea "x"
type input "25-26 Screen shot of Bind"
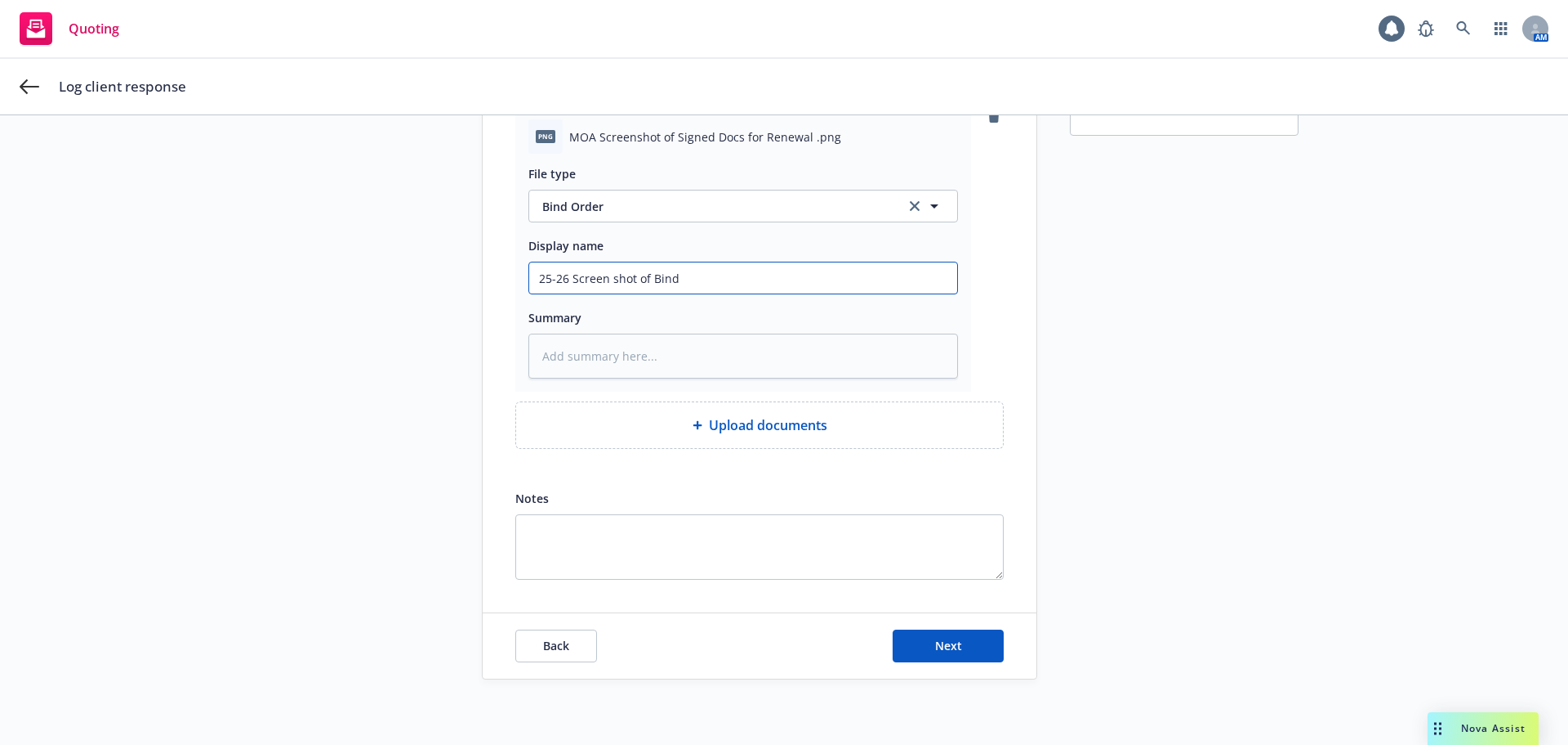
type textarea "x"
type input "25-26 Screen shot of Bind"
type textarea "x"
type input "25-26 Screen shot of Bind r"
type textarea "x"
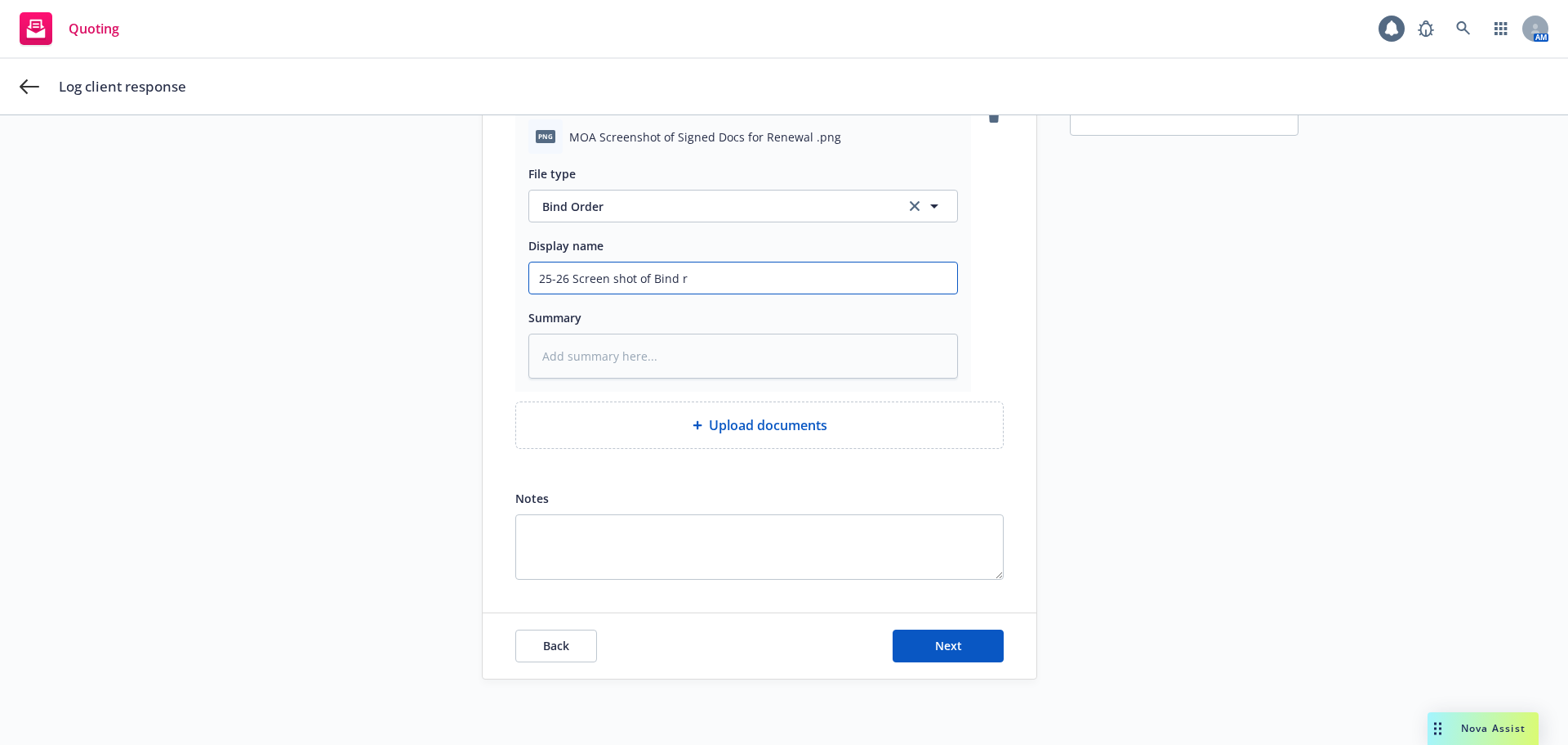
type input "25-26 Screen shot of Bind rq"
type textarea "x"
type input "25-26 Screen shot of Bind rqu"
type textarea "x"
type input "25-26 Screen shot of Bind rque"
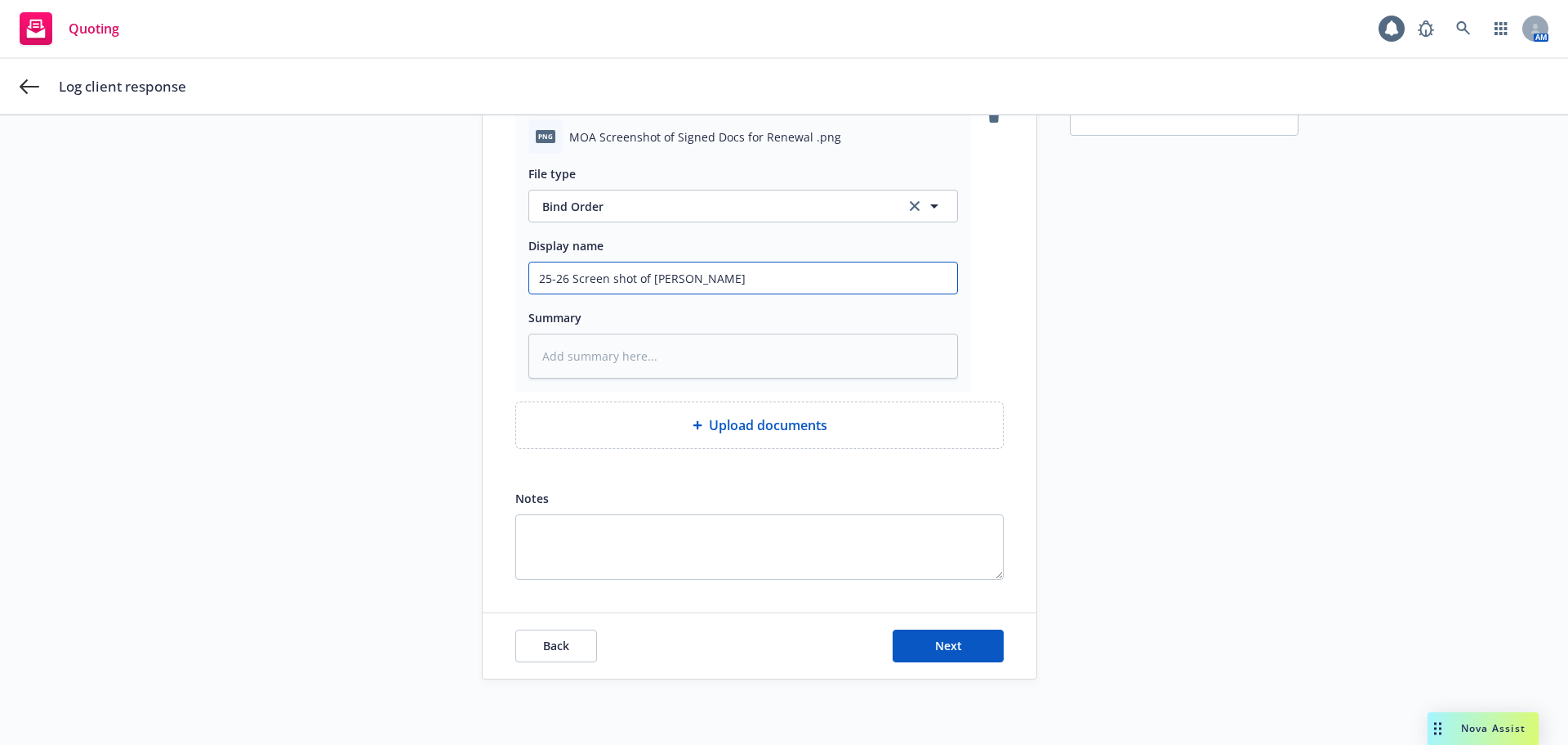
type textarea "x"
type input "25-26 Screen shot of Bind rques"
type textarea "x"
type input "25-26 Screen shot of Bind rquest"
type textarea "x"
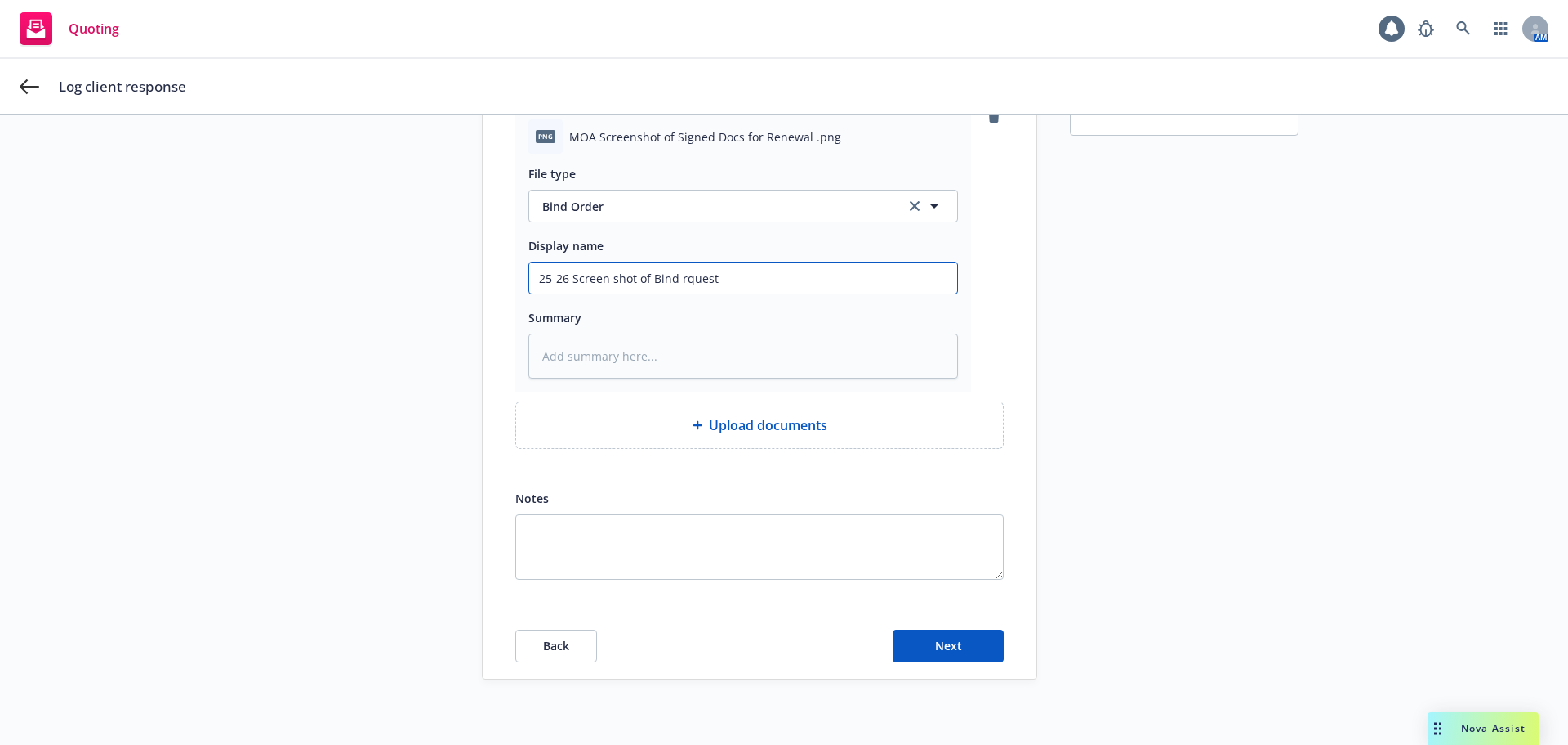
type input "25-26 Screen shot of Bind rques"
type textarea "x"
type input "25-26 Screen shot of Bind rque"
type textarea "x"
type input "25-26 Screen shot of Bind rqu"
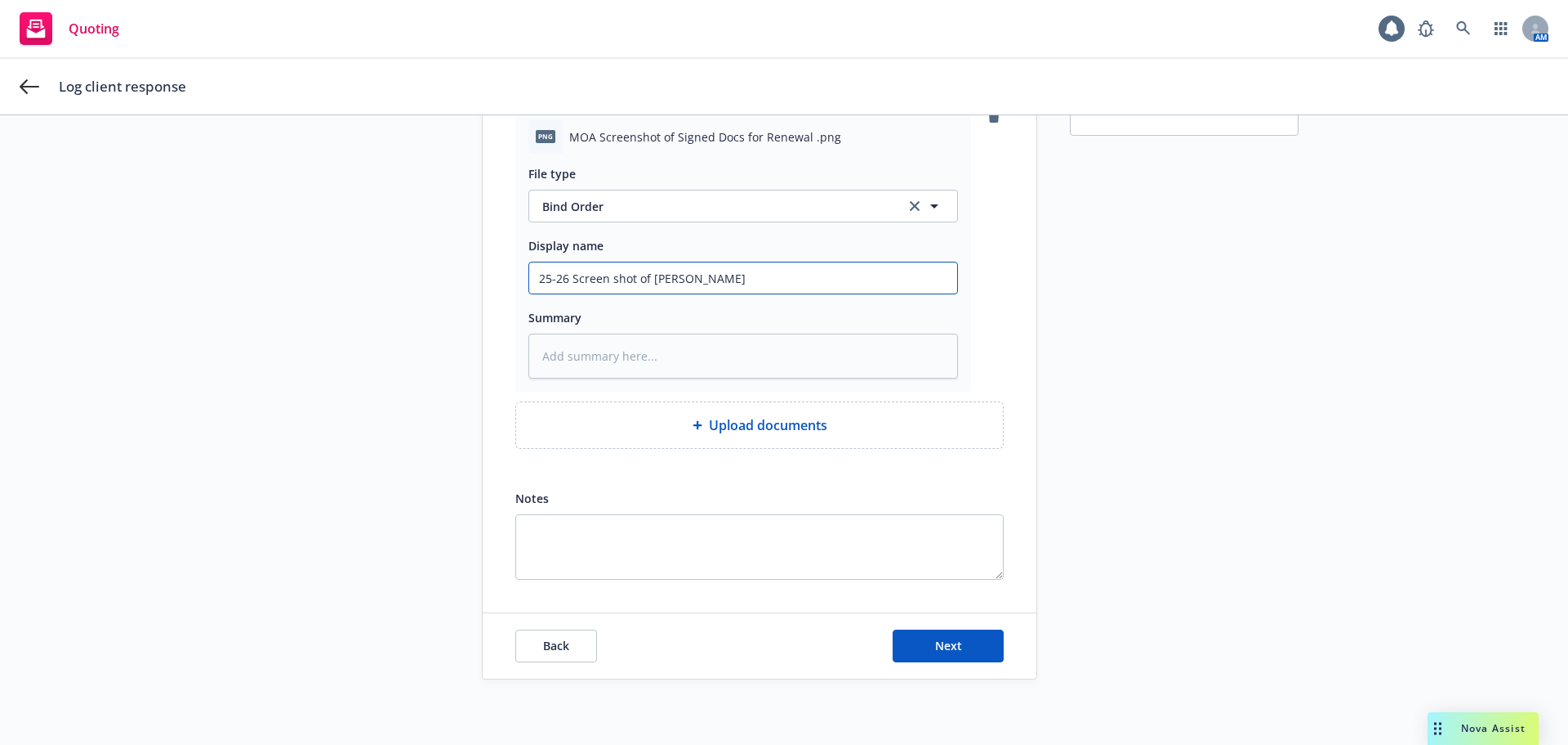
type textarea "x"
type input "25-26 Screen shot of Bind rq"
type textarea "x"
type input "25-26 Screen shot of Bind r"
type textarea "x"
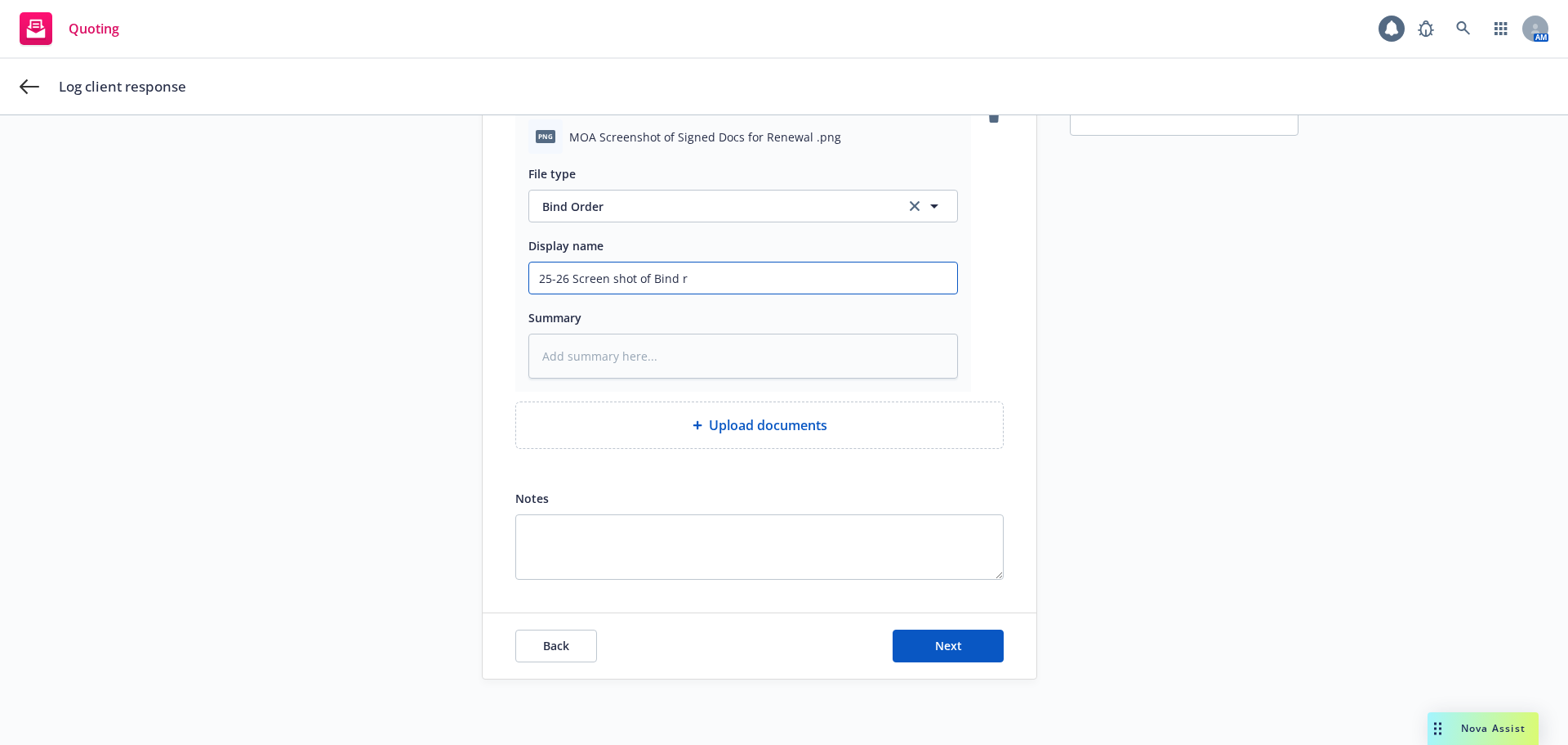
type input "25-26 Screen shot of Bind"
type textarea "x"
type input "25-26 Screen shot of Bind e"
type textarea "x"
type input "25-26 Screen shot of Bind"
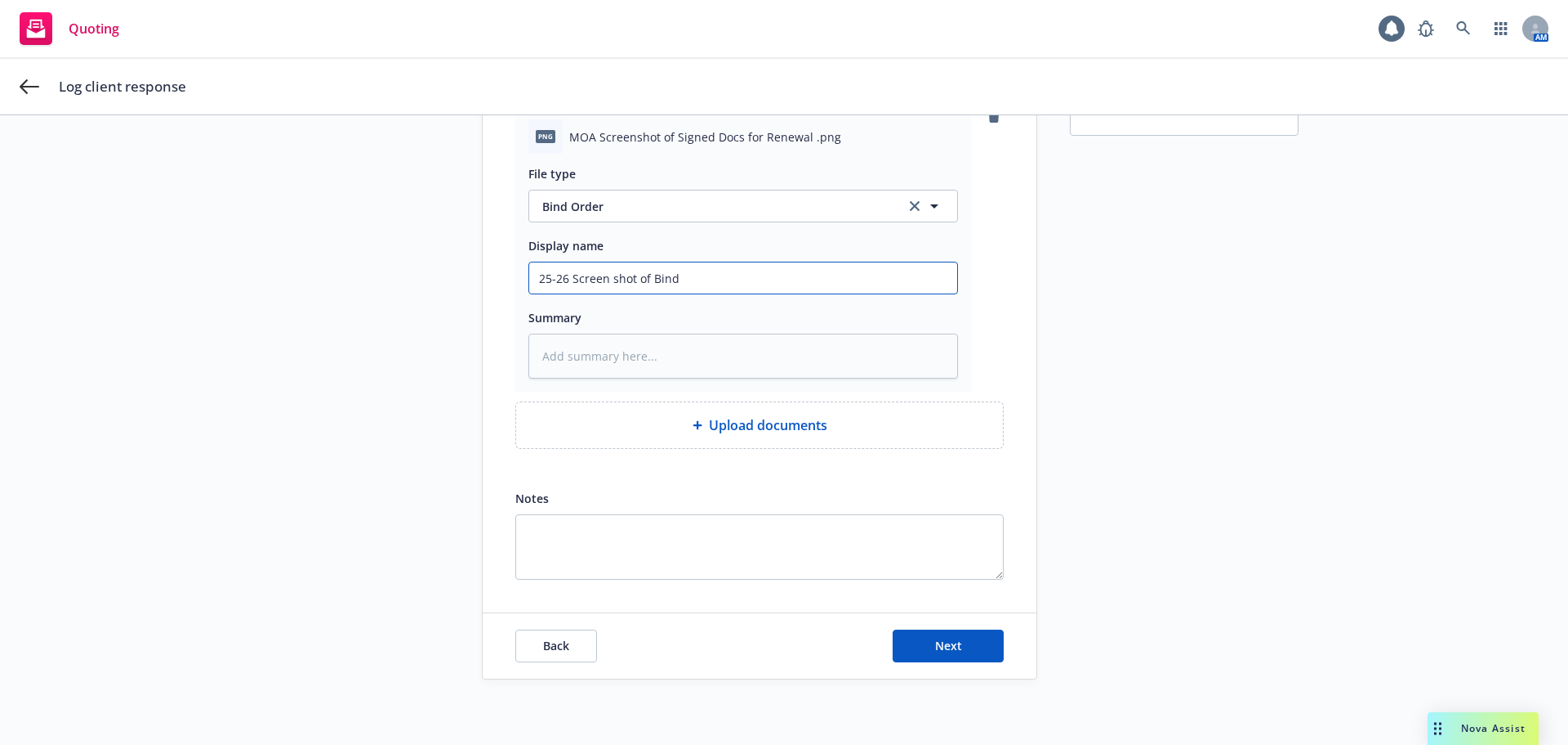
type textarea "x"
type input "25-26 Screen shot of Bind r"
type textarea "x"
type input "25-26 Screen shot of Bind re"
type textarea "x"
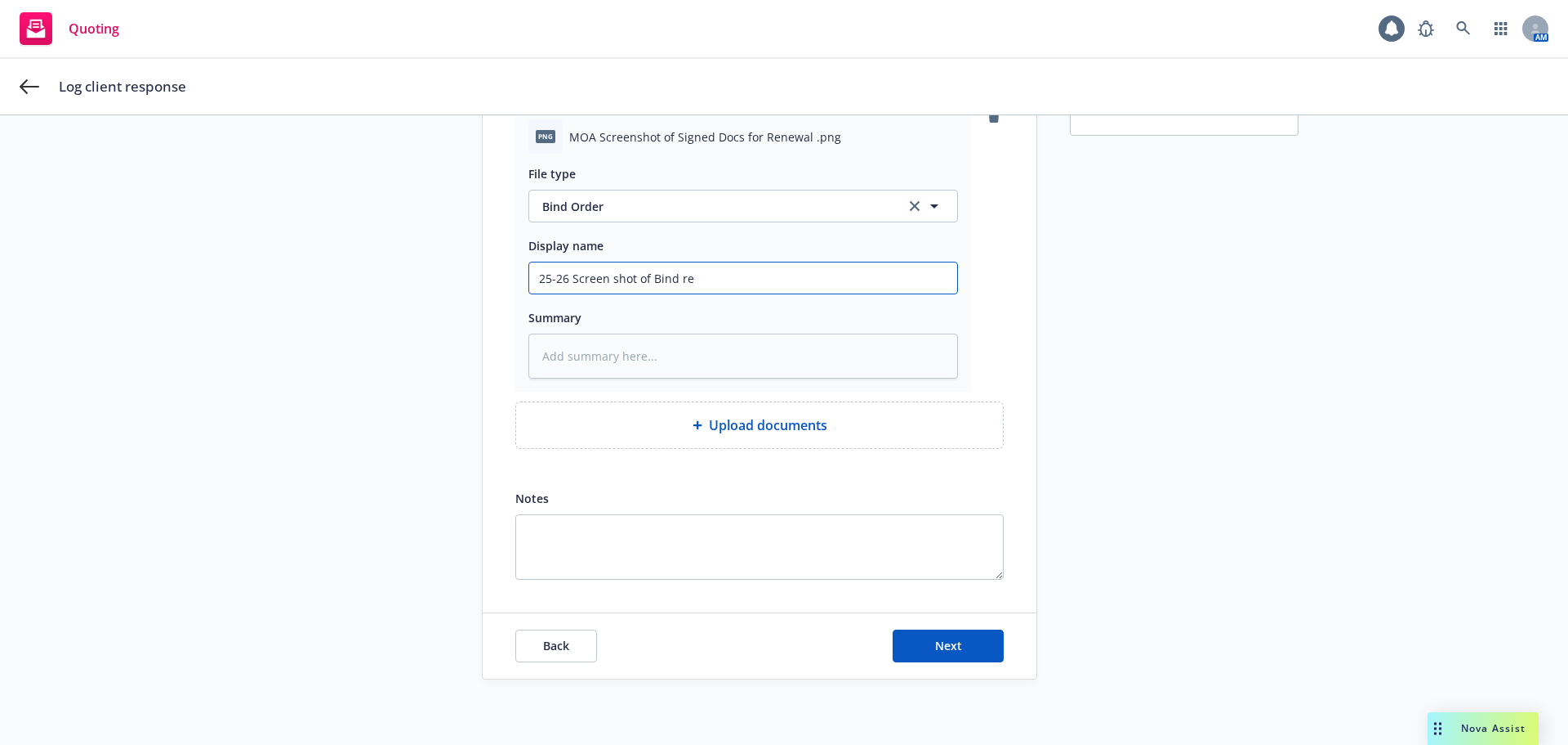
type input "25-26 Screen shot of Bind req"
type textarea "x"
type input "25-26 Screen shot of Bind requ"
type textarea "x"
type input "25-26 Screen shot of Bind reque"
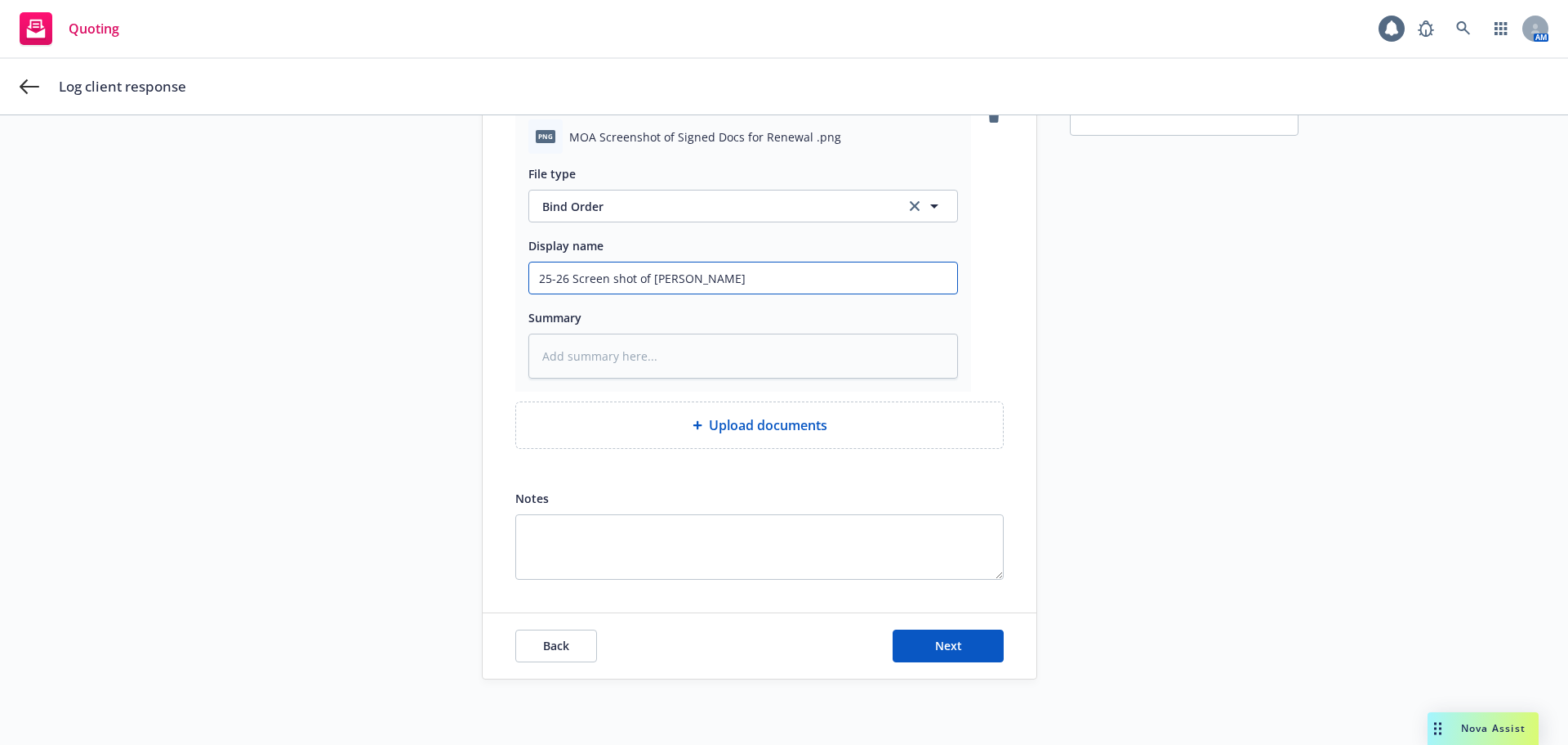
type textarea "x"
type input "25-26 Screen shot of Bind reques"
type textarea "x"
type input "25-26 Screen shot of Bind request"
type textarea "x"
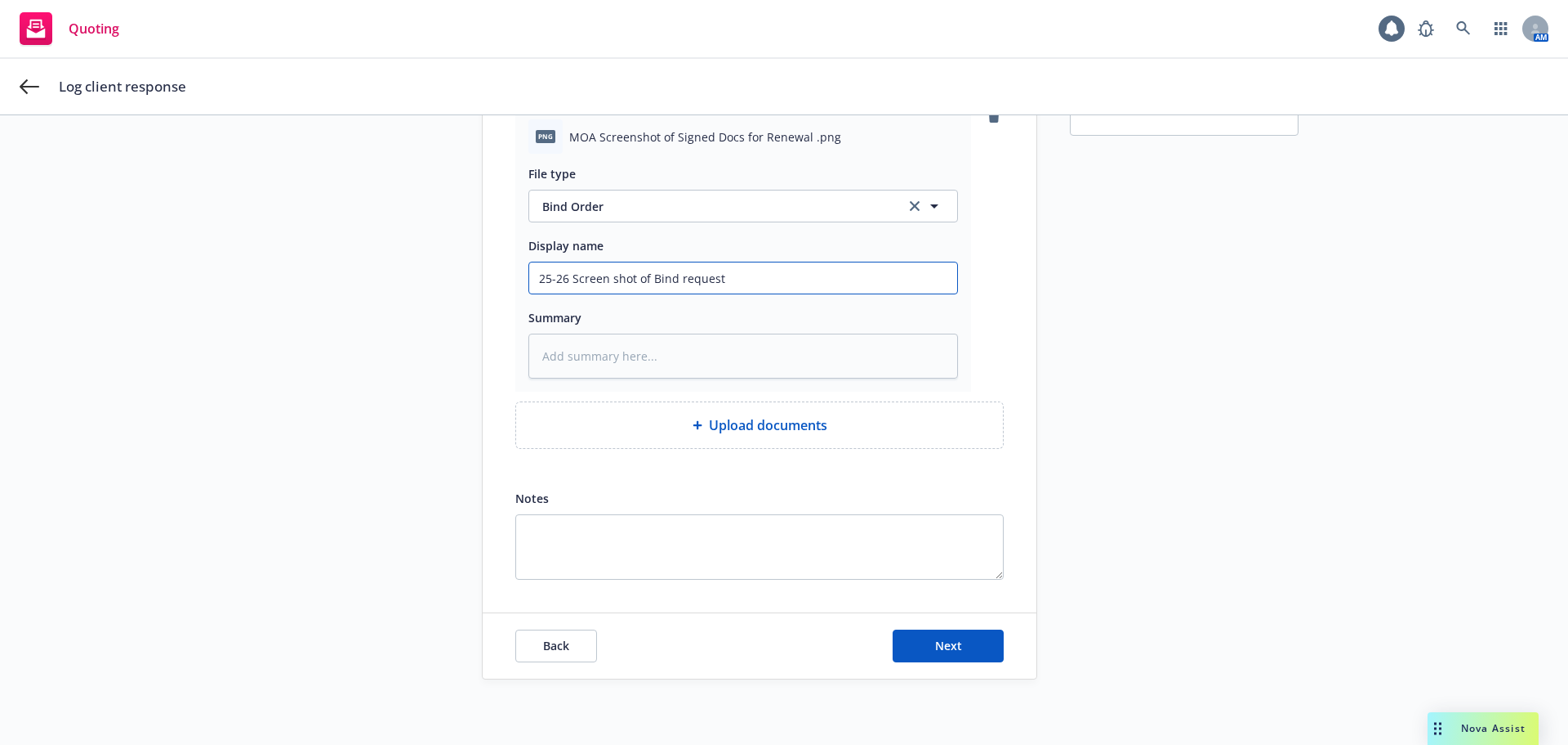
type input "25-26 Screen shot of Bind request"
type textarea "x"
type input "25-26 Screen shot of Bind request t"
type textarea "x"
type input "25-26 Screen shot of Bind request to"
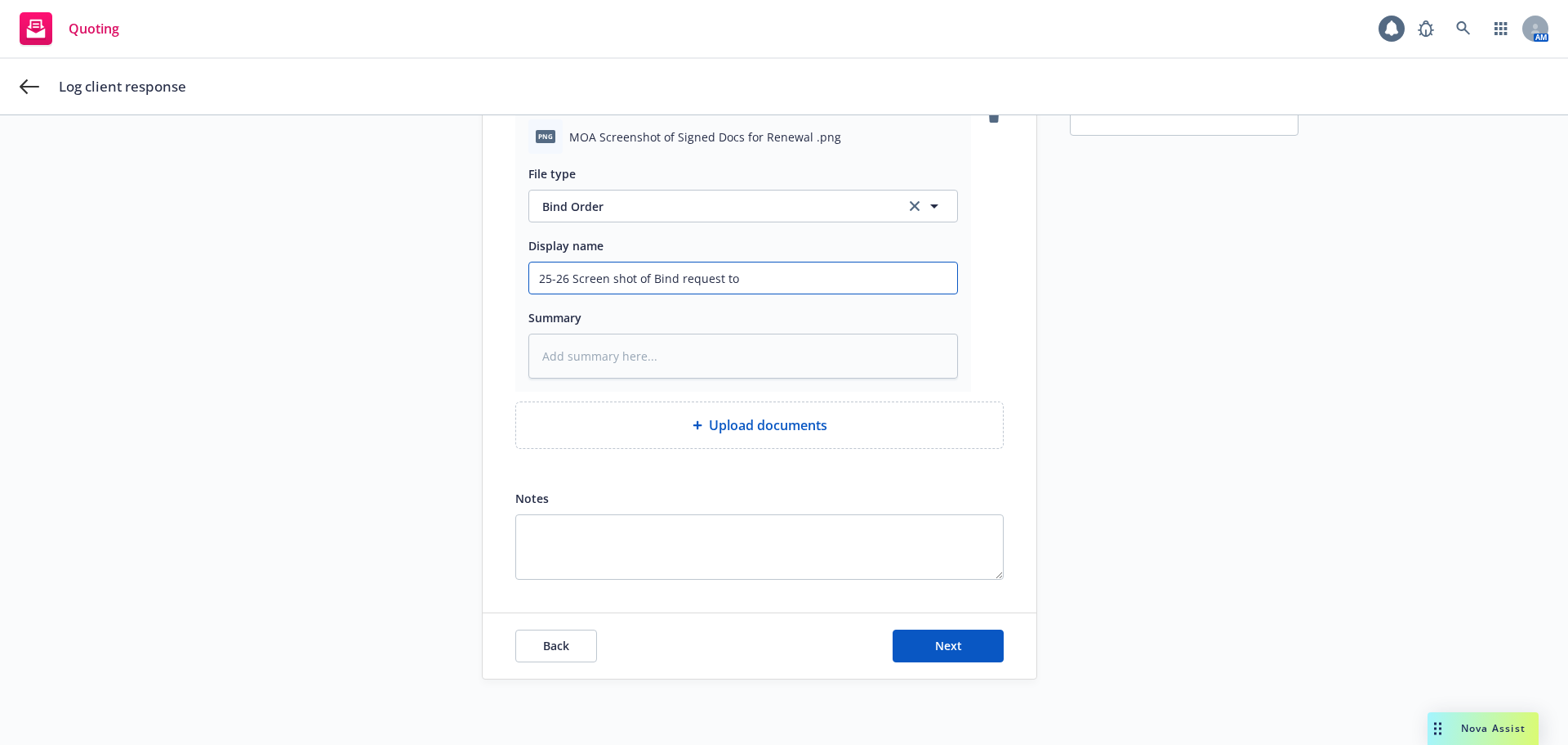
type textarea "x"
type input "25-26 Screen shot of Bind request t"
type textarea "x"
type input "25-26 Screen shot of Bind request"
type textarea "x"
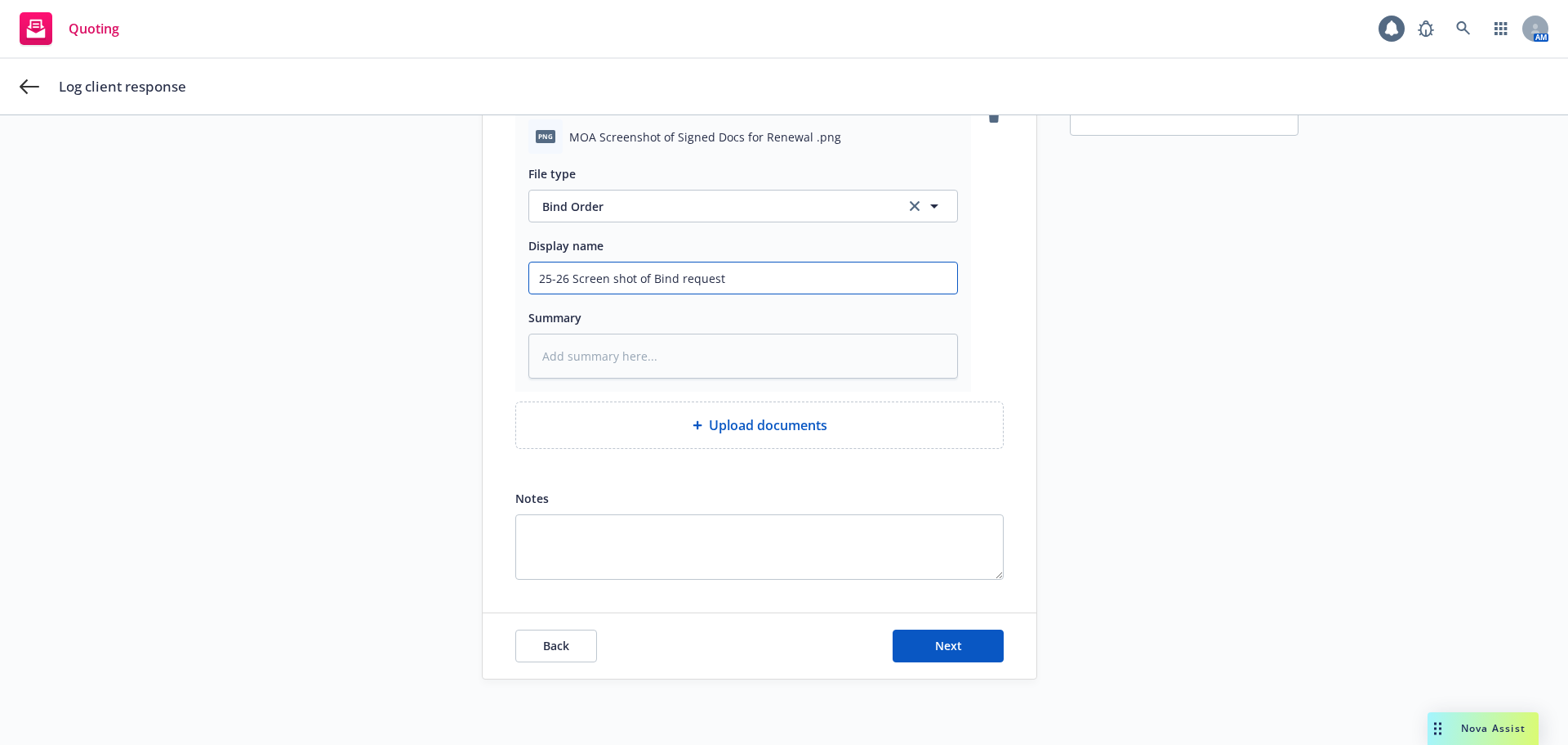
type input "25-26 Screen shot of Bind request s"
type textarea "x"
type input "25-26 Screen shot of Bind request se"
type textarea "x"
type input "25-26 Screen shot of Bind request sen"
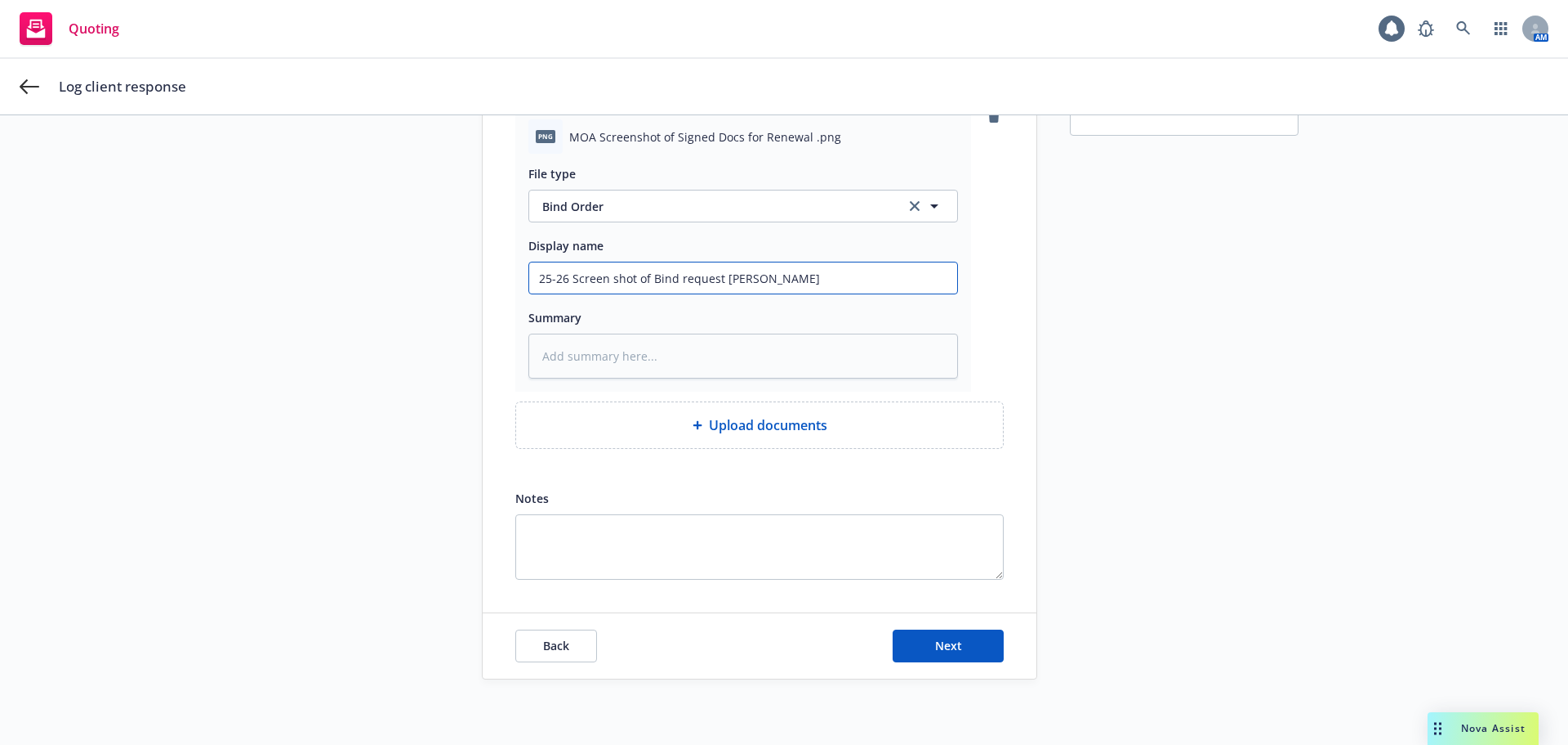
type textarea "x"
type input "25-26 Screen shot of Bind request sent"
type textarea "x"
type input "25-26 Screen shot of Bind request sent"
type textarea "x"
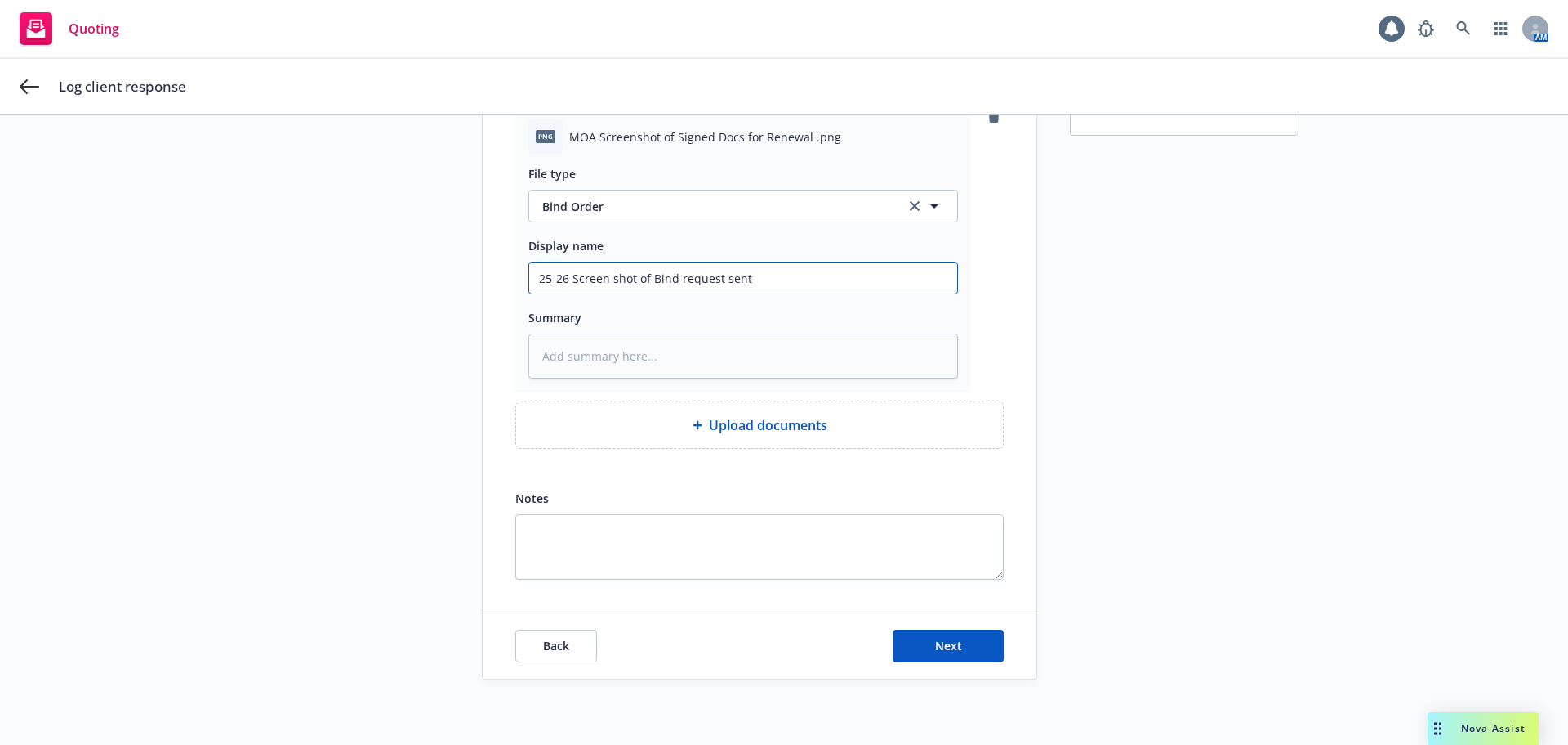
type input "25-26 Screen shot of Bind request sent t"
type textarea "x"
type input "25-26 Screen shot of Bind request sent to"
type textarea "x"
type input "25-26 Screen shot of Bind request sent to"
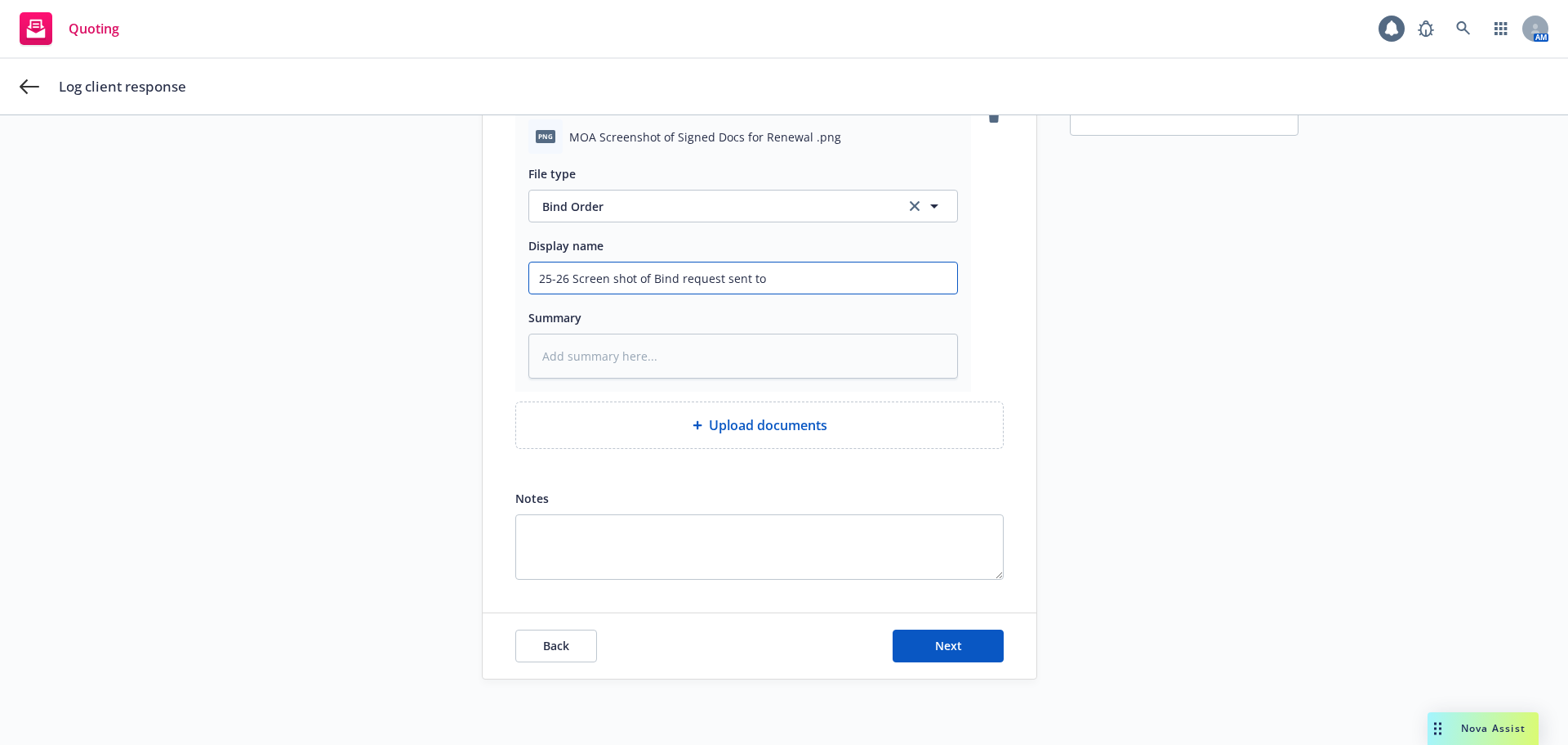
type textarea "x"
type input "25-26 Screen shot of Bind request sent to i"
type textarea "x"
type input "25-26 Screen shot of Bind request sent to ii"
type textarea "x"
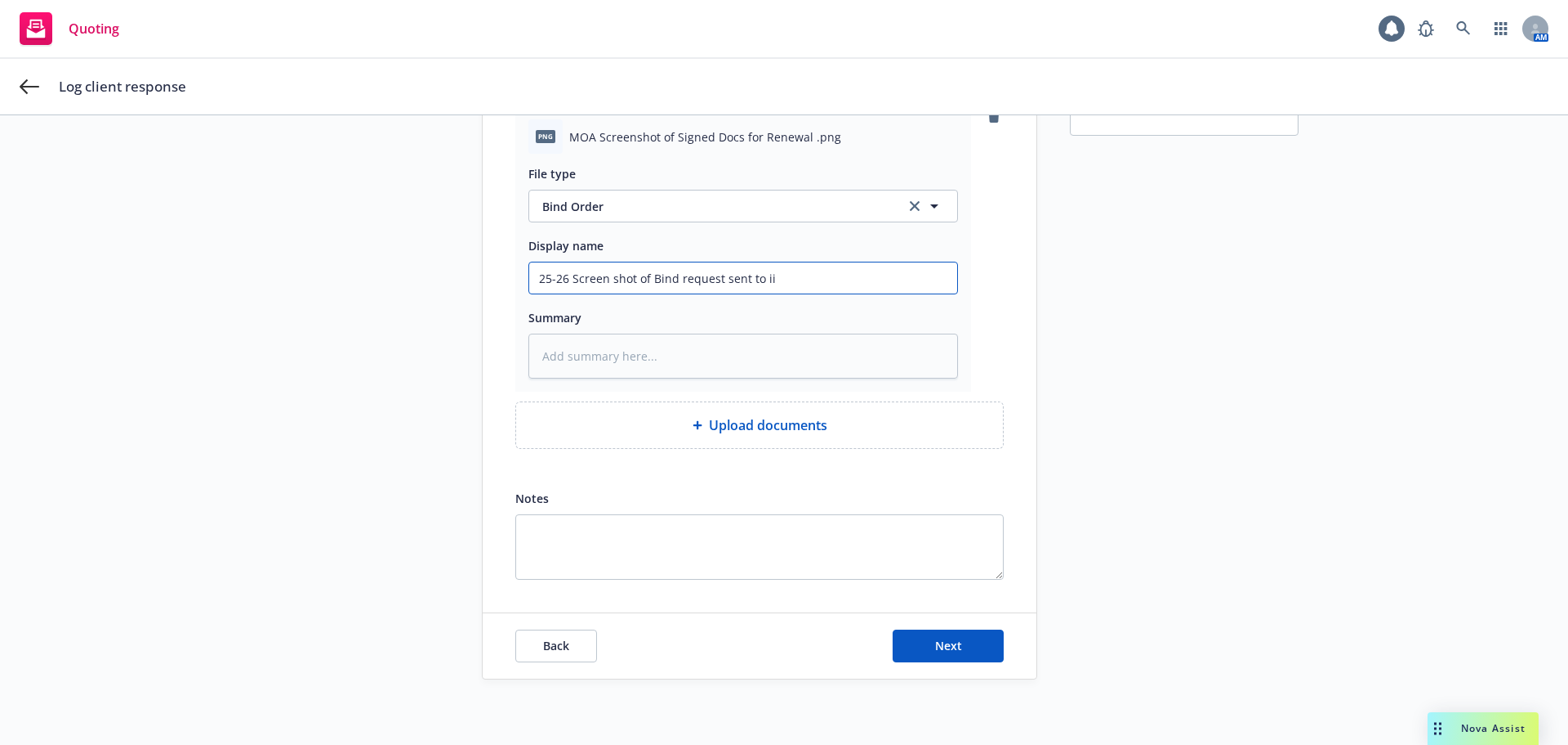
type input "25-26 Screen shot of Bind request sent to iin"
type textarea "x"
type input "25-26 Screen shot of Bind request sent to iins"
type textarea "x"
type input "25-26 Screen shot of Bind request sent to iinsu"
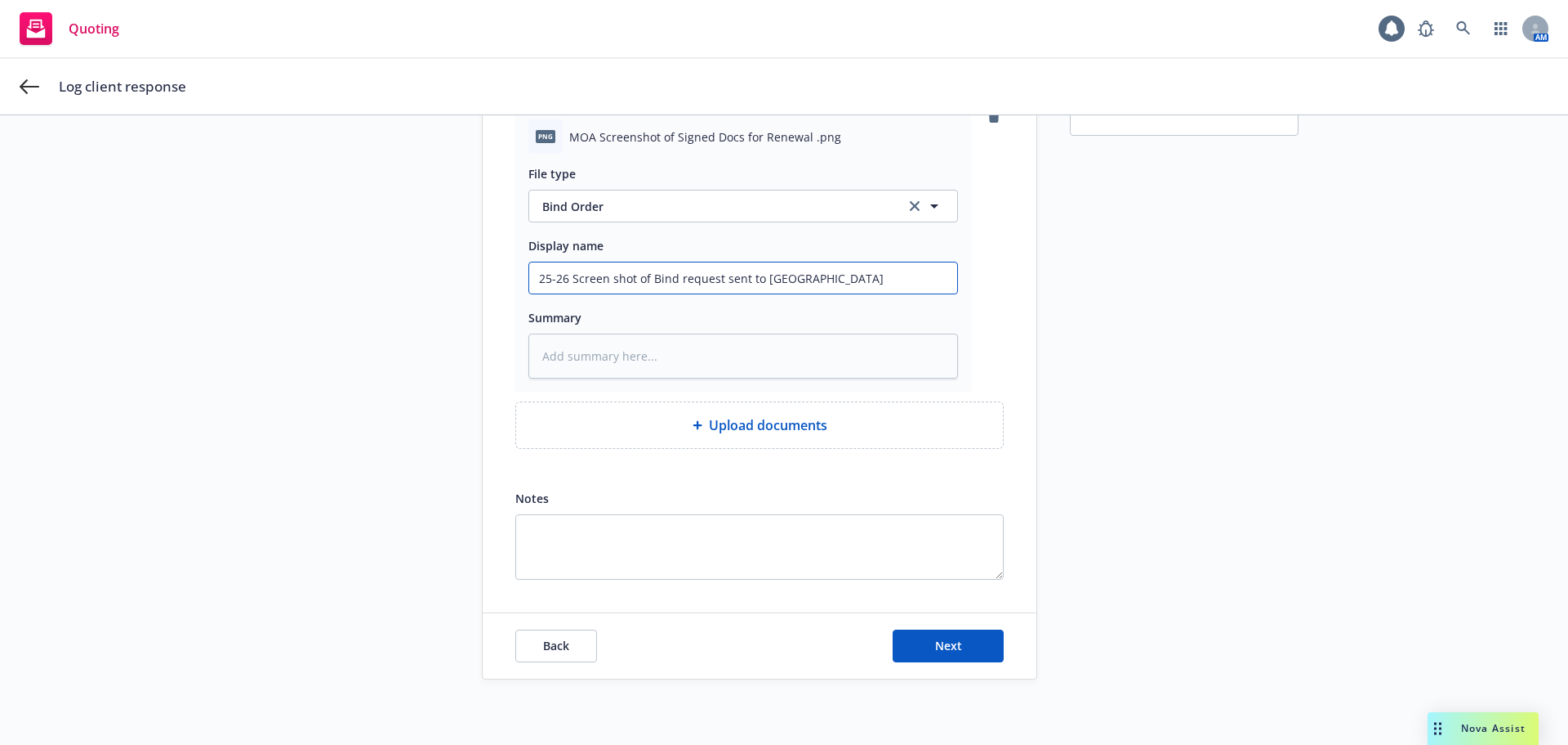
type textarea "x"
type input "25-26 Screen shot of Bind request sent to iinsur"
type textarea "x"
type input "25-26 Screen shot of Bind request sent to iinsure"
type textarea "x"
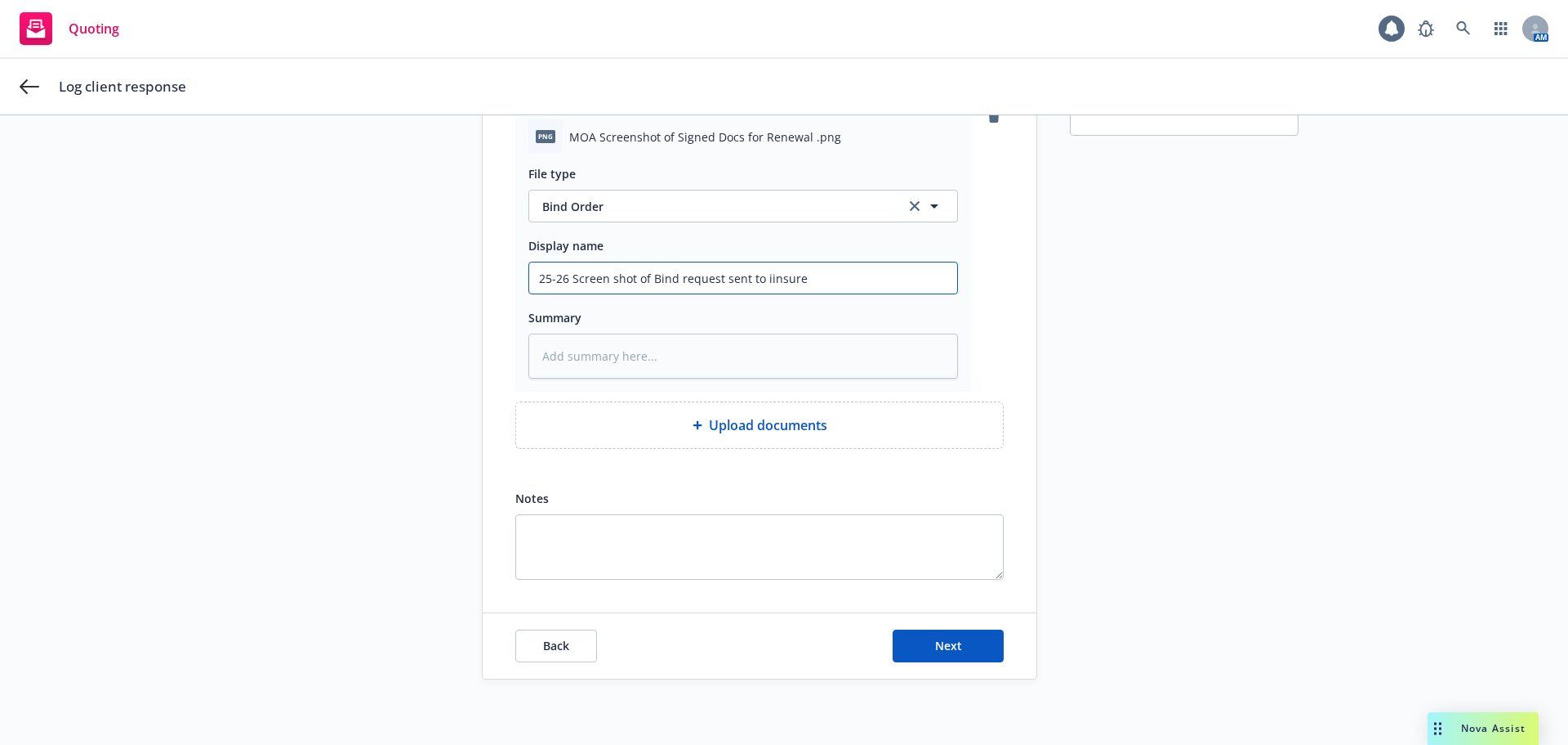
type input "25-26 Screen shot of Bind request sent to iinsure"
type textarea "x"
type input "25-26 Screen shot of Bind request sent to iinsure"
type textarea "x"
type input "25-26 Screen shot of Bind request sent to iinsur"
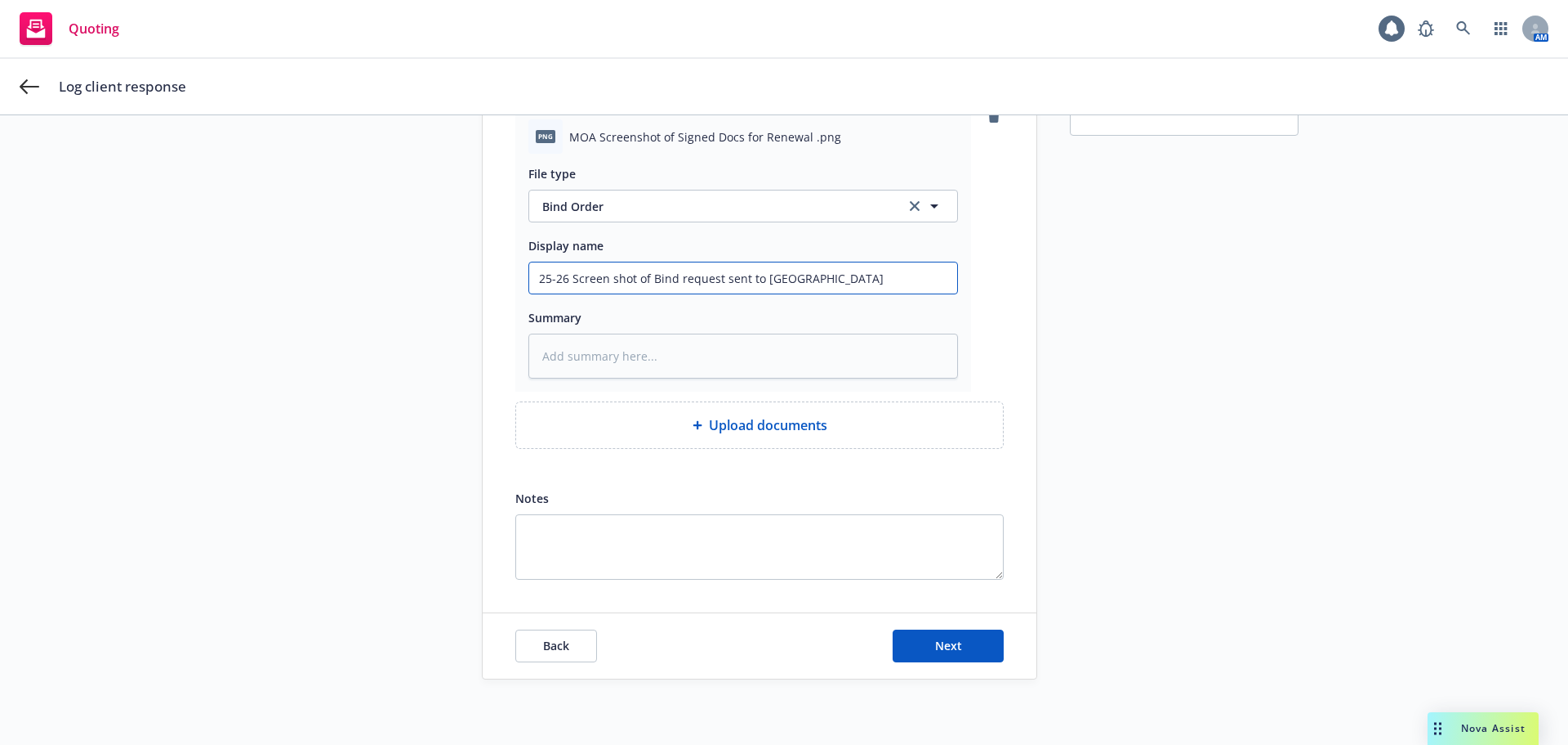
type textarea "x"
type input "25-26 Screen shot of Bind request sent to iinsu"
type textarea "x"
type input "25-26 Screen shot of Bind request sent to iins"
type textarea "x"
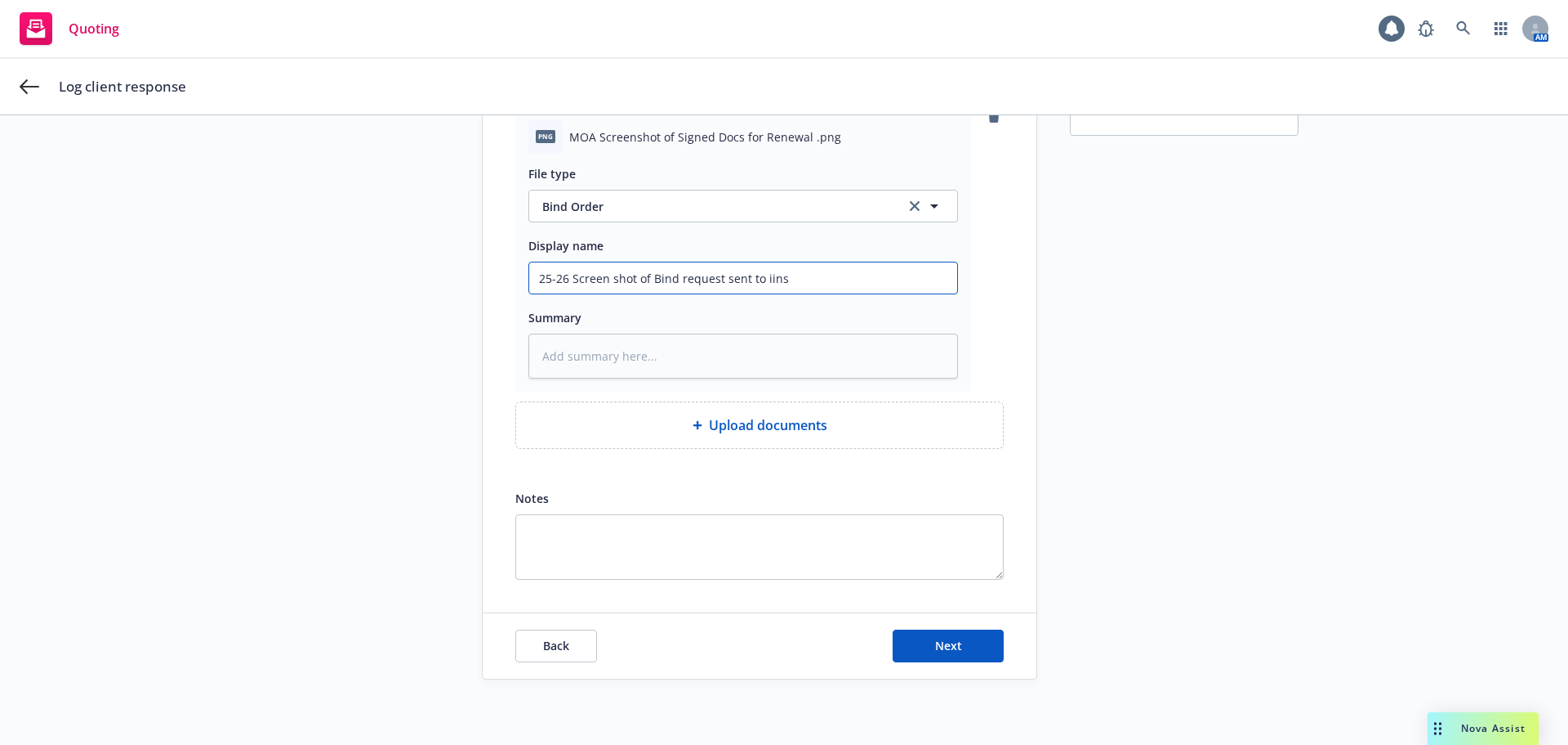
type input "25-26 Screen shot of Bind request sent to iin"
type textarea "x"
type input "25-26 Screen shot of Bind request sent to ii"
type textarea "x"
type input "25-26 Screen shot of Bind request sent to i"
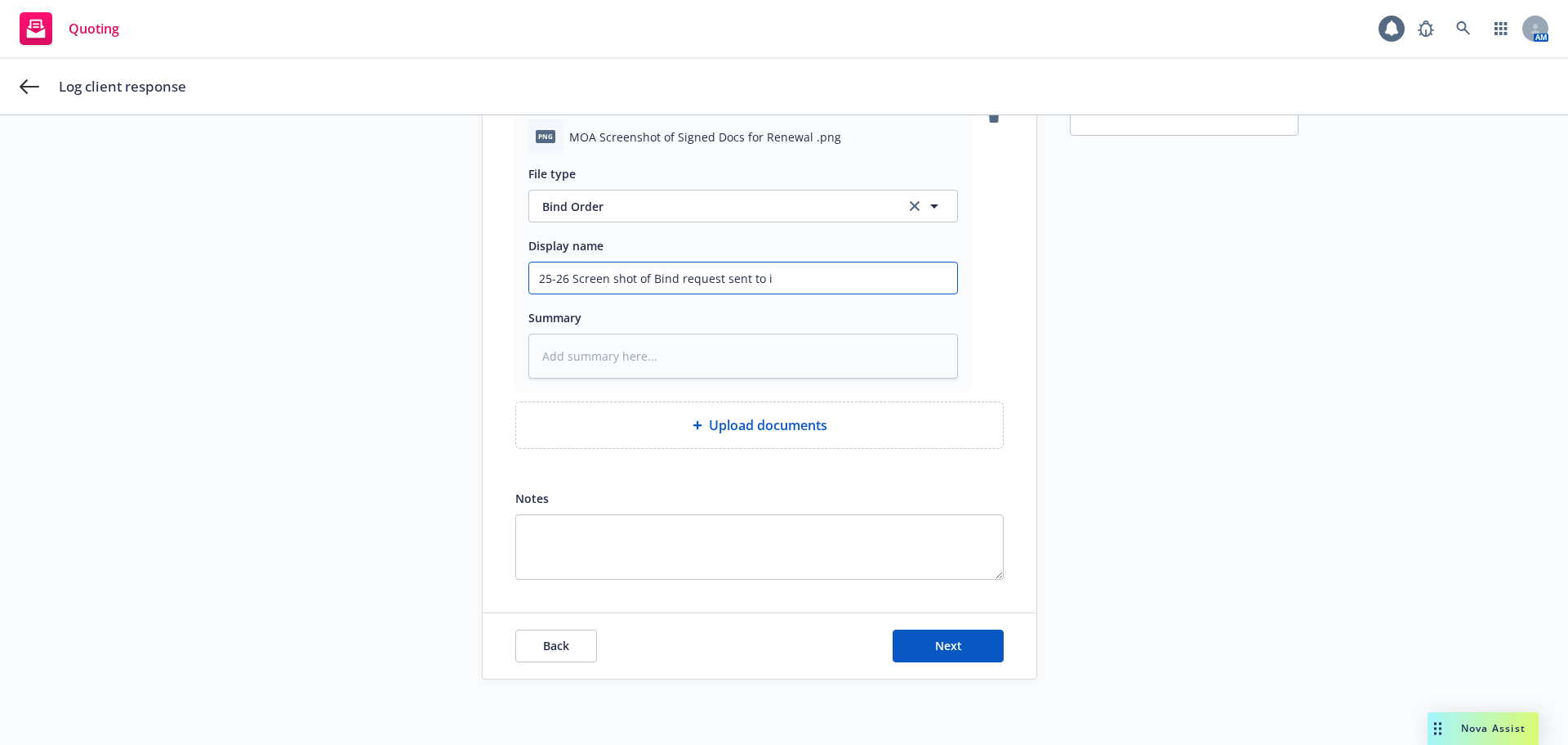
type textarea "x"
type input "25-26 Screen shot of Bind request sent to"
type textarea "x"
type input "25-26 Screen shot of Bind request sent to"
type textarea "x"
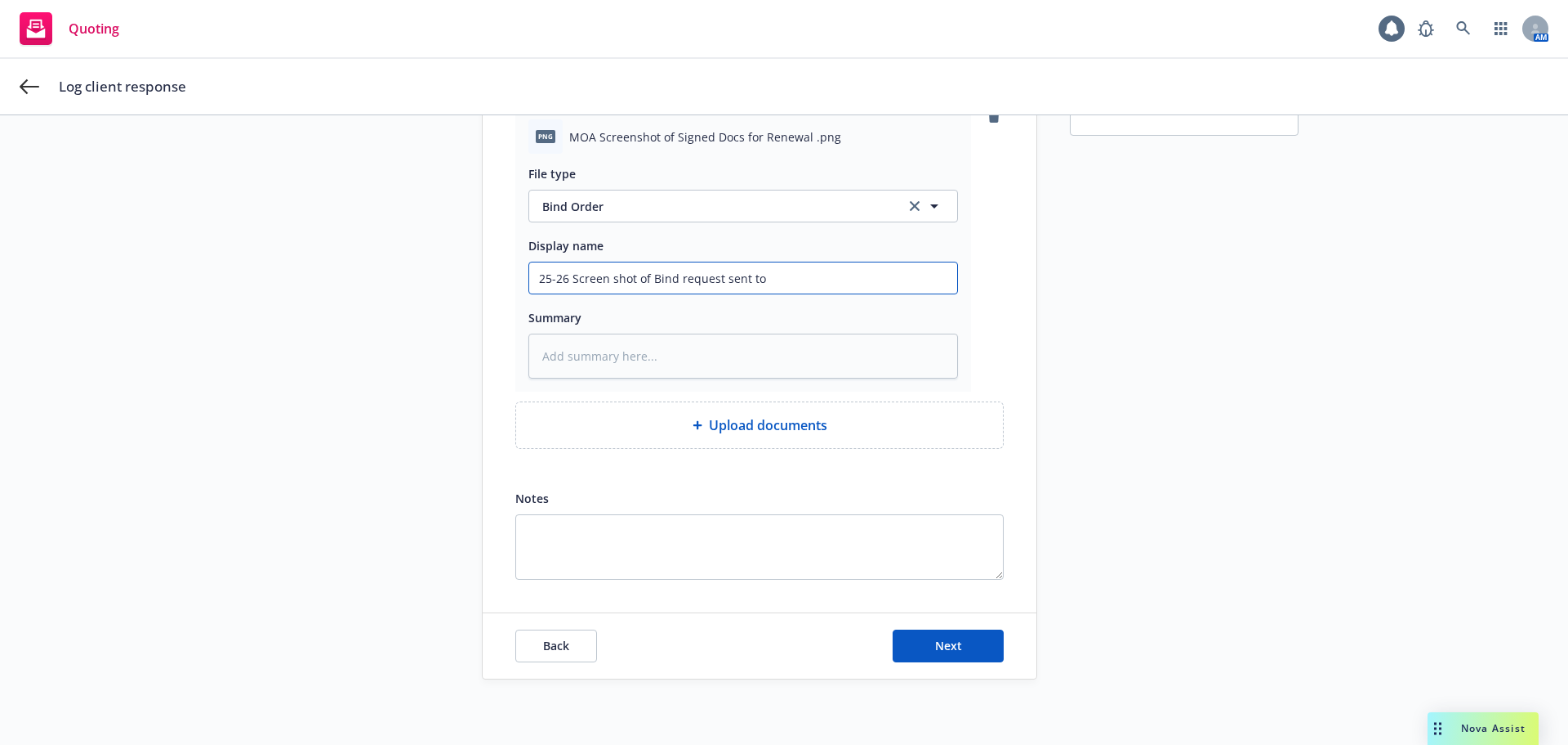
type input "25-26 Screen shot of Bind request sent t"
type textarea "x"
type input "25-26 Screen shot of Bind request sent"
type textarea "x"
type input "25-26 Screen shot of Bind request sent"
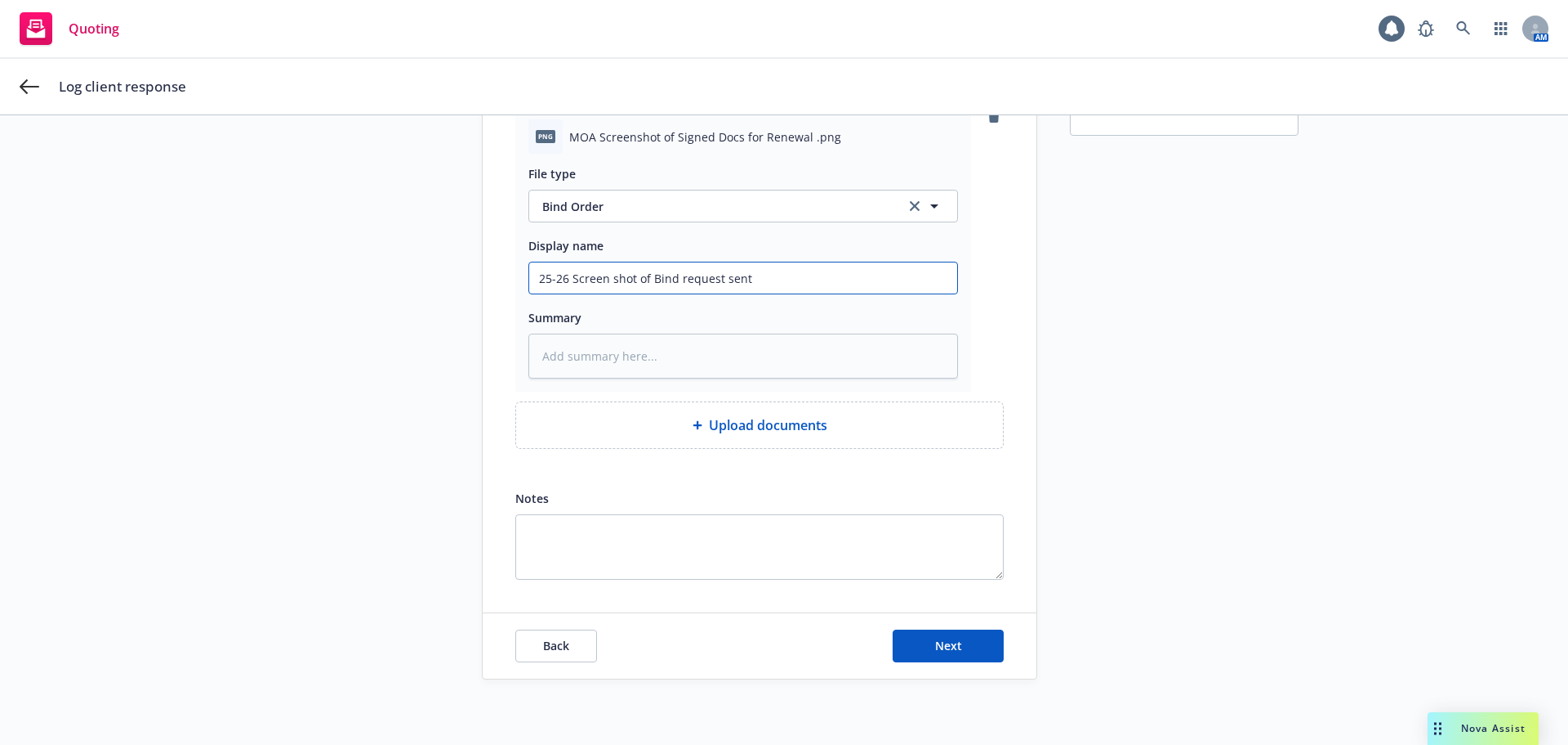
type textarea "x"
type input "25-26 Screen shot of Bind request sen"
type textarea "x"
type input "25-26 Screen shot of Bind request se"
type textarea "x"
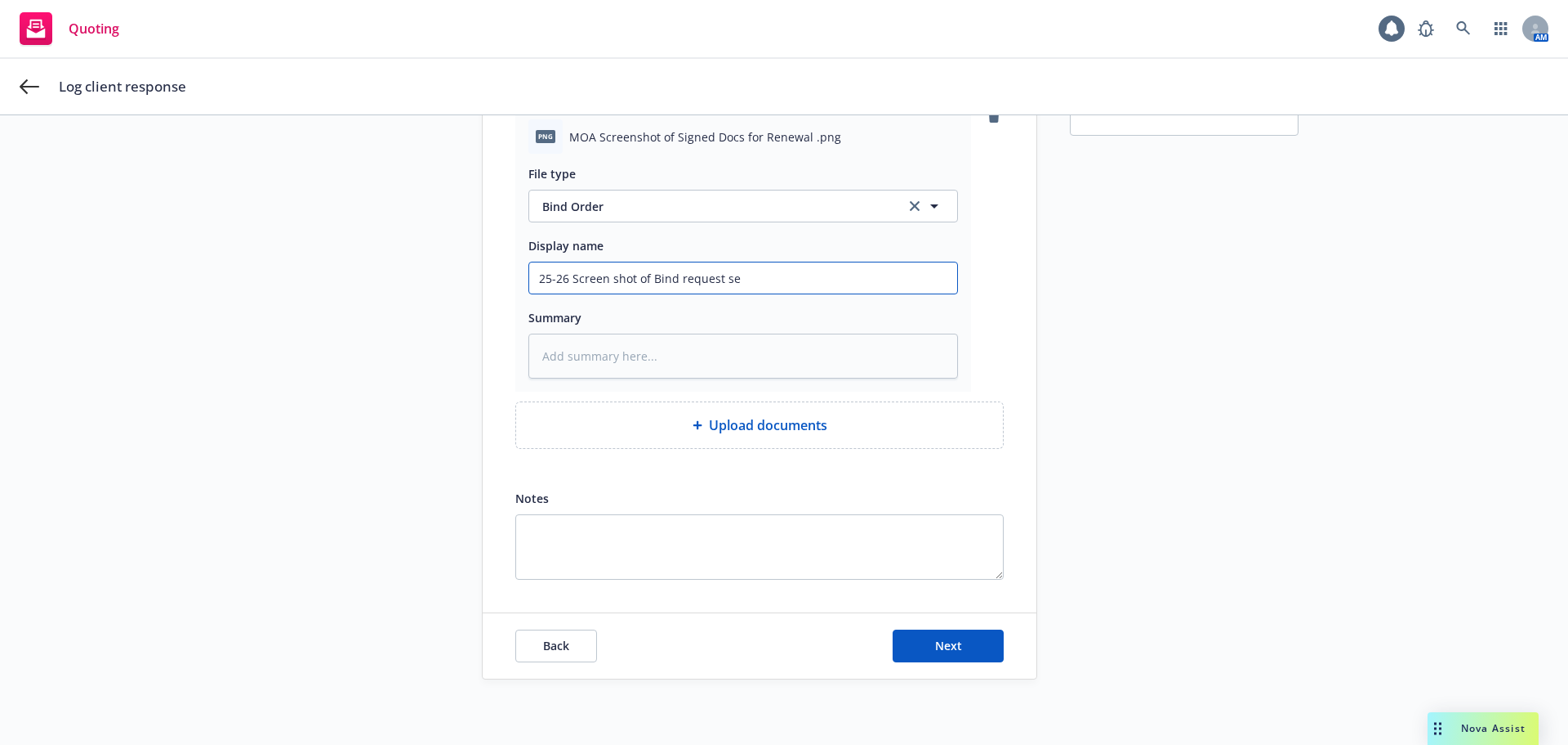
type input "25-26 Screen shot of Bind request s"
type textarea "x"
type input "25-26 Screen shot of Bind request"
click at [926, 638] on button "Next" at bounding box center [948, 645] width 111 height 33
type textarea "x"
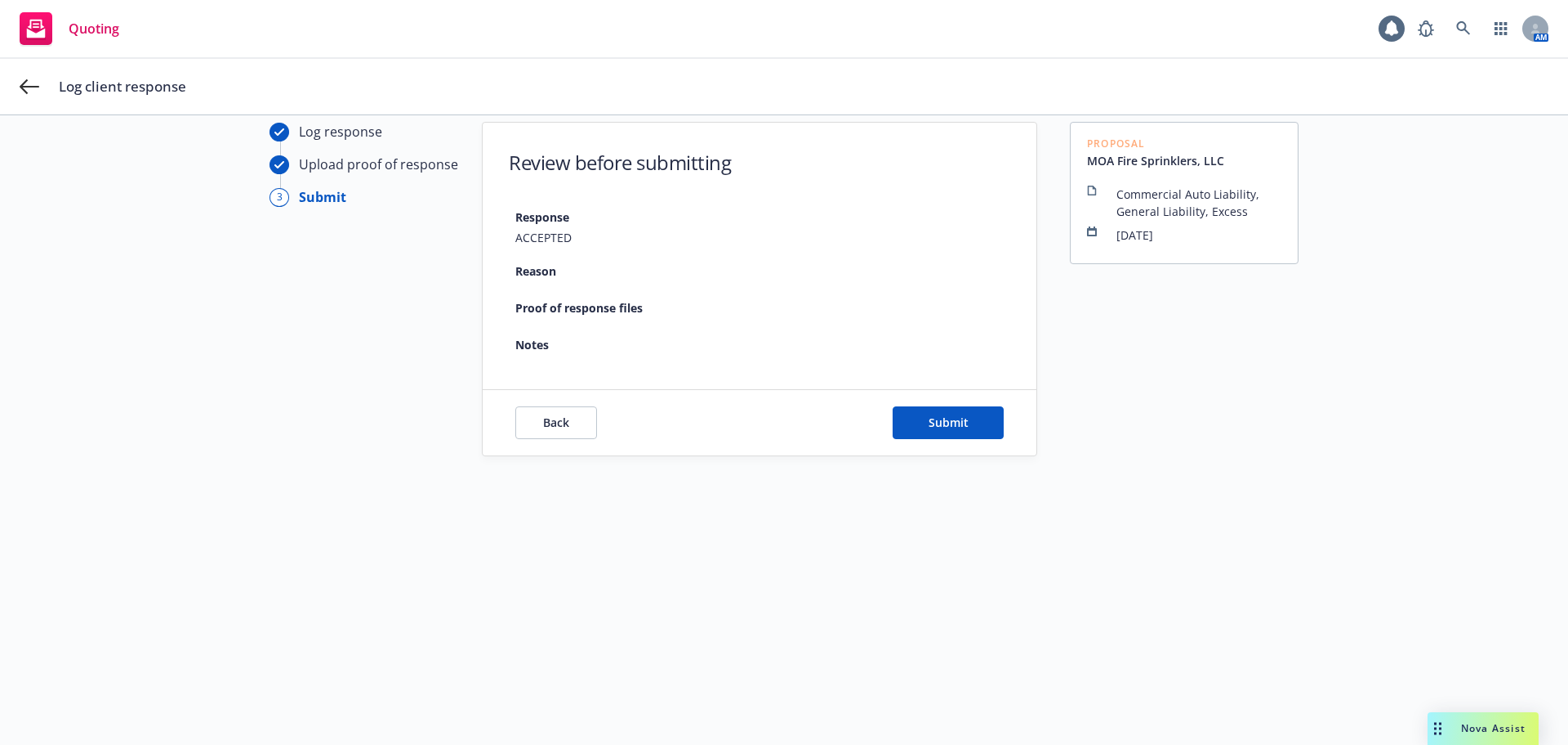
scroll to position [59, 0]
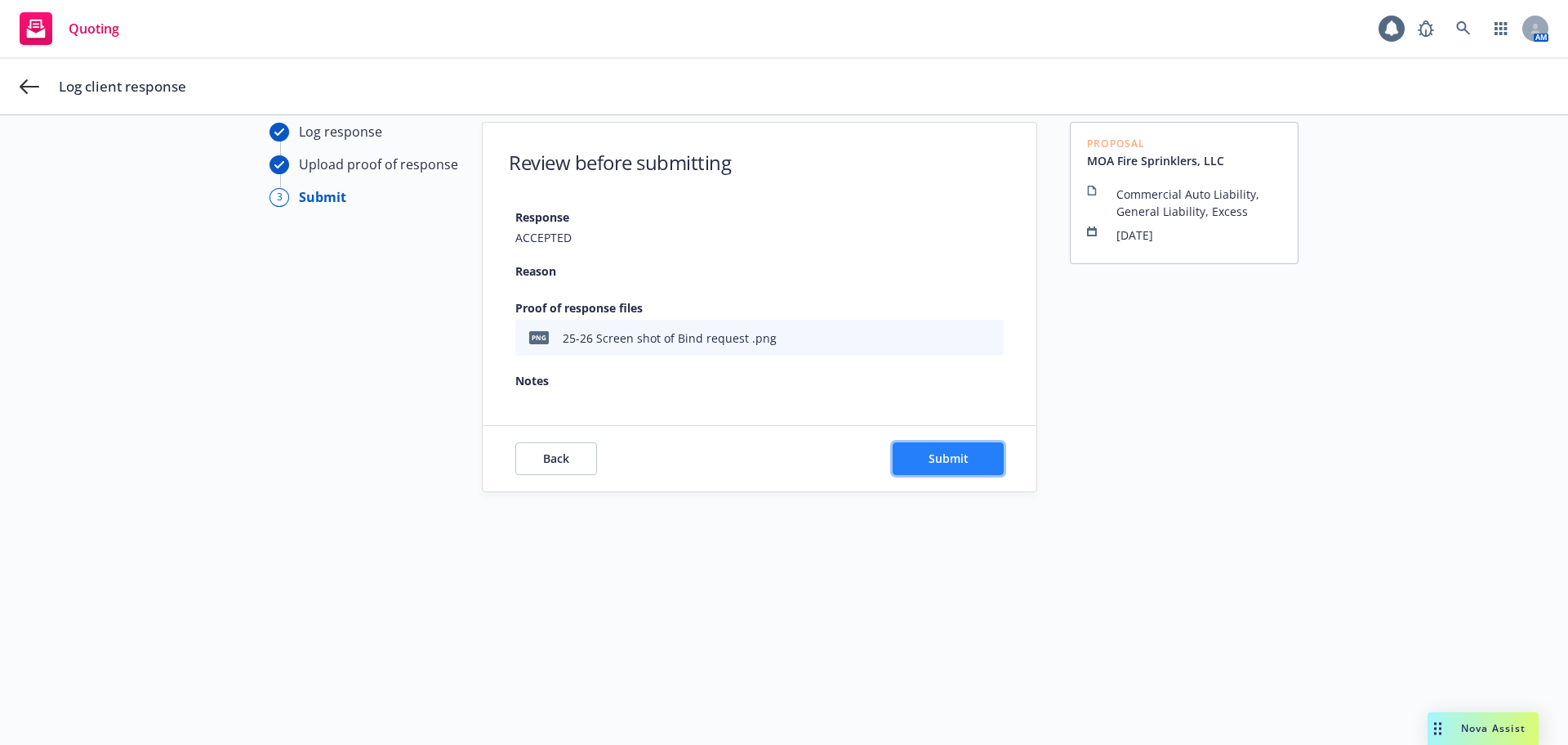
click at [918, 460] on button "Submit" at bounding box center [948, 458] width 111 height 33
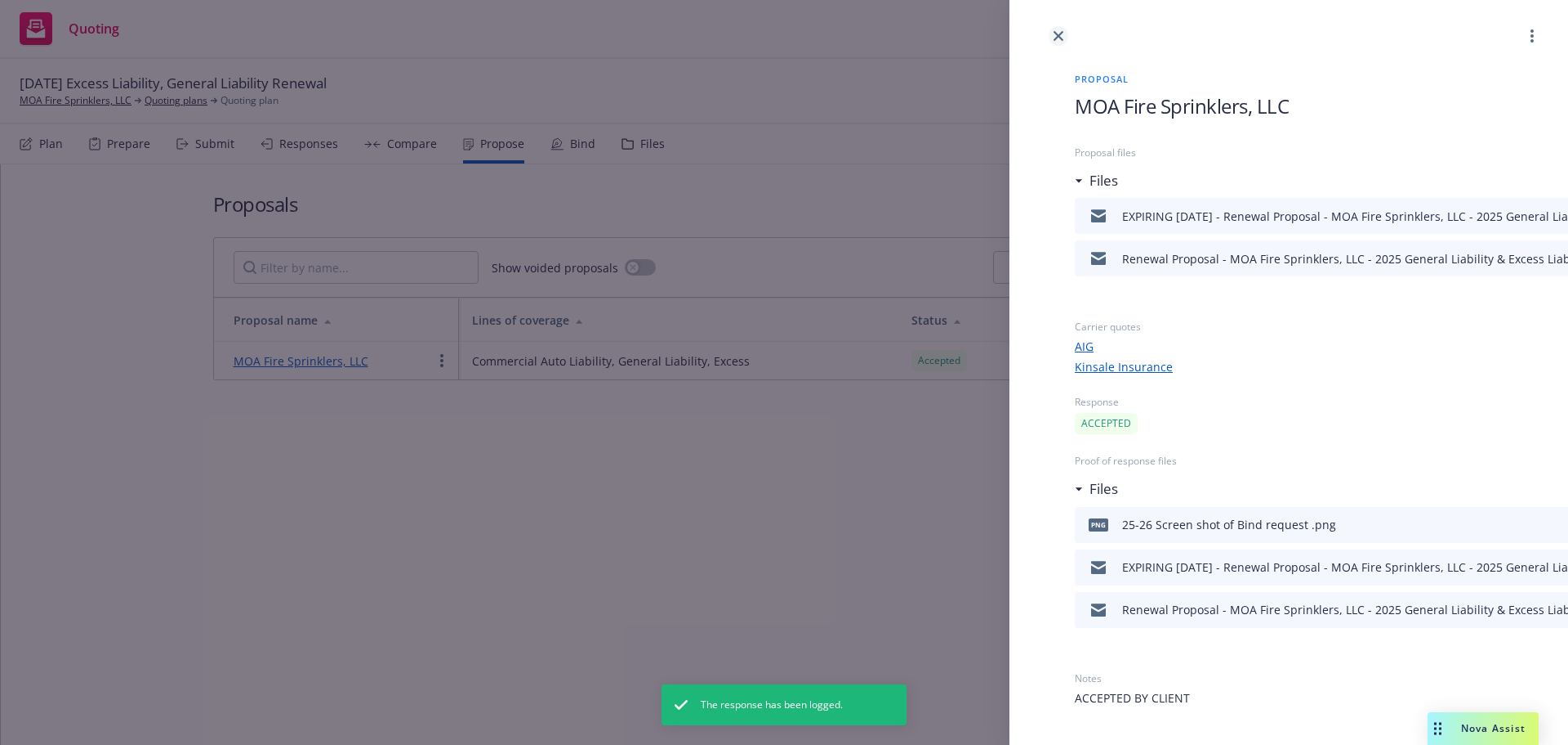
click at [1064, 44] on link "close" at bounding box center [1059, 36] width 20 height 20
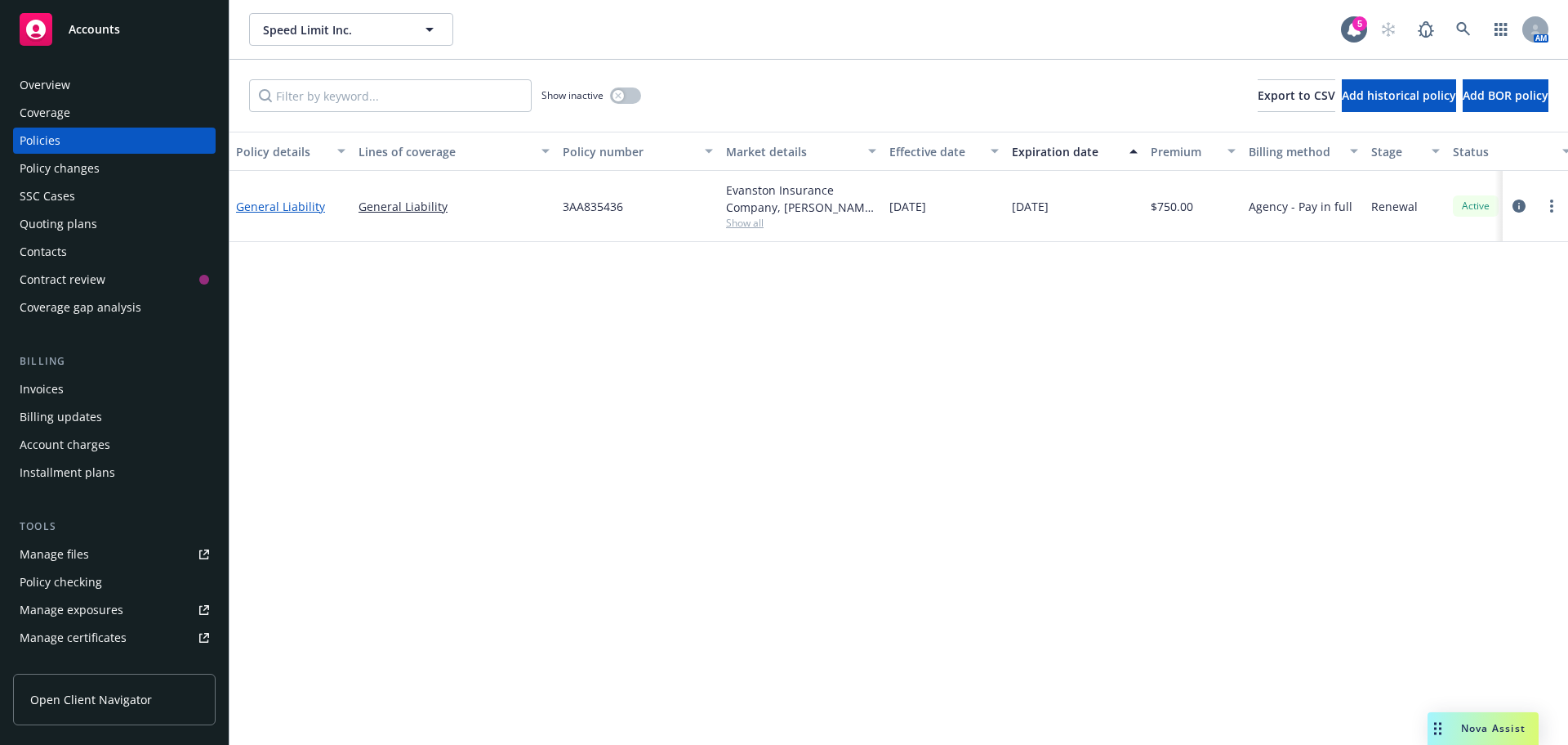
click at [270, 213] on link "General Liability" at bounding box center [280, 207] width 89 height 16
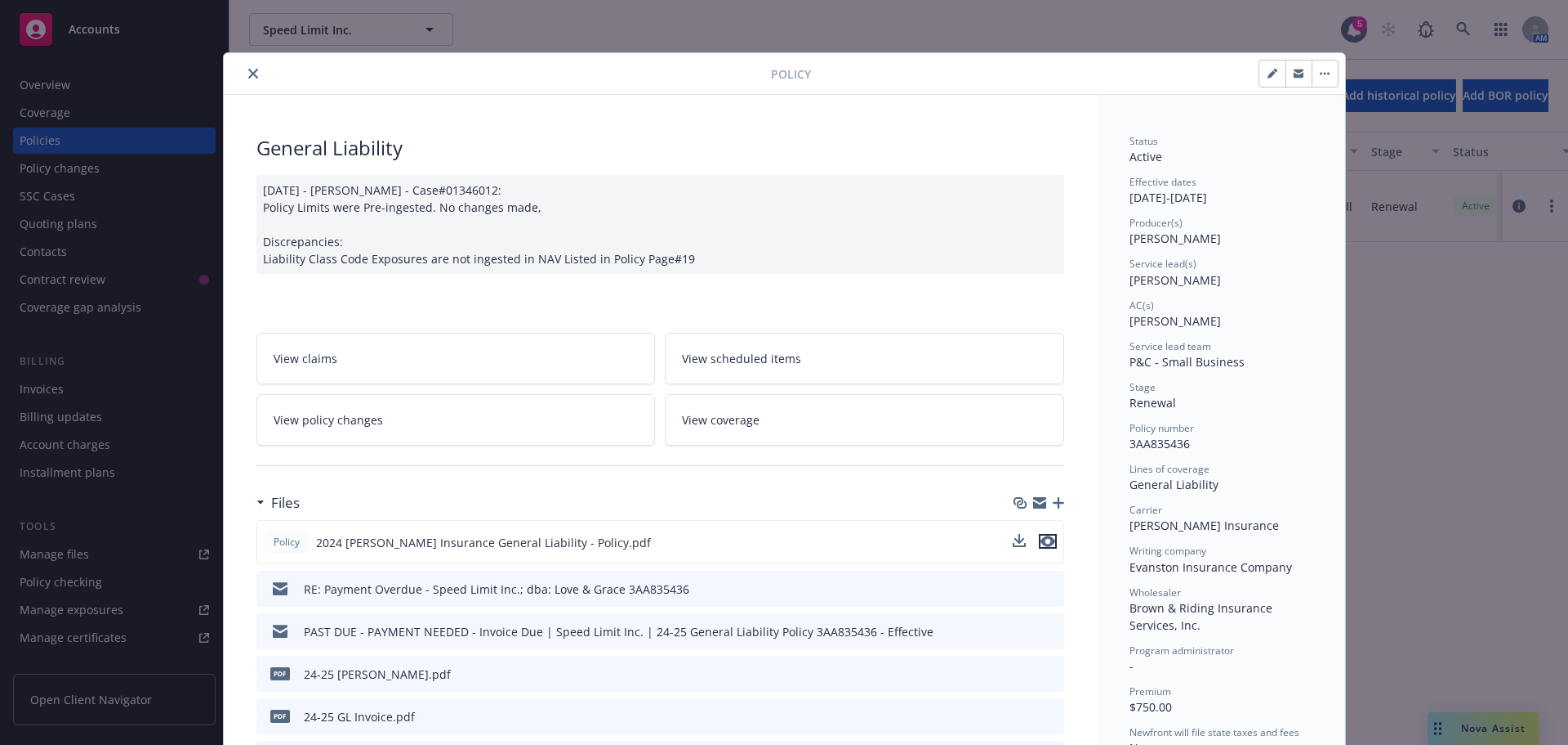
click at [1043, 542] on icon "preview file" at bounding box center [1048, 540] width 15 height 11
click at [251, 71] on icon "close" at bounding box center [254, 74] width 10 height 10
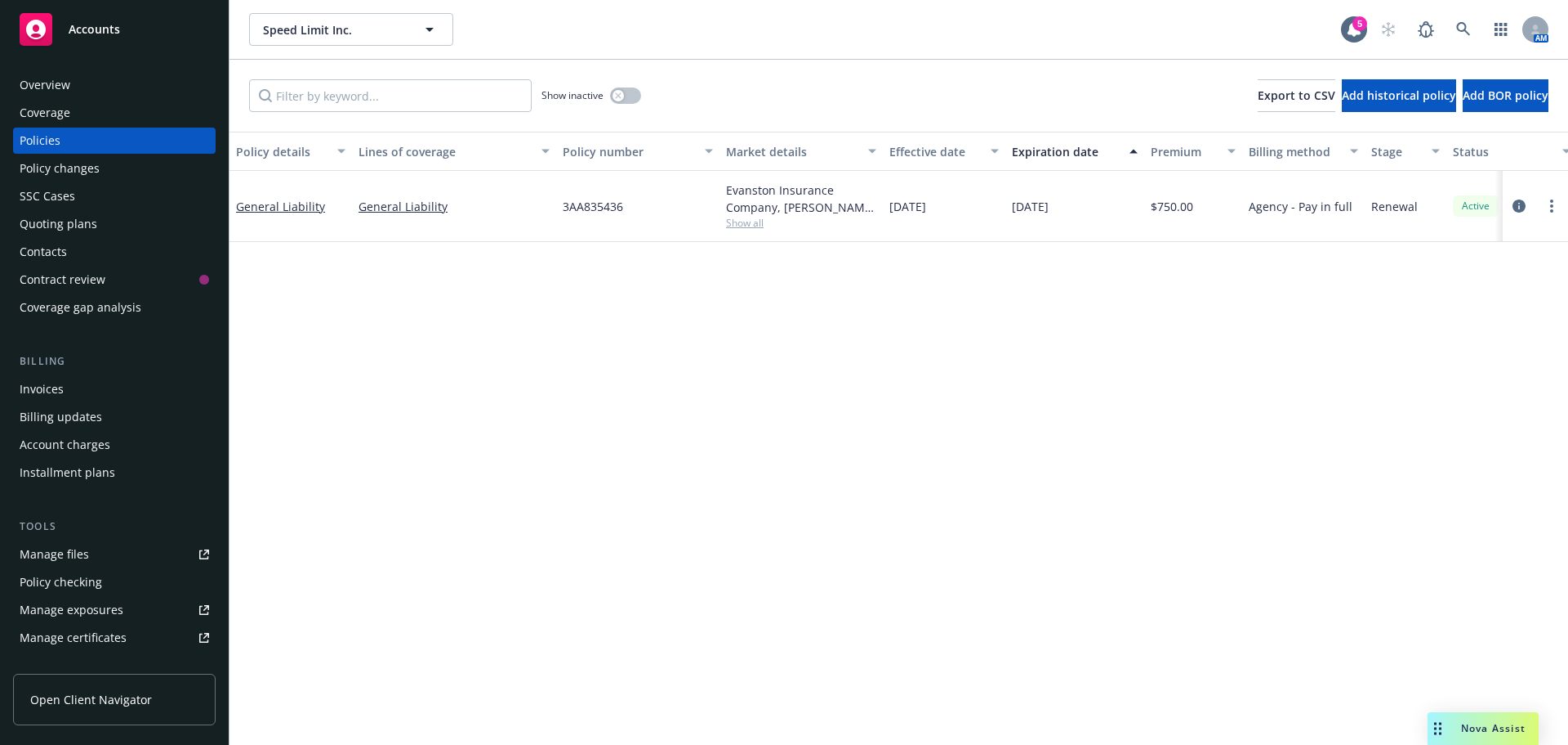
click at [78, 252] on div "Contacts" at bounding box center [115, 252] width 190 height 26
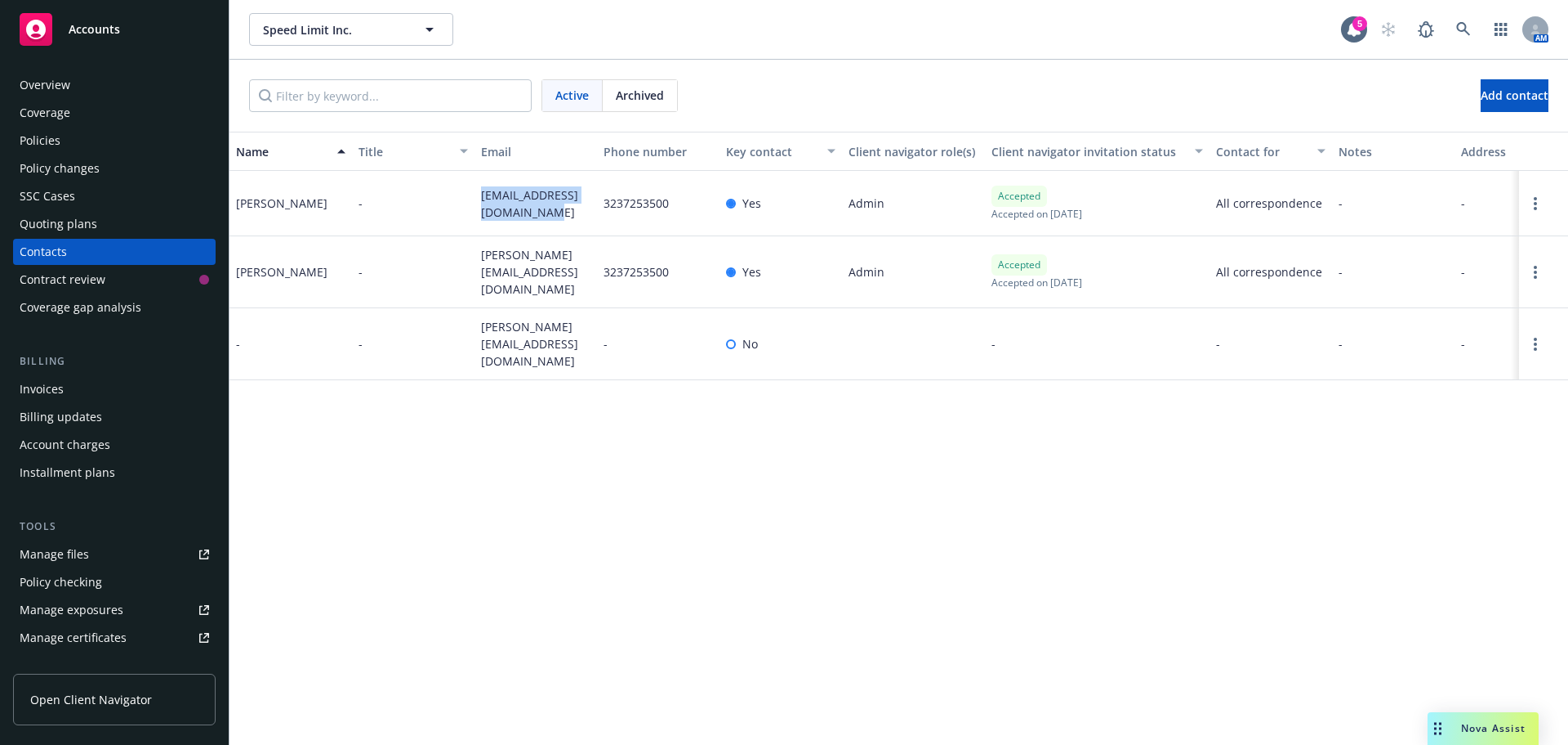
drag, startPoint x: 471, startPoint y: 182, endPoint x: 541, endPoint y: 211, distance: 75.8
click at [541, 211] on div "[PERSON_NAME] - [EMAIL_ADDRESS][DOMAIN_NAME] 3237253500 Yes Admin Accepted Acce…" at bounding box center [898, 203] width 1338 height 65
copy div "[EMAIL_ADDRESS][DOMAIN_NAME]"
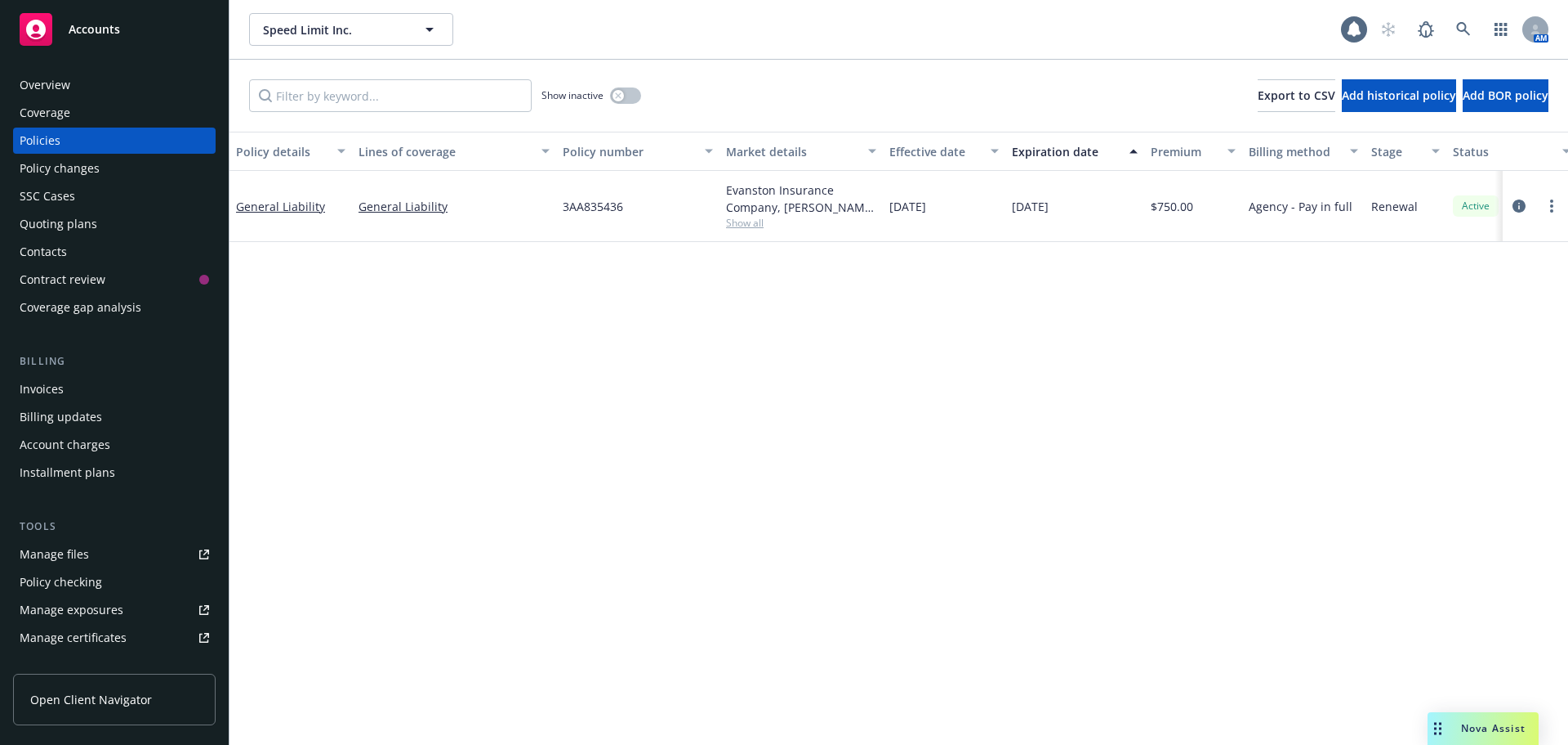
click at [70, 224] on div "Quoting plans" at bounding box center [59, 224] width 78 height 26
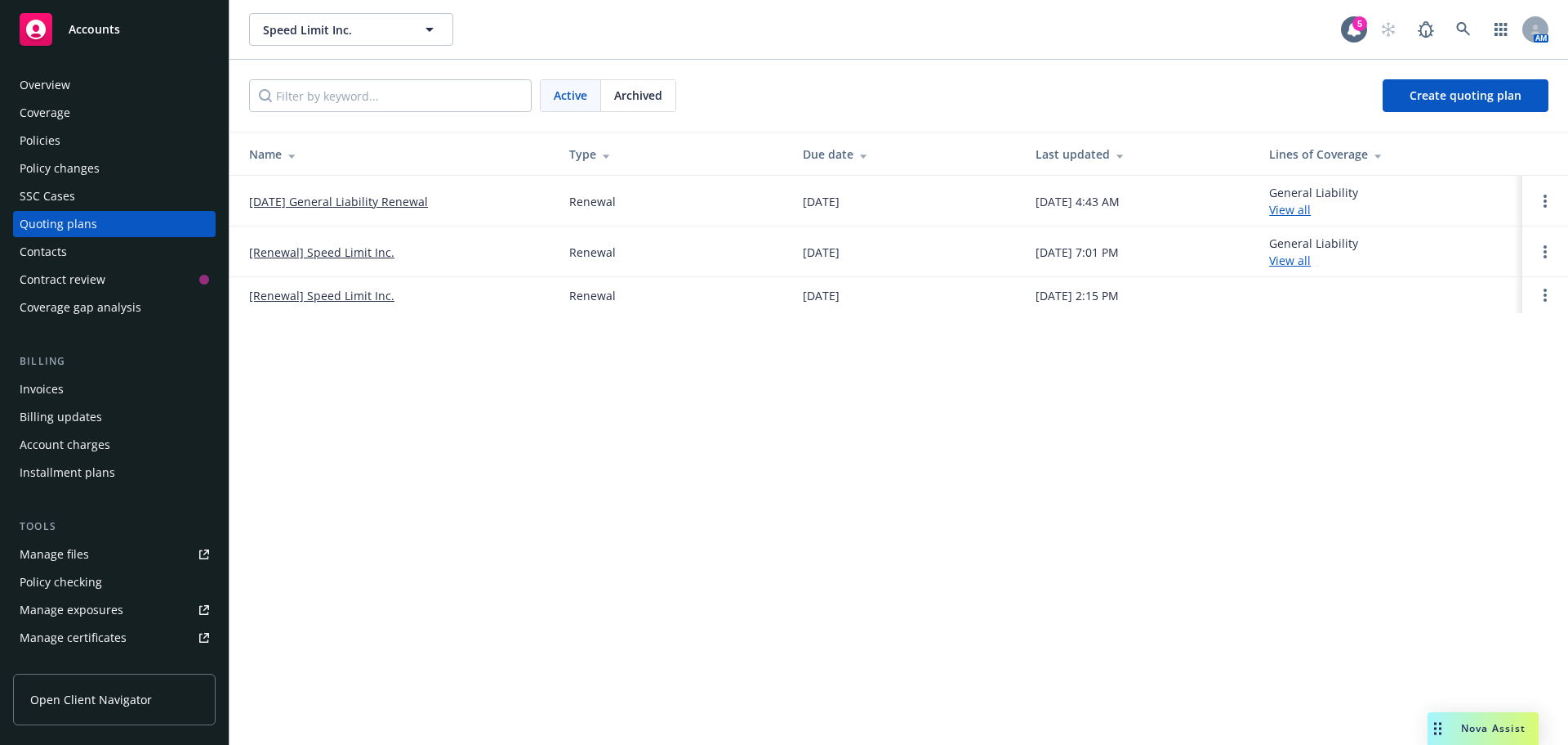
click at [373, 200] on link "[DATE] General Liability Renewal" at bounding box center [338, 201] width 179 height 17
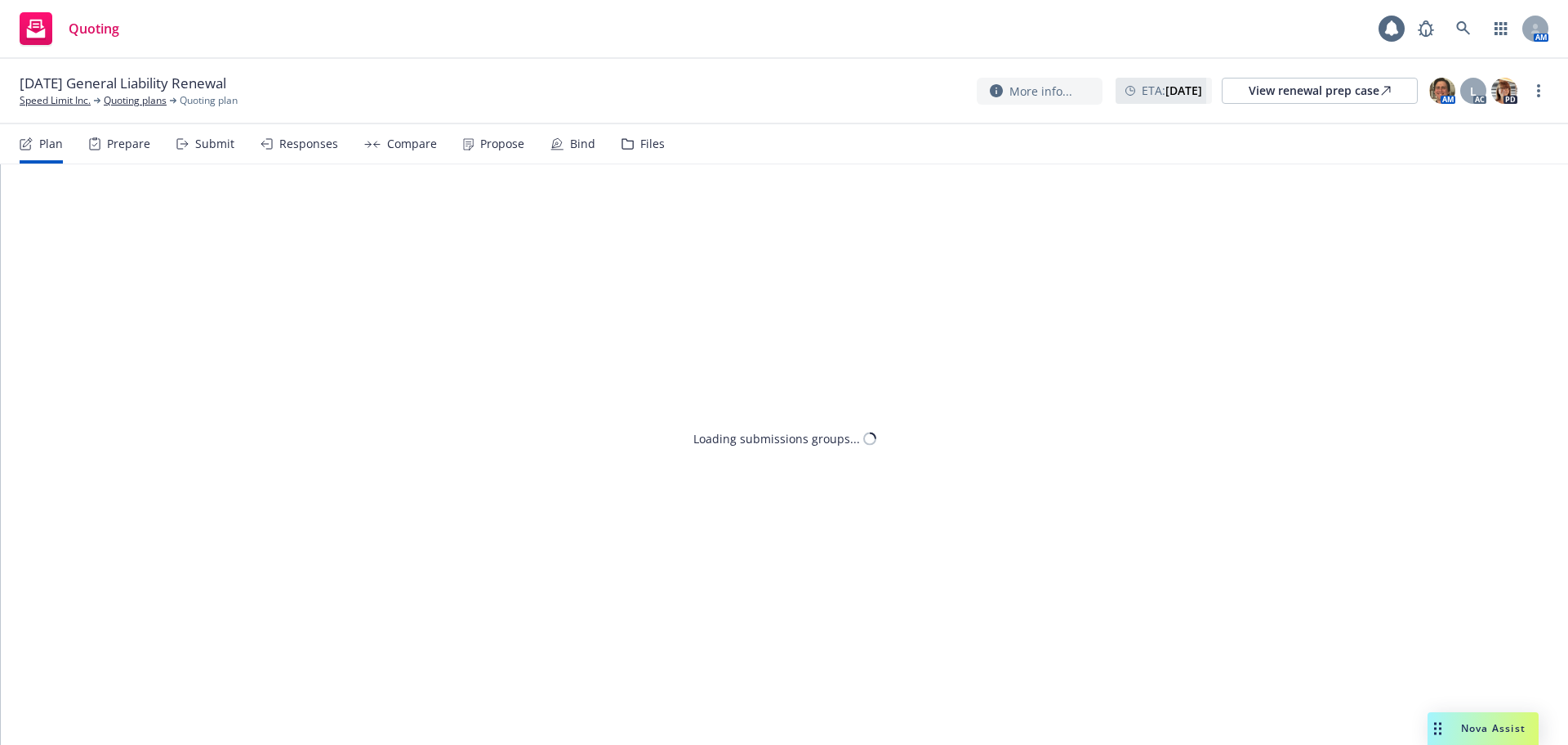
click at [489, 148] on div "Propose" at bounding box center [502, 143] width 44 height 13
